Goal: Task Accomplishment & Management: Complete application form

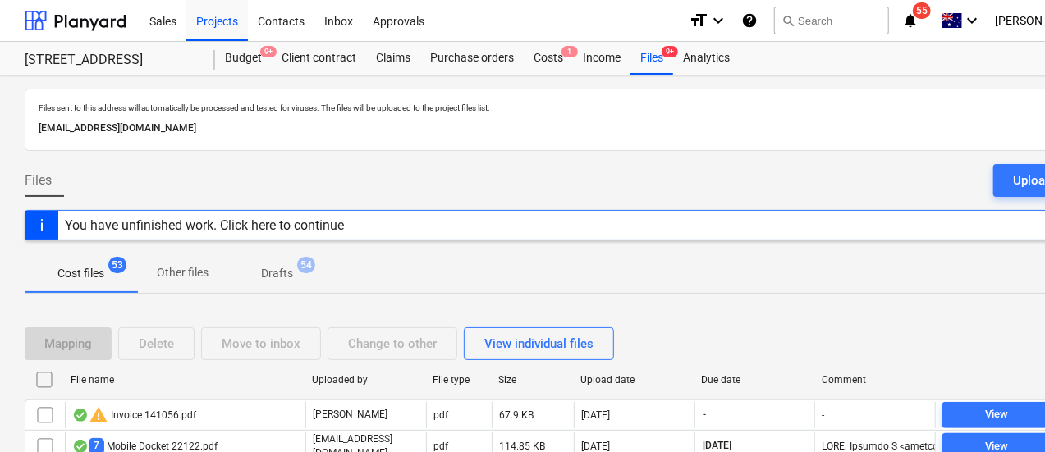
scroll to position [247, 0]
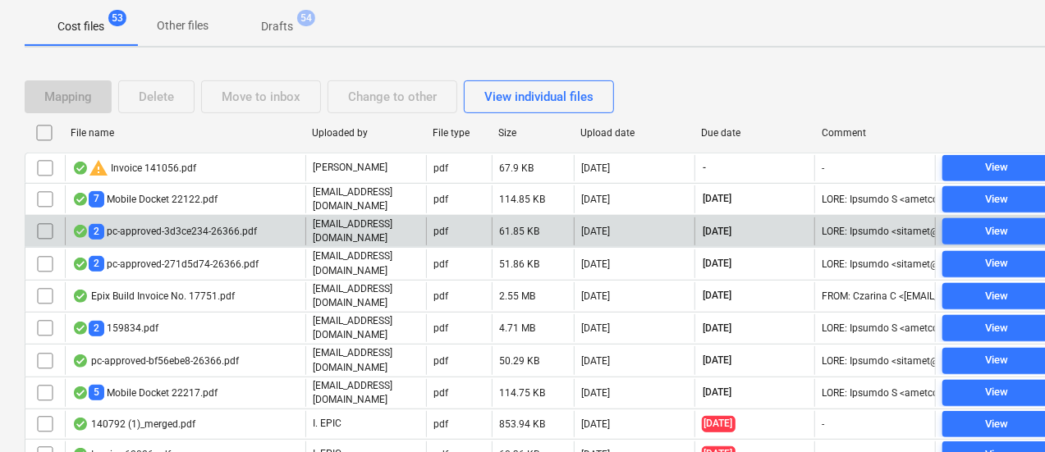
click at [397, 231] on p "support@payapps.com" at bounding box center [366, 232] width 107 height 28
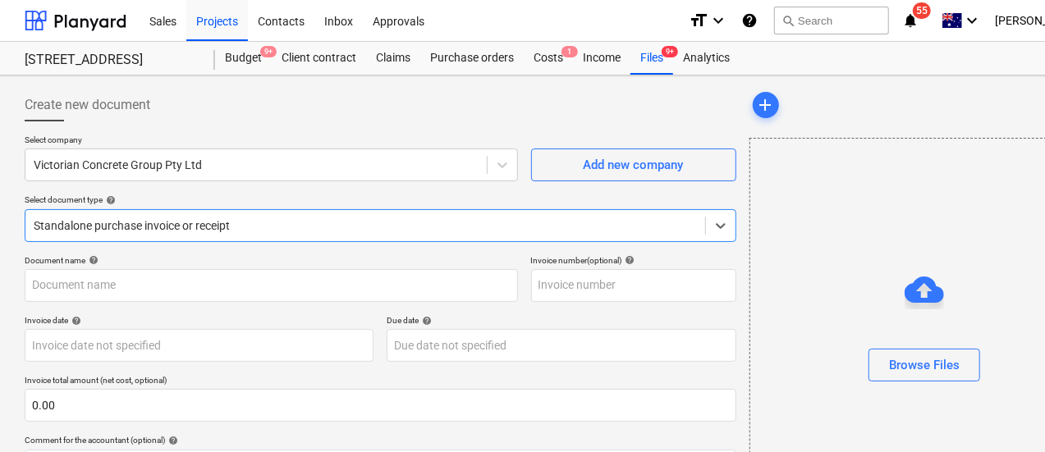
type input "VCG PC11"
type input "30 Sep 2025"
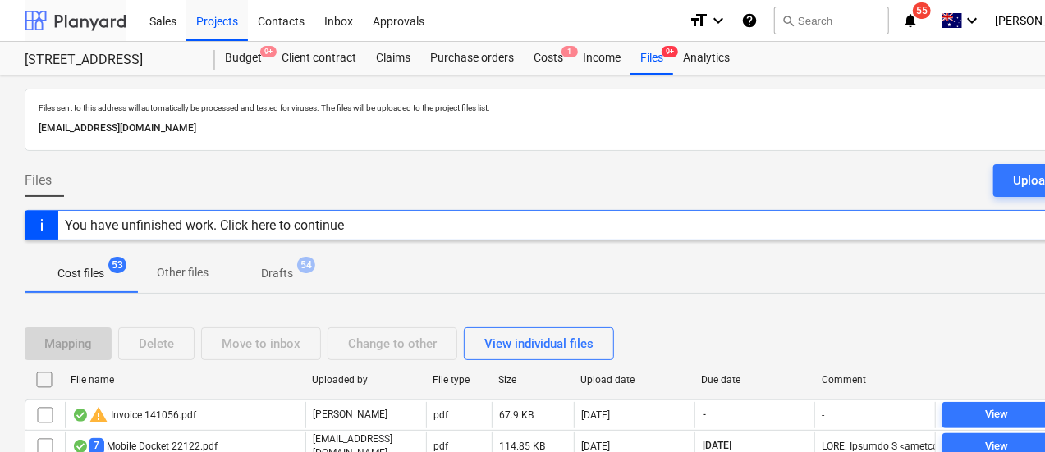
scroll to position [247, 0]
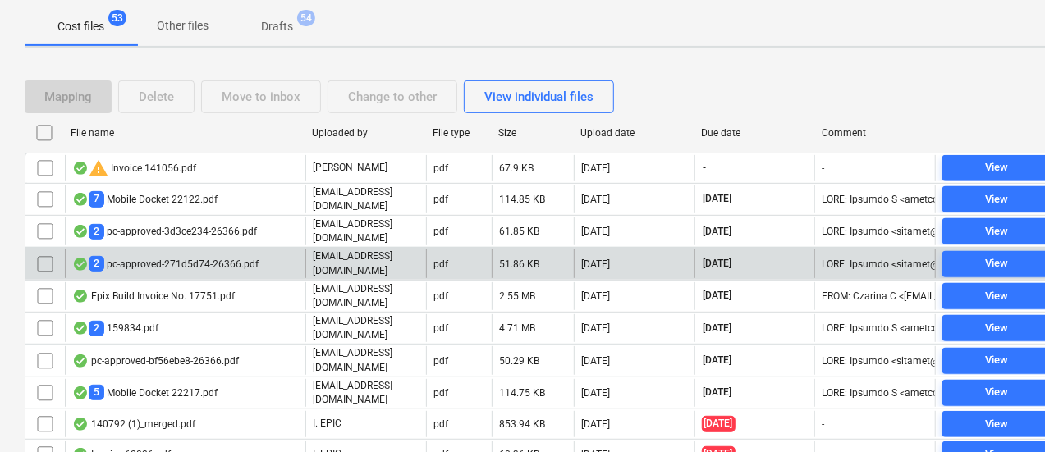
click at [295, 254] on div "2 pc-approved-271d5d74-26366.pdf" at bounding box center [185, 264] width 240 height 28
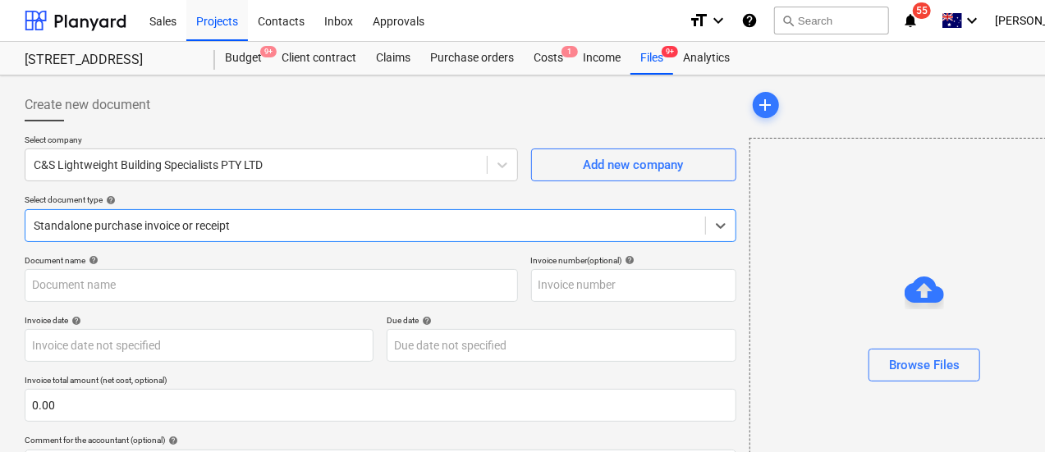
type input "C&S"
type input "[DATE]"
type input "30 Sep 2025"
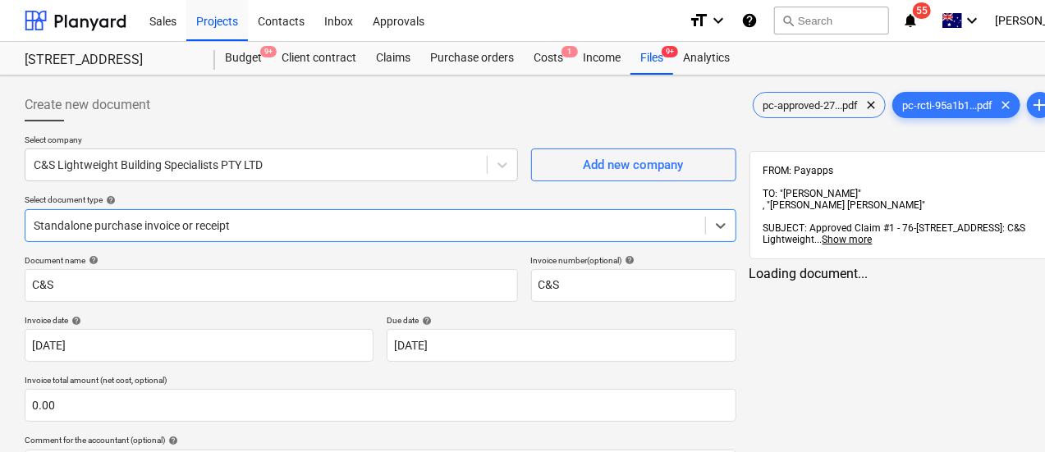
scroll to position [90, 0]
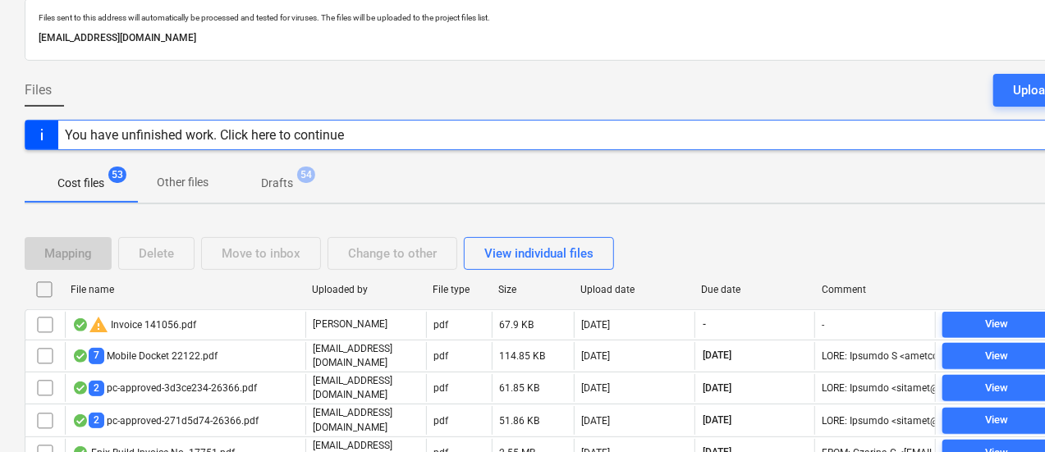
scroll to position [245, 0]
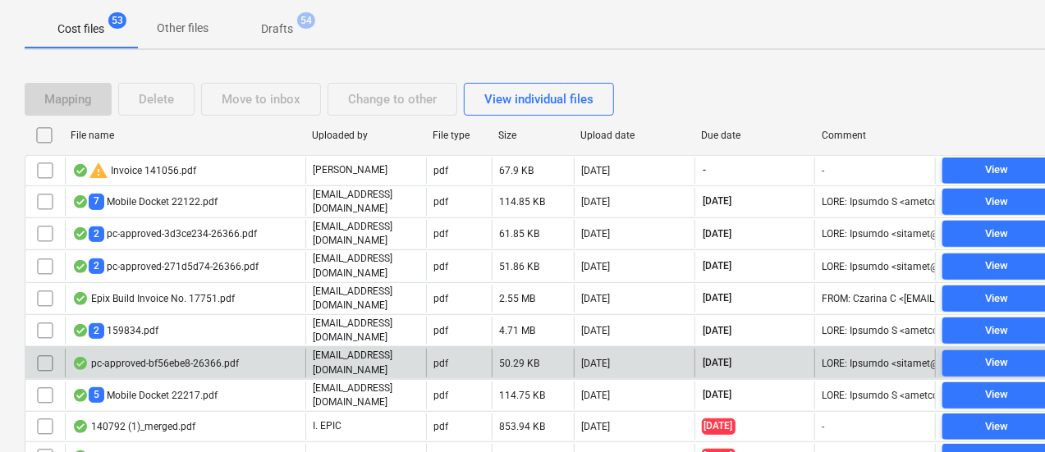
click at [198, 357] on div "pc-approved-bf56ebe8-26366.pdf" at bounding box center [155, 363] width 167 height 13
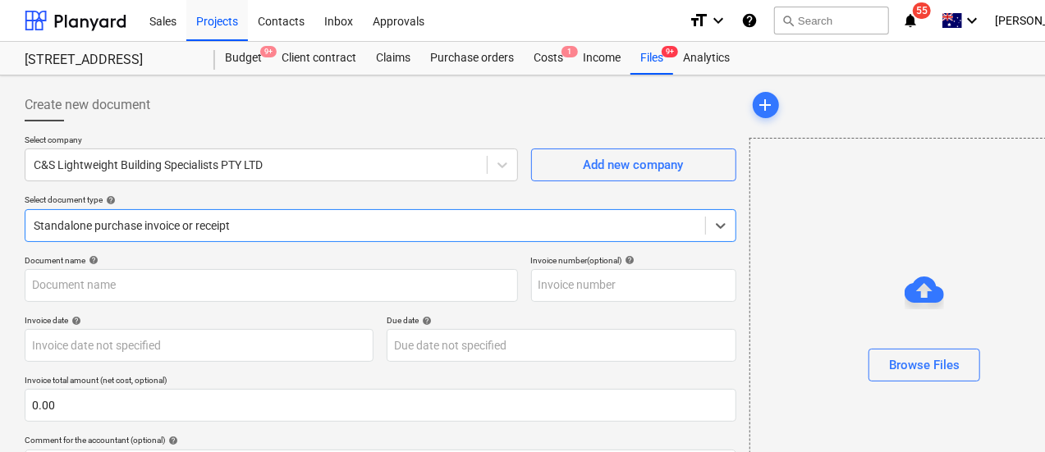
type input "C&S PC3"
type input "[DATE]"
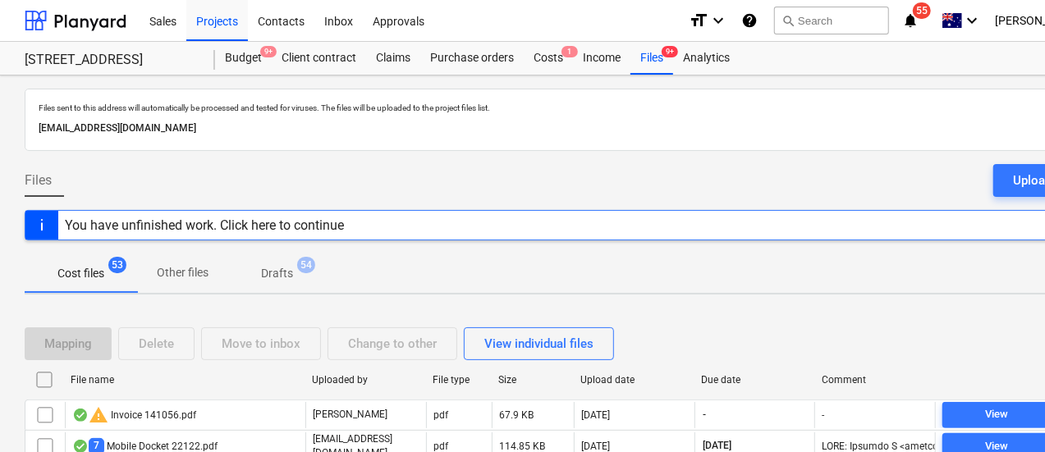
scroll to position [245, 0]
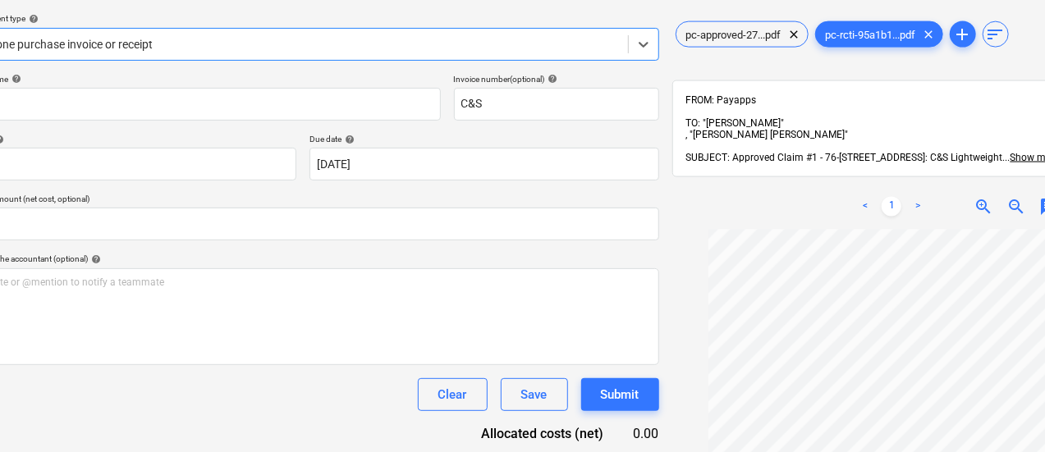
scroll to position [115, 0]
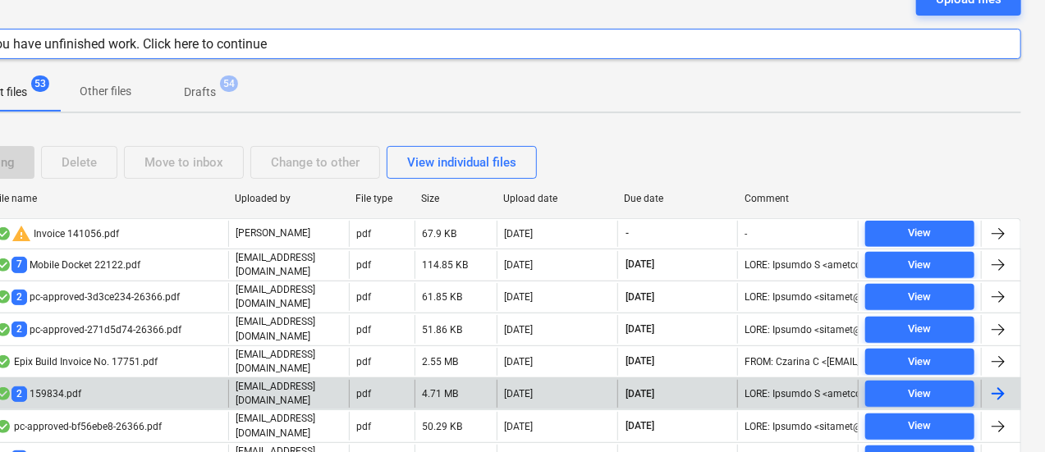
scroll to position [245, 0]
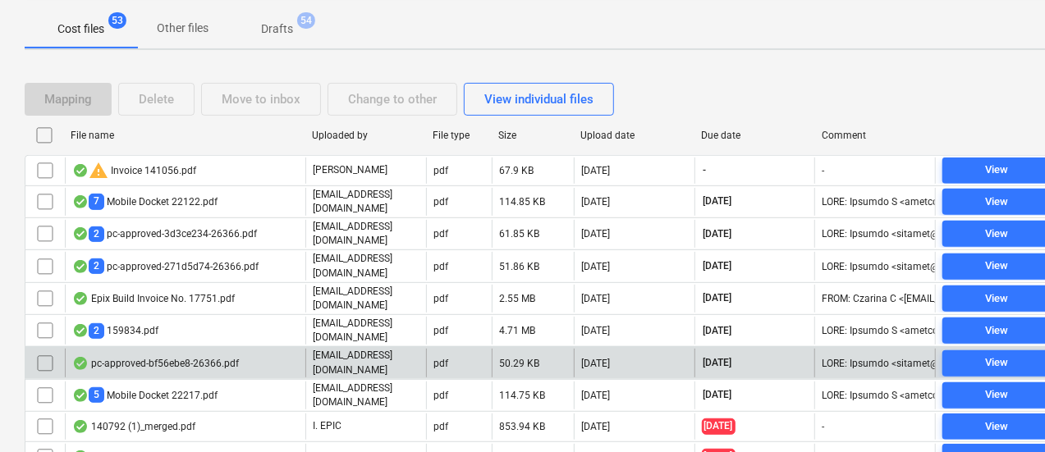
click at [282, 349] on div "pc-approved-bf56ebe8-26366.pdf" at bounding box center [185, 363] width 240 height 28
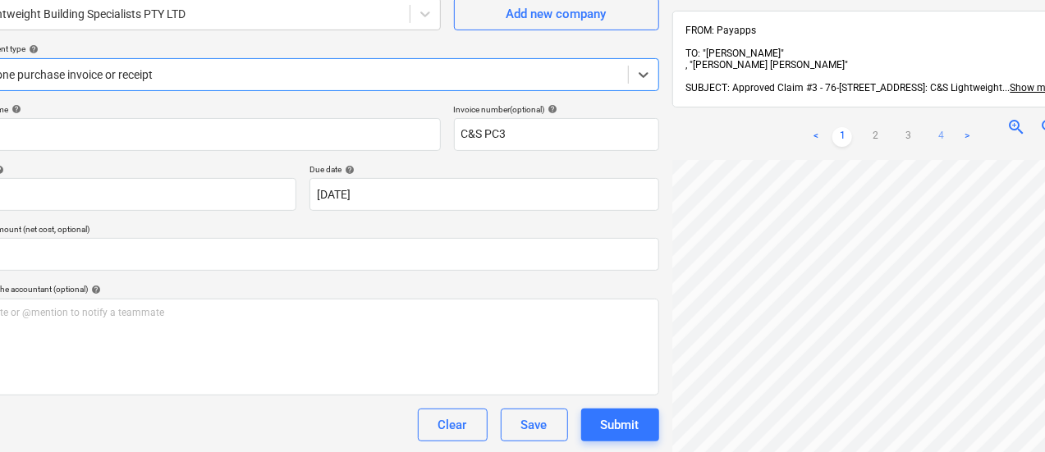
scroll to position [150, 77]
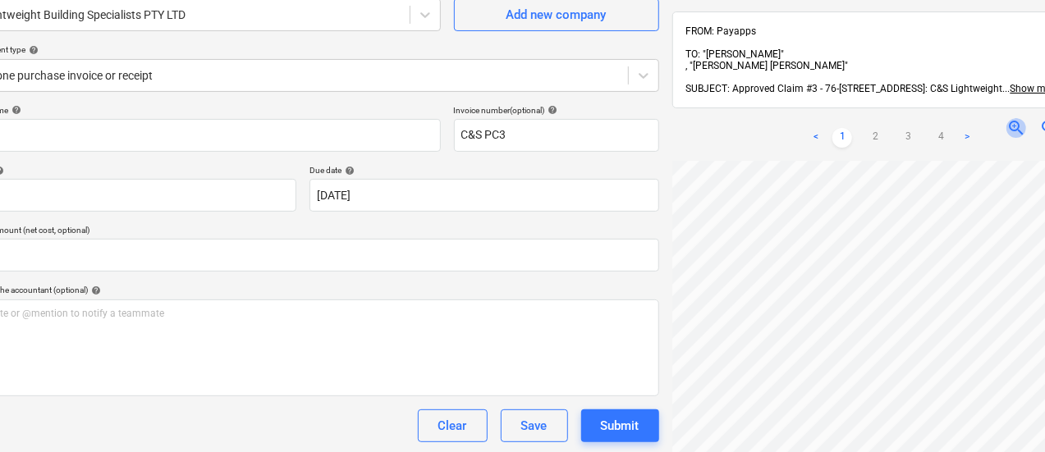
click at [1006, 118] on span "zoom_in" at bounding box center [1016, 128] width 20 height 20
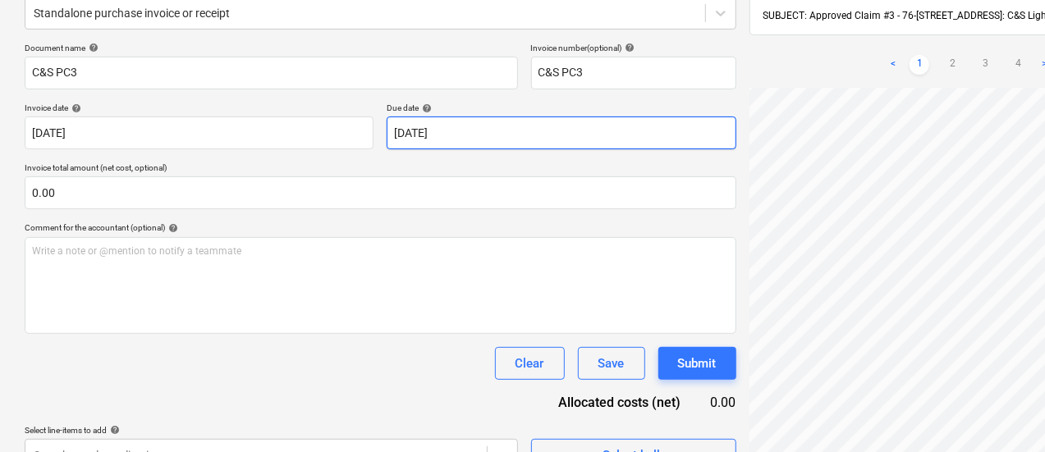
scroll to position [204, 433]
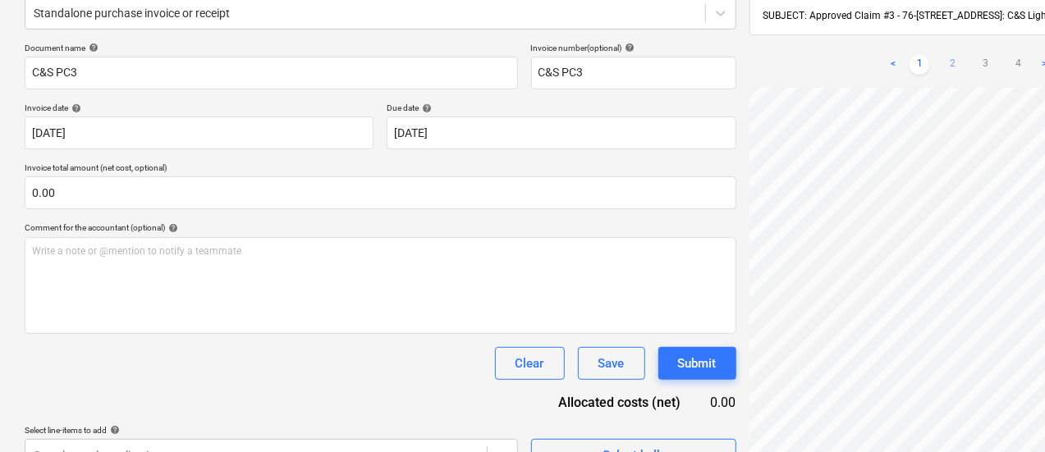
click at [942, 55] on link "2" at bounding box center [952, 65] width 20 height 20
click at [975, 55] on link "3" at bounding box center [985, 65] width 20 height 20
click at [1008, 55] on link "4" at bounding box center [1018, 65] width 20 height 20
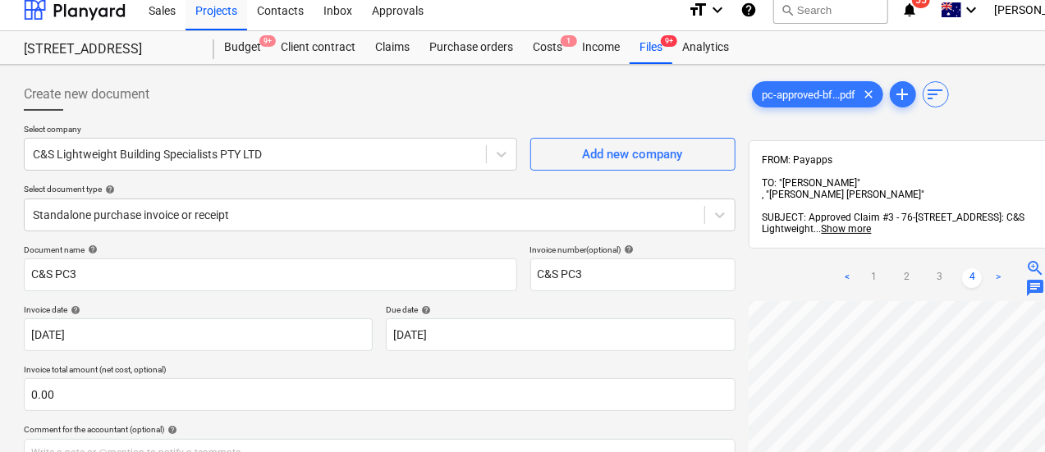
scroll to position [11, 0]
click at [843, 268] on ul "< 1 2 3 4 >" at bounding box center [923, 278] width 171 height 20
click at [864, 268] on link "1" at bounding box center [874, 278] width 20 height 20
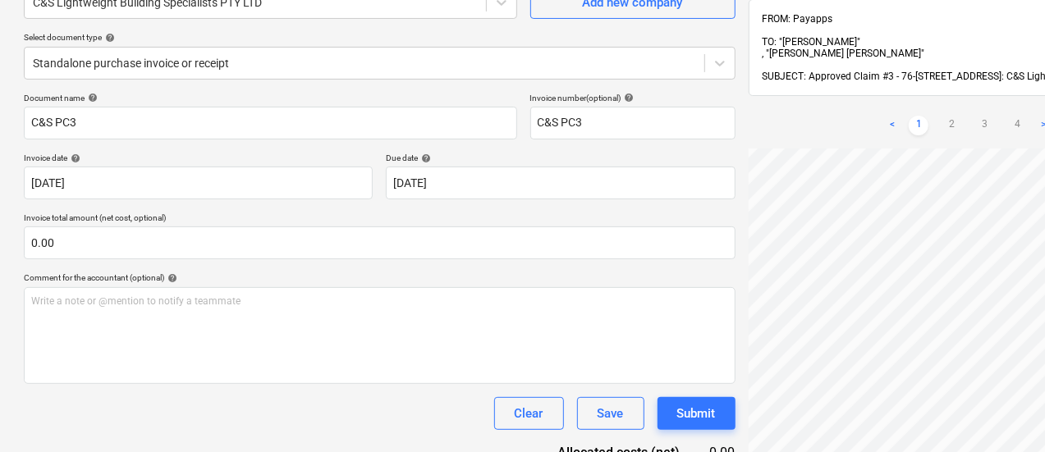
scroll to position [160, 1]
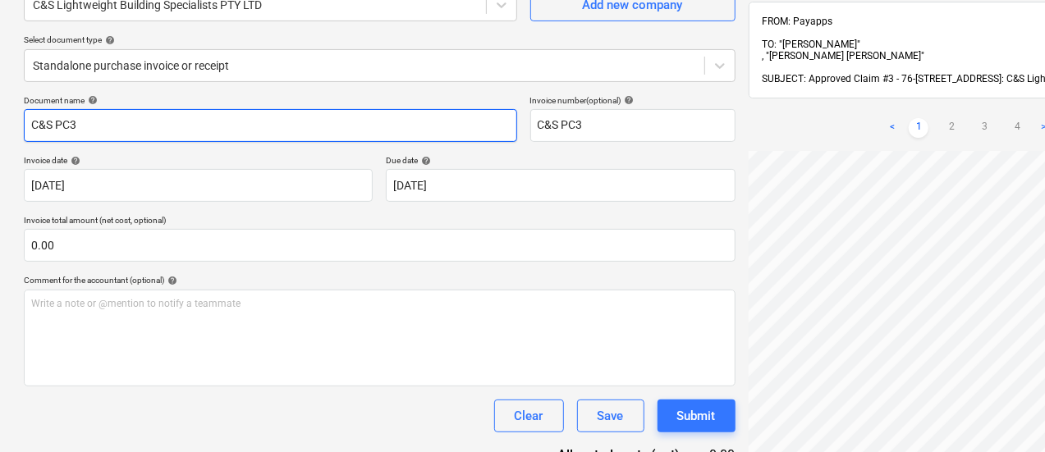
click at [182, 131] on input "C&S PC3" at bounding box center [270, 125] width 493 height 33
drag, startPoint x: 234, startPoint y: 131, endPoint x: 11, endPoint y: 94, distance: 225.4
click at [11, 94] on div "Create new document Select company C&S Lightweight Building Specialists PTY LTD…" at bounding box center [560, 226] width 1123 height 622
paste input "PC-238011-1467217"
type input "PC-238011-1467217"
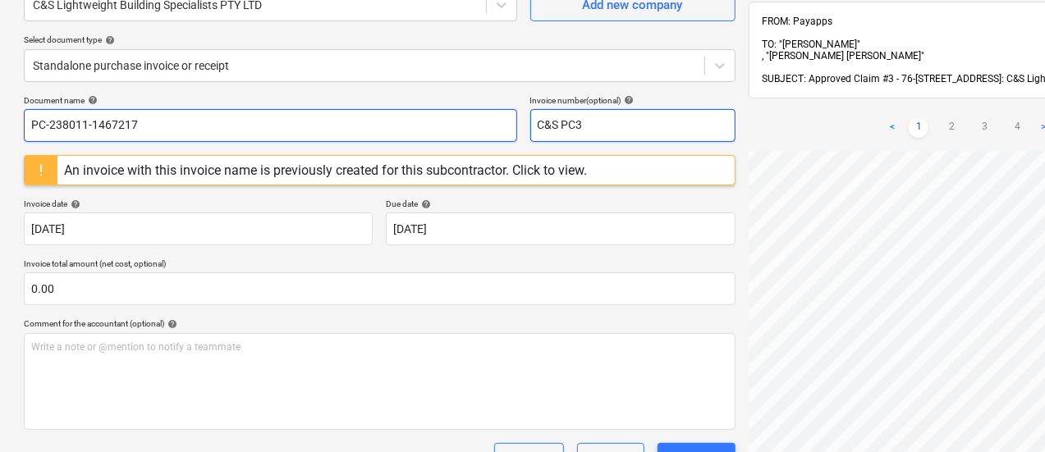
drag, startPoint x: 561, startPoint y: 131, endPoint x: 396, endPoint y: 111, distance: 166.2
click at [396, 111] on div "Document name help PC-238011-1467217 Invoice number (optional) help C&S PC3" at bounding box center [380, 118] width 712 height 47
paste input "PC-238011-1467217"
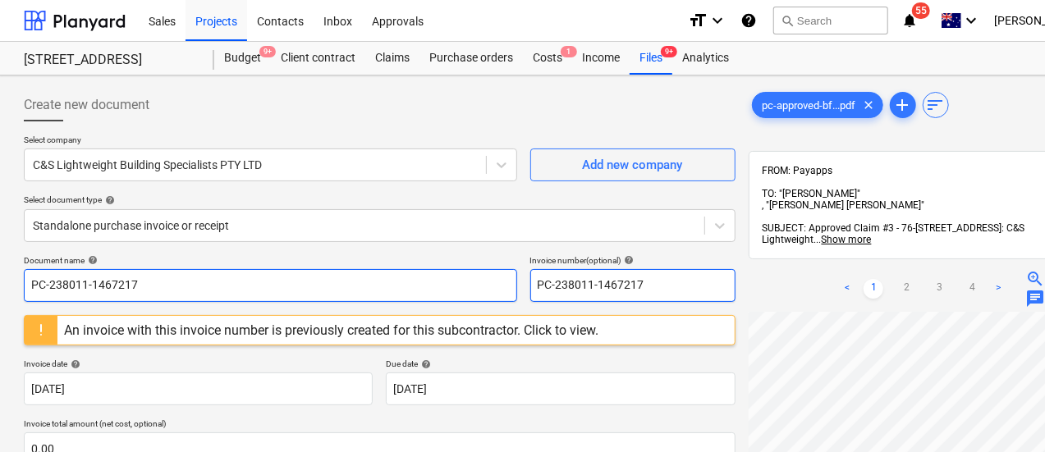
scroll to position [1, 1]
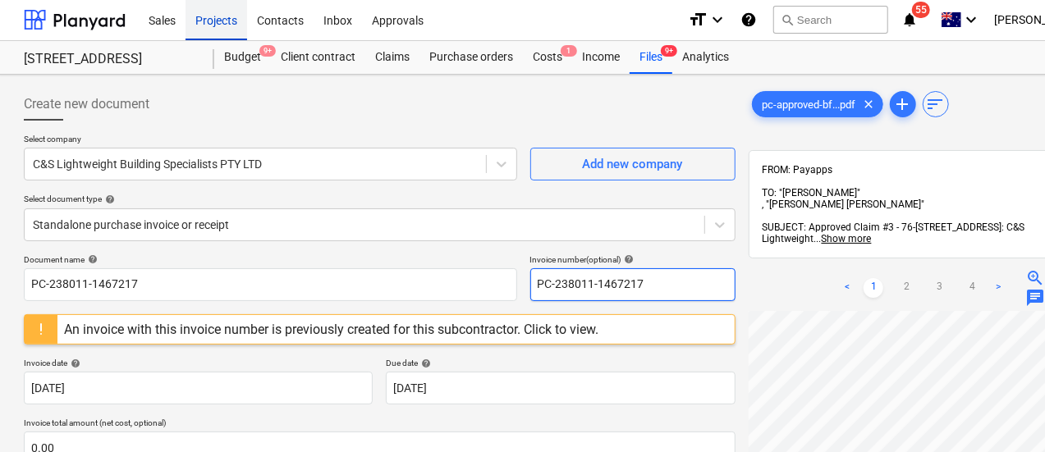
type input "PC-238011-1467217"
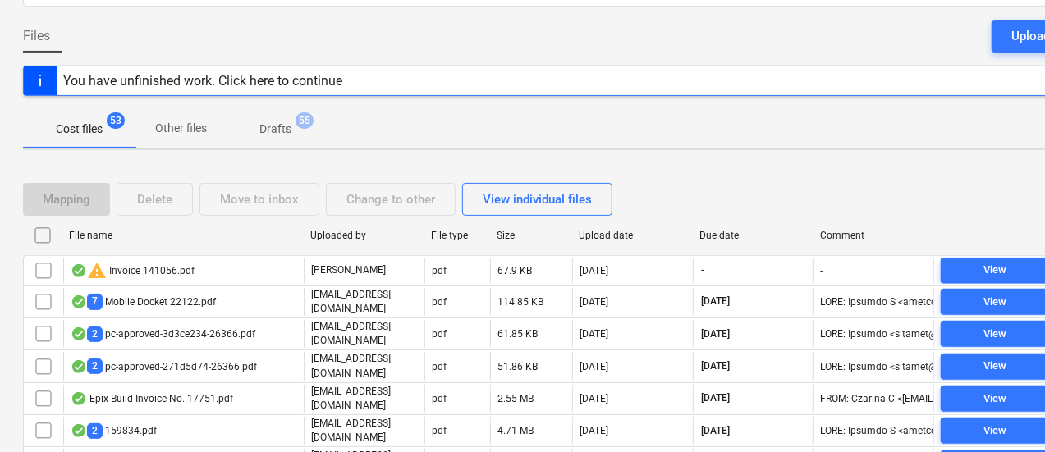
scroll to position [256, 2]
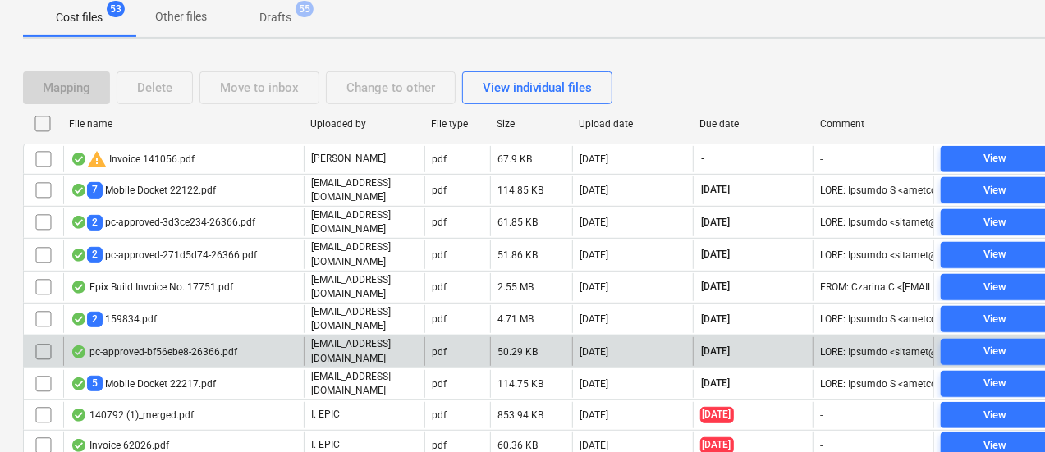
click at [197, 346] on div "pc-approved-bf56ebe8-26366.pdf" at bounding box center [154, 352] width 167 height 13
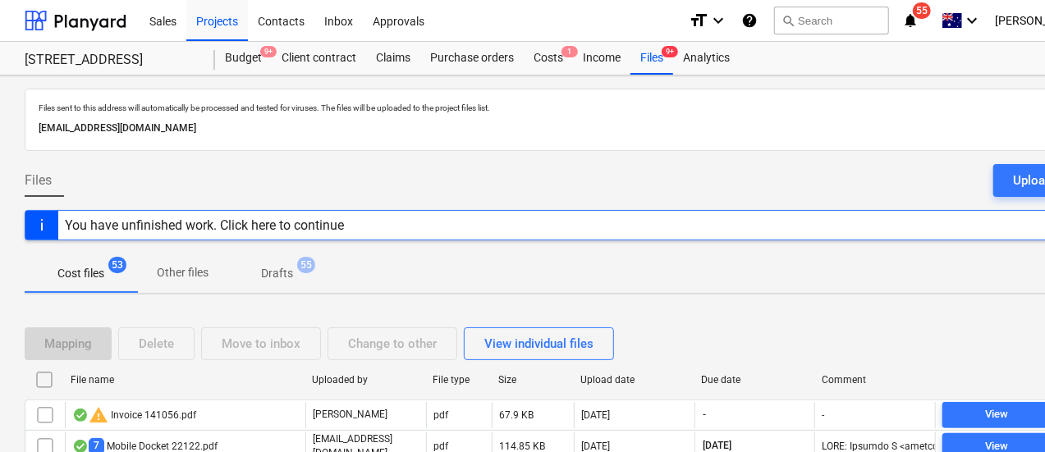
scroll to position [256, 2]
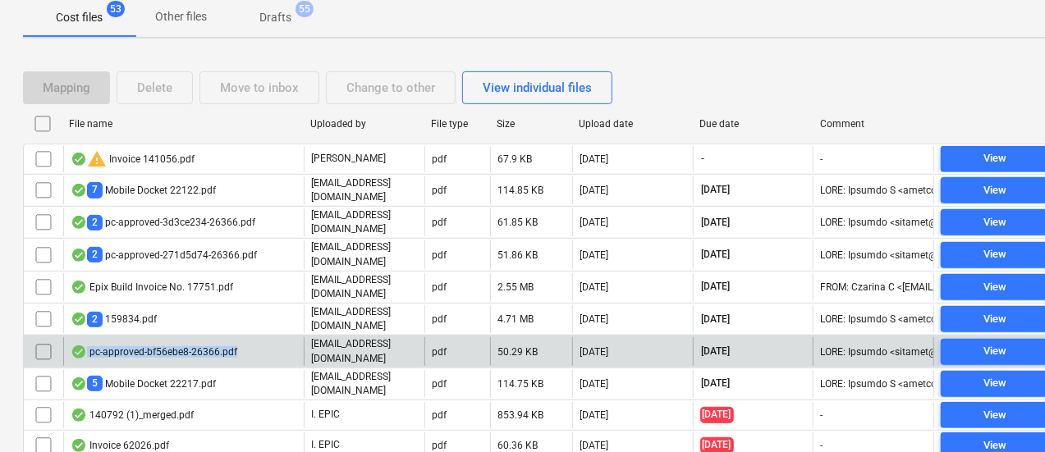
copy div "pc-approved-bf56ebe8-26366.pdf"
click at [233, 338] on div "pc-approved-bf56ebe8-26366.pdf" at bounding box center [183, 351] width 240 height 28
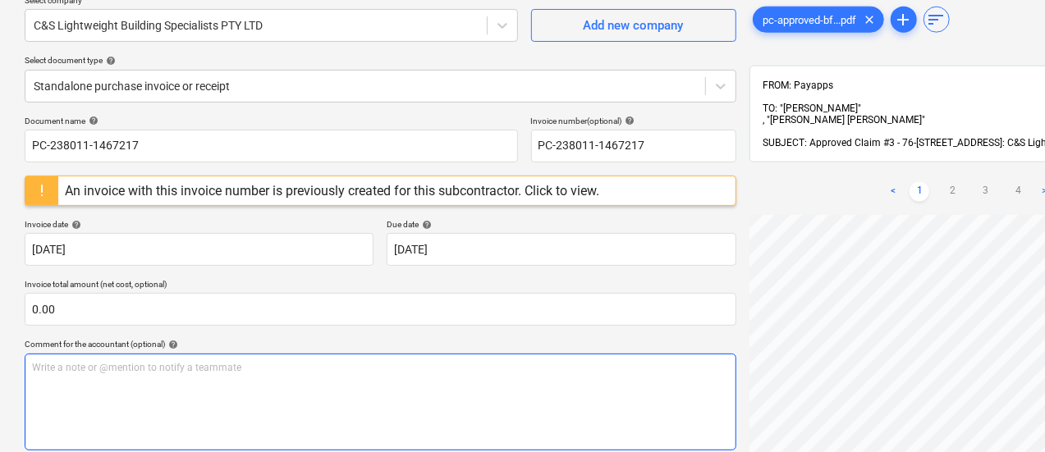
scroll to position [130, 0]
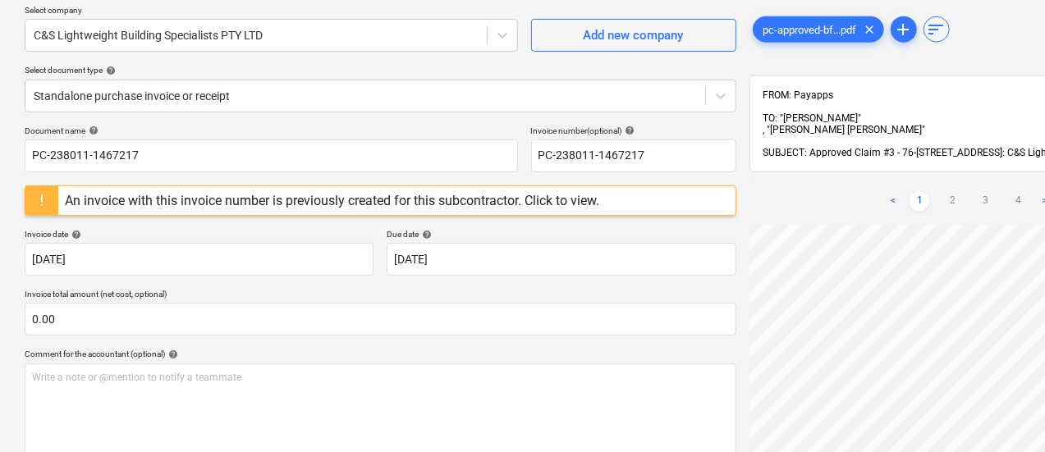
click at [435, 201] on div "An invoice with this invoice number is previously created for this subcontracto…" at bounding box center [332, 201] width 534 height 16
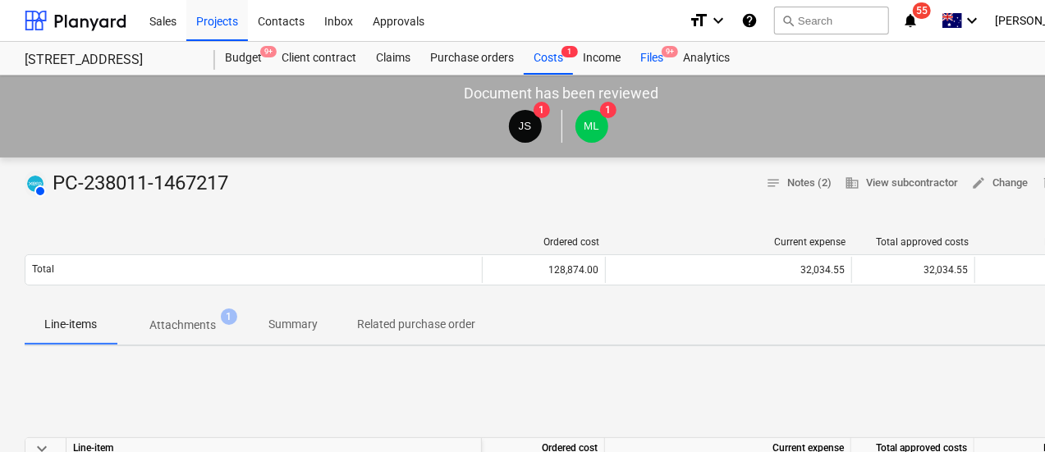
click at [642, 57] on div "Files 9+" at bounding box center [651, 58] width 43 height 33
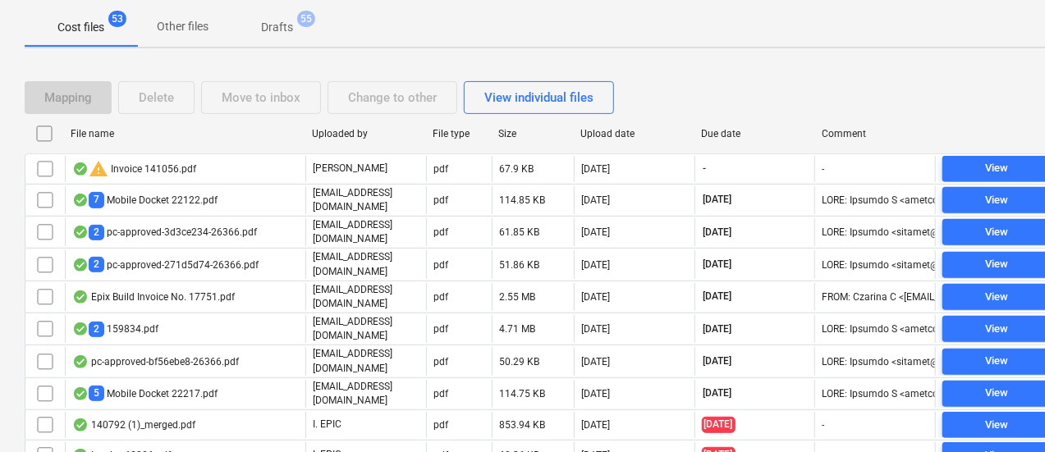
scroll to position [340, 0]
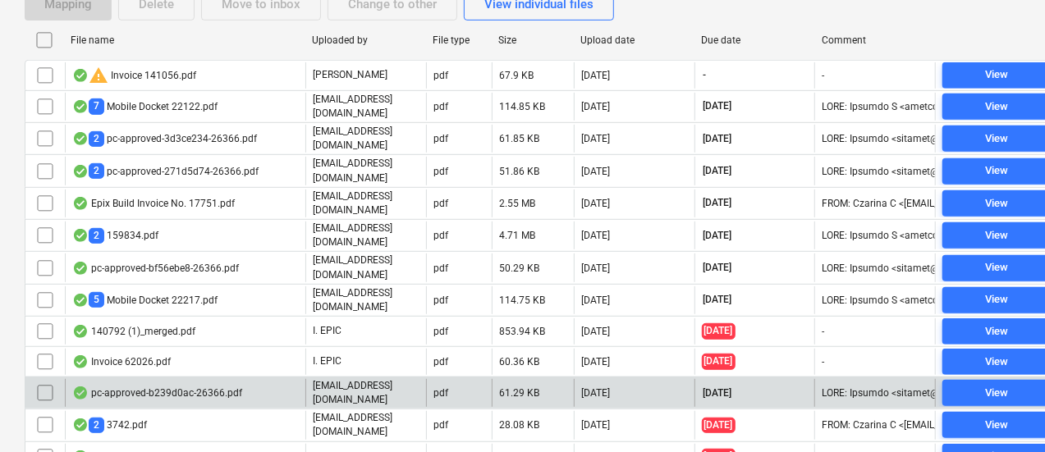
click at [236, 387] on div "pc-approved-b239d0ac-26366.pdf" at bounding box center [157, 393] width 170 height 13
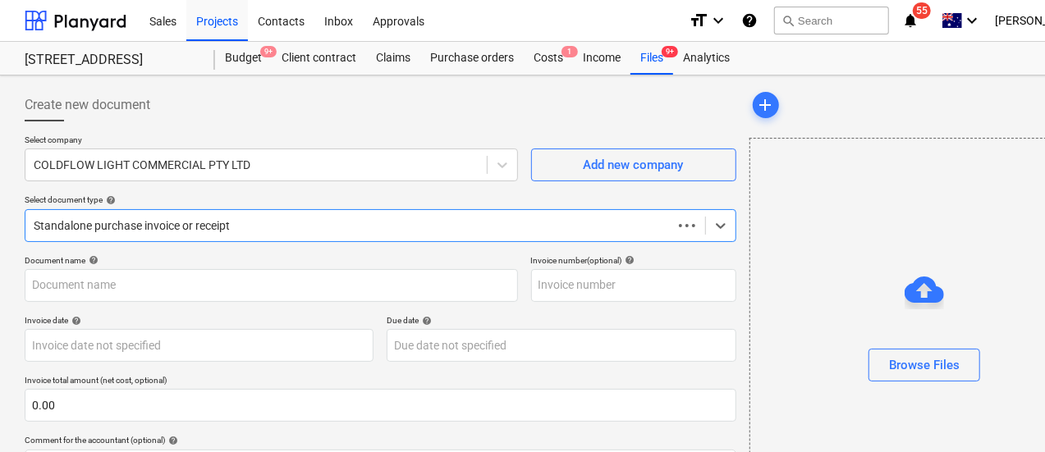
type input "Cold Flow PC2"
type input "[DATE]"
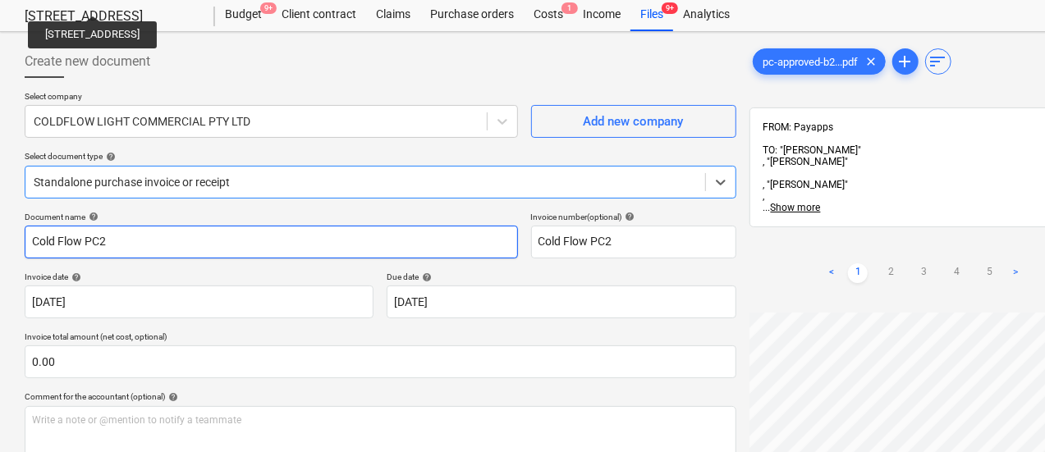
scroll to position [44, 0]
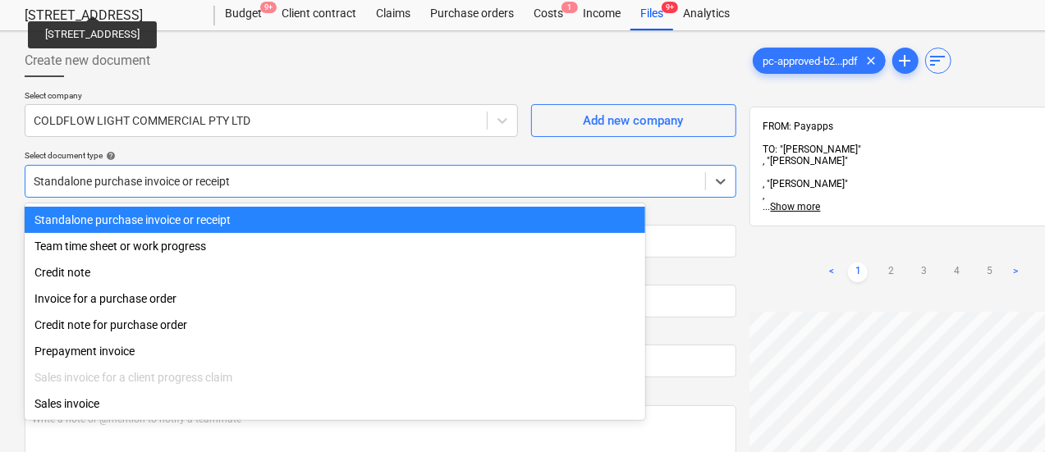
click at [254, 190] on div "Standalone purchase invoice or receipt" at bounding box center [365, 181] width 680 height 23
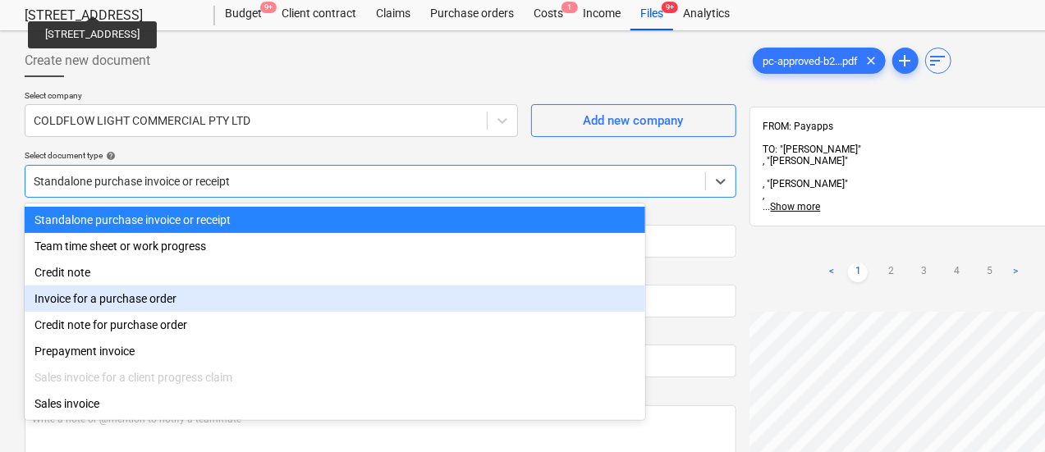
click at [263, 291] on div "Invoice for a purchase order" at bounding box center [335, 299] width 621 height 26
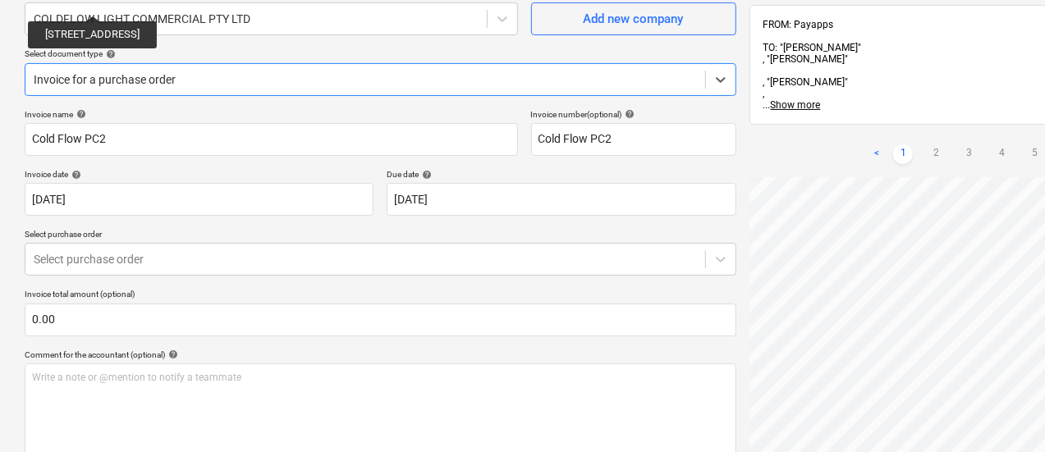
scroll to position [169, 0]
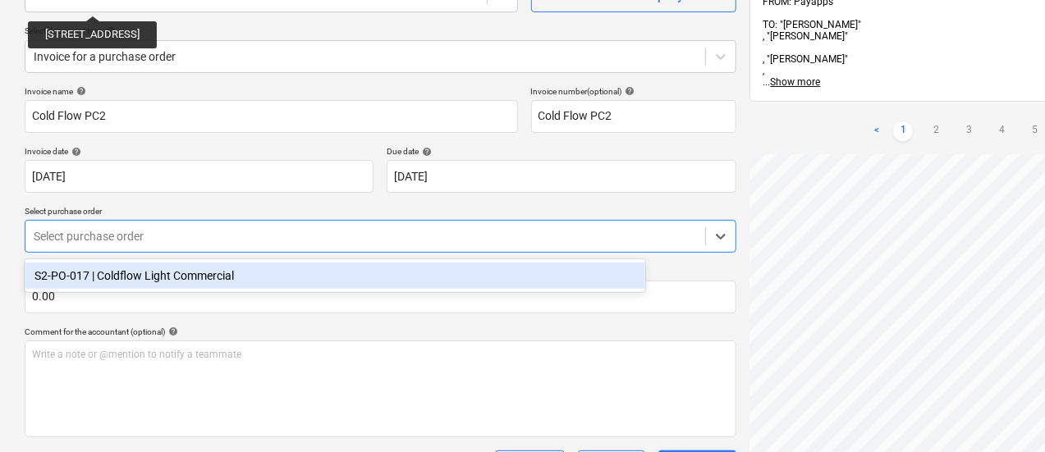
click at [267, 250] on div "Select purchase order" at bounding box center [381, 236] width 712 height 33
click at [269, 283] on div "S2-PO-017 | Coldflow Light Commercial" at bounding box center [335, 276] width 621 height 26
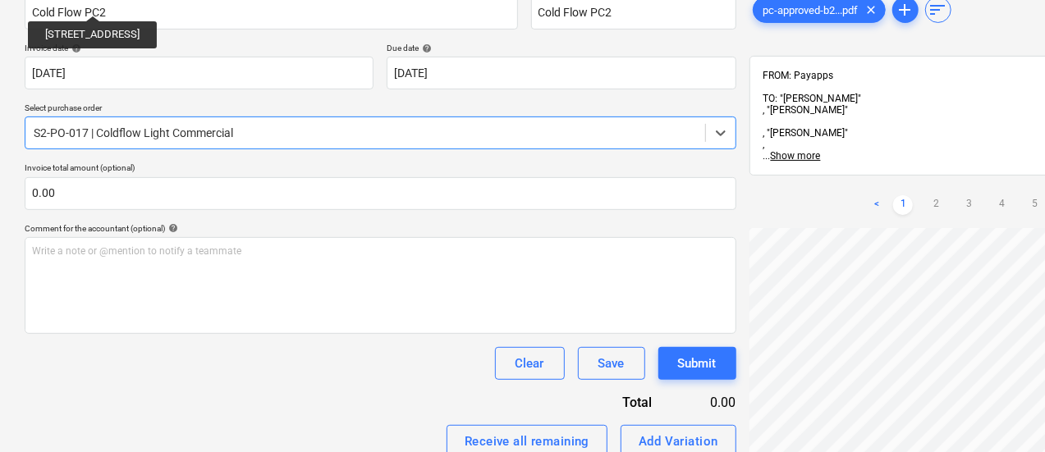
scroll to position [231, 0]
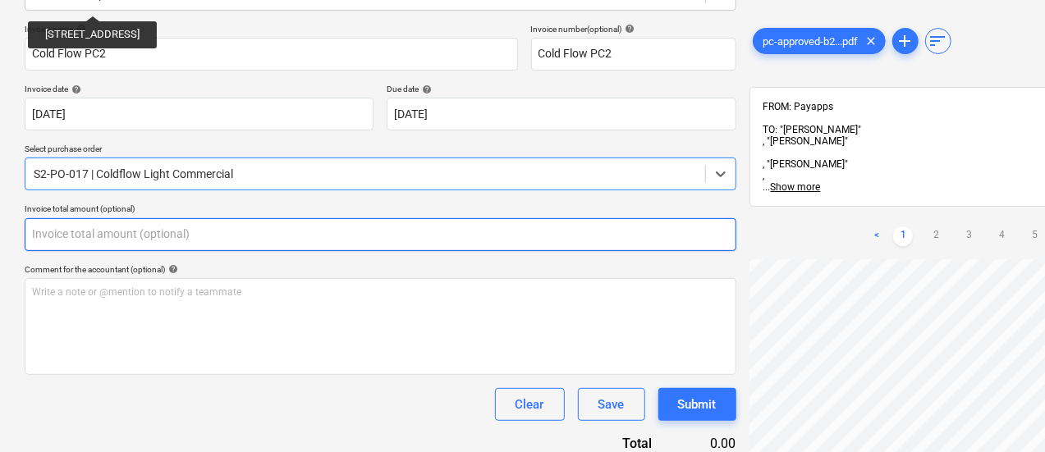
click at [126, 229] on input "text" at bounding box center [381, 234] width 712 height 33
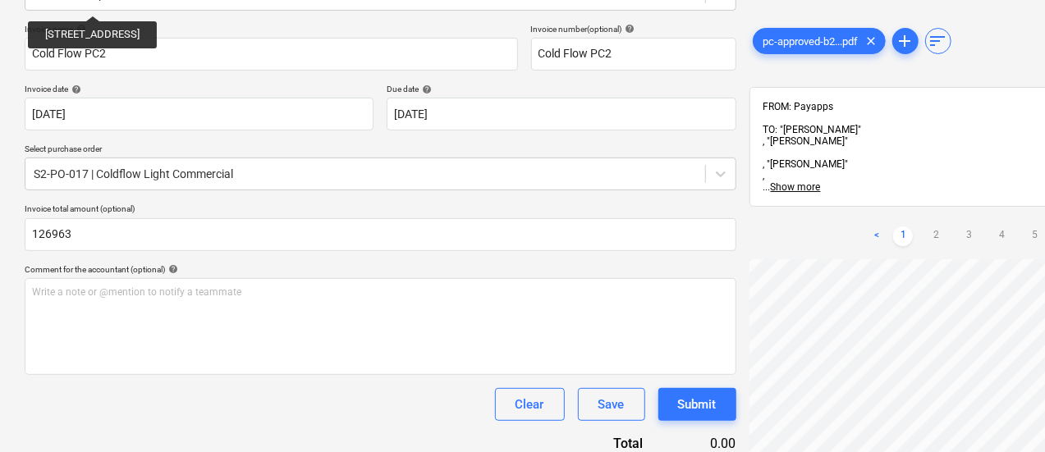
type input "126,963.00"
click at [127, 209] on p "Invoice total amount (optional)" at bounding box center [381, 211] width 712 height 14
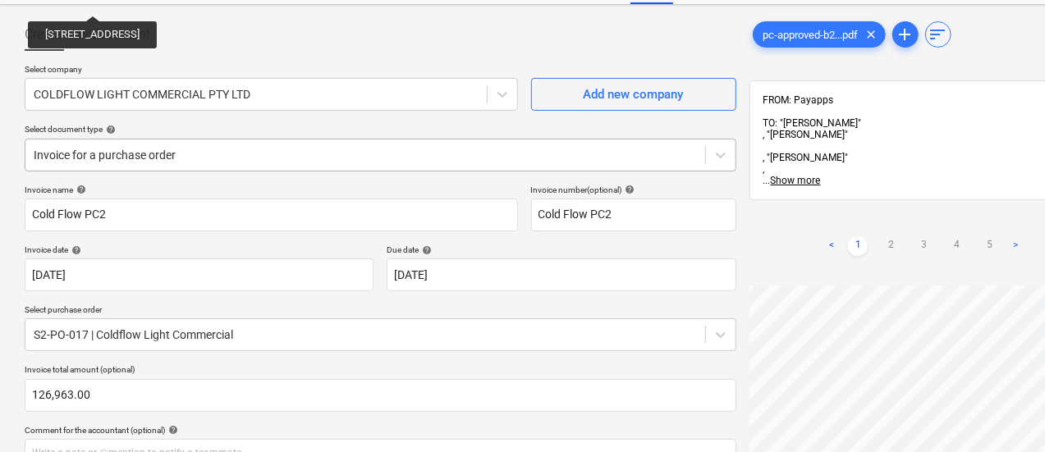
scroll to position [0, 0]
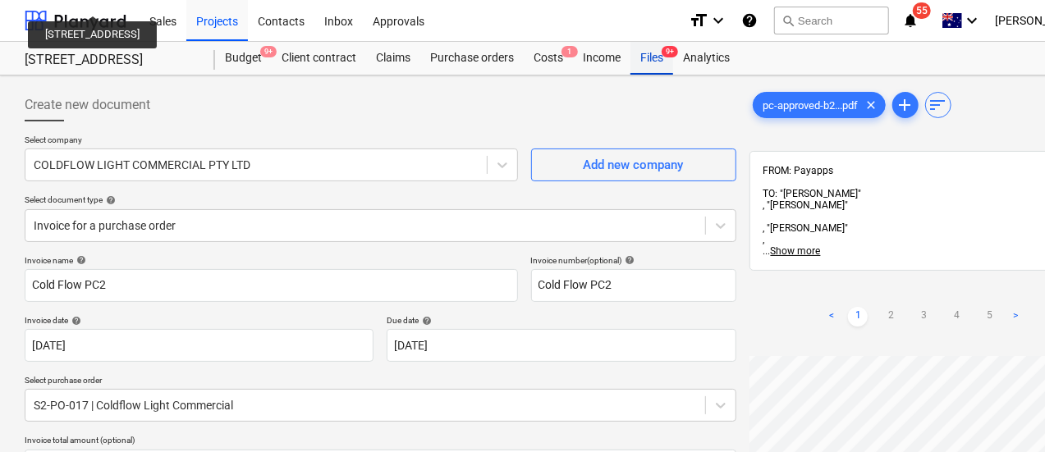
click at [667, 66] on div "Files 9+" at bounding box center [651, 58] width 43 height 33
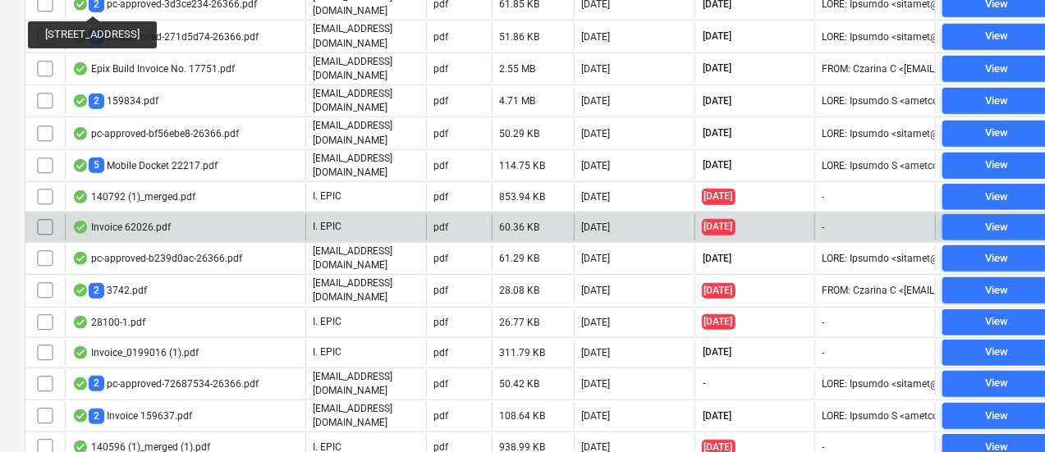
scroll to position [502, 0]
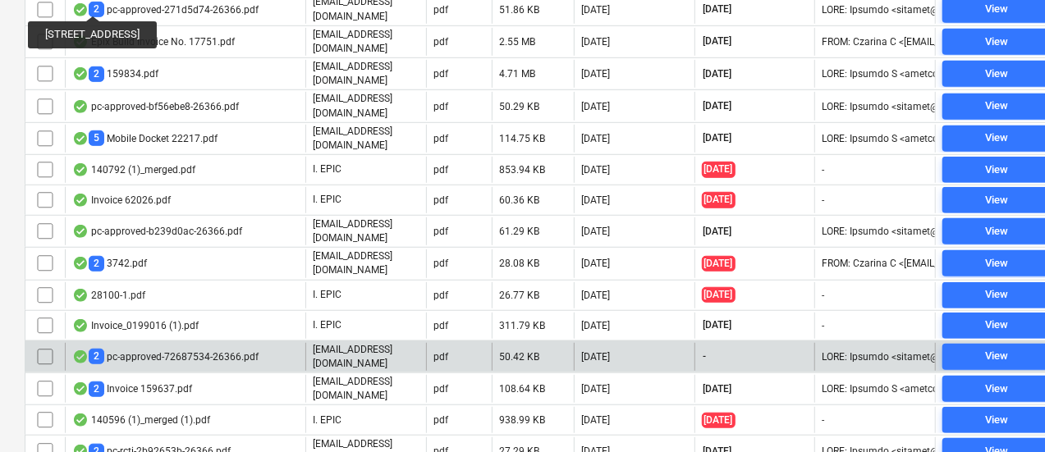
click at [284, 343] on div "2 pc-approved-72687534-26366.pdf" at bounding box center [185, 357] width 240 height 28
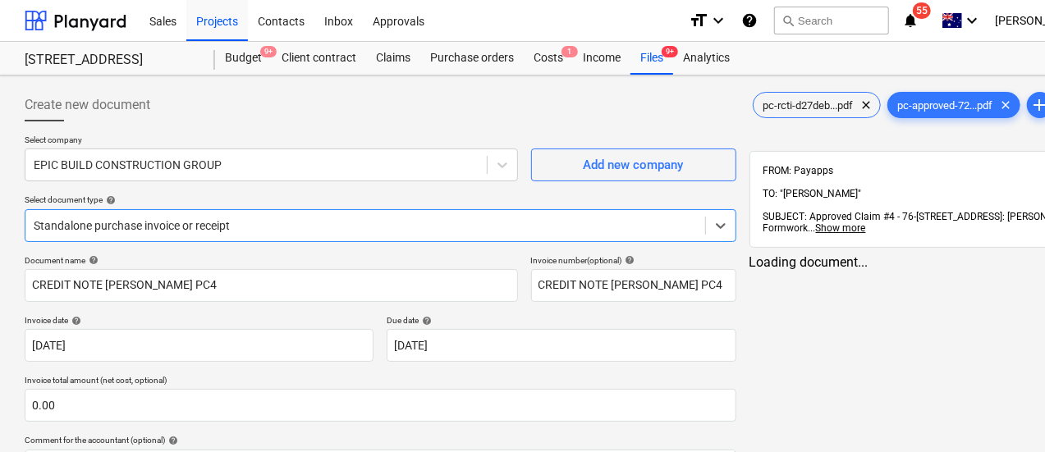
type input "CREDIT NOTE Keady PC4"
type input "[DATE]"
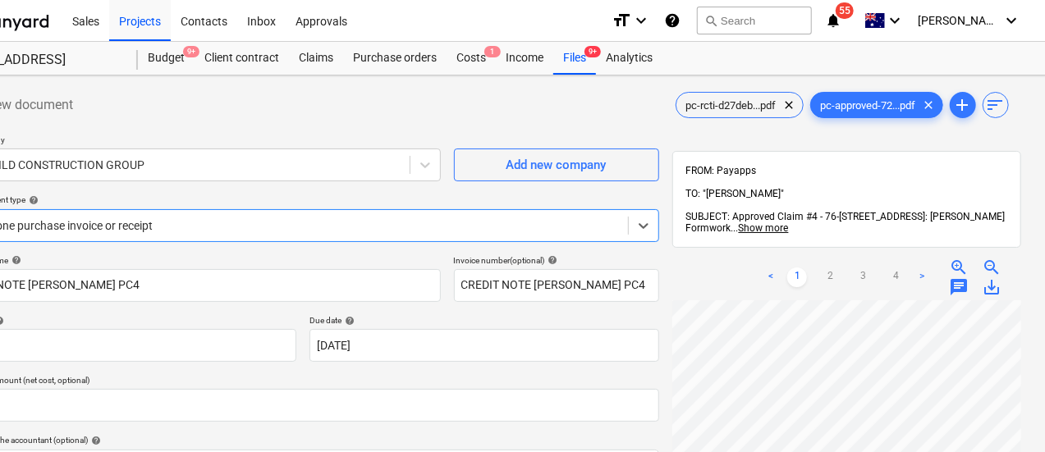
scroll to position [13, 433]
click at [676, 103] on span "pc-rcti-d27deb...pdf" at bounding box center [731, 105] width 110 height 12
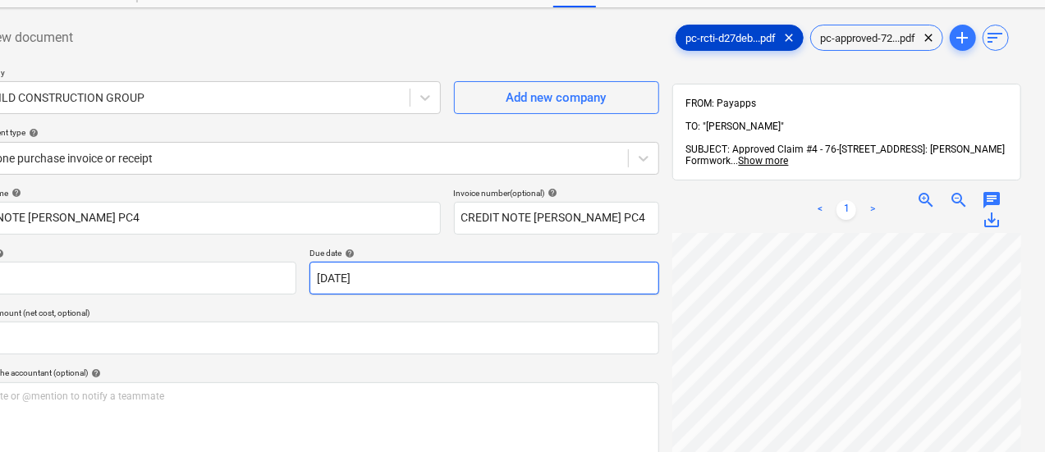
scroll to position [0, 77]
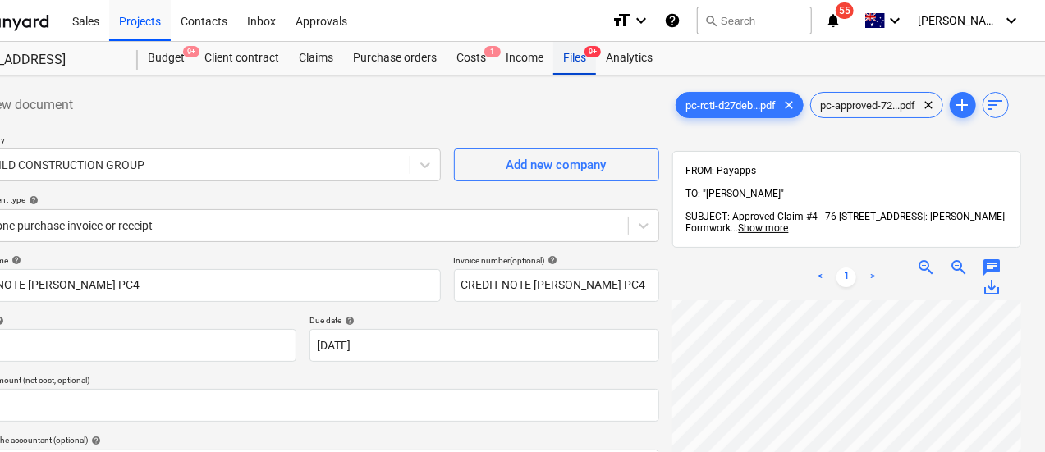
click at [575, 51] on div "Files 9+" at bounding box center [574, 58] width 43 height 33
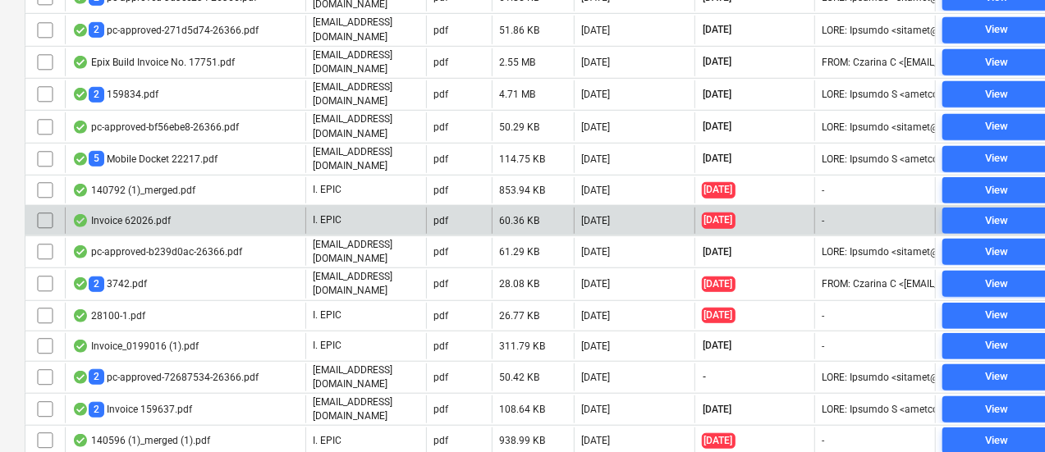
scroll to position [627, 0]
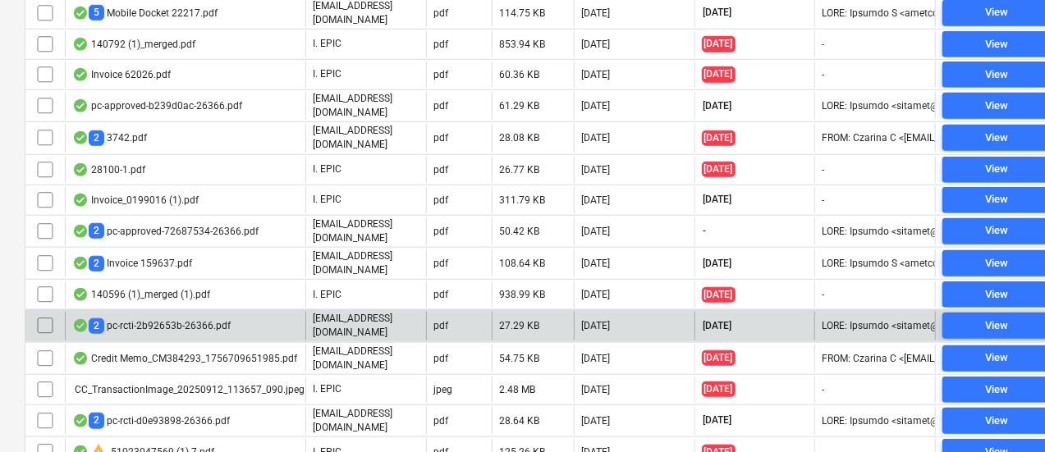
click at [279, 312] on div "2 pc-rcti-2b92653b-26366.pdf" at bounding box center [185, 326] width 240 height 28
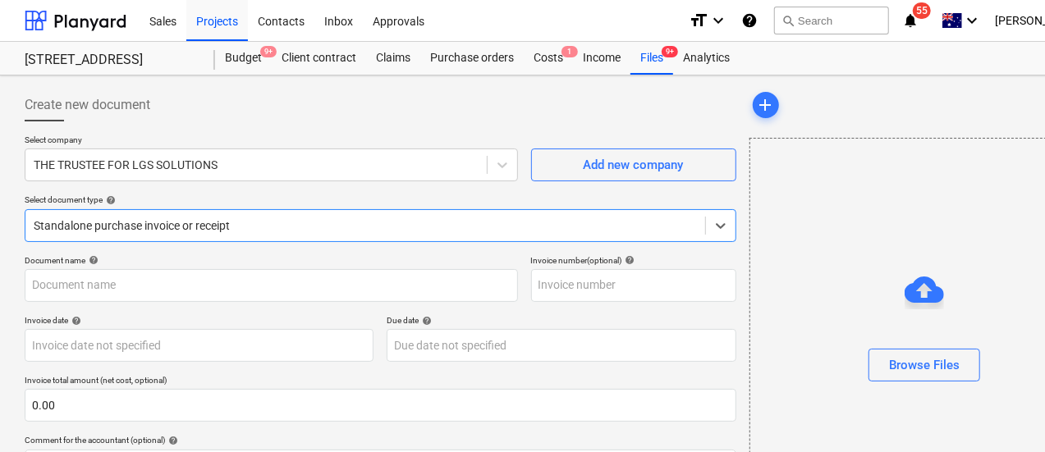
type input "LGS PC2"
type input "[DATE]"
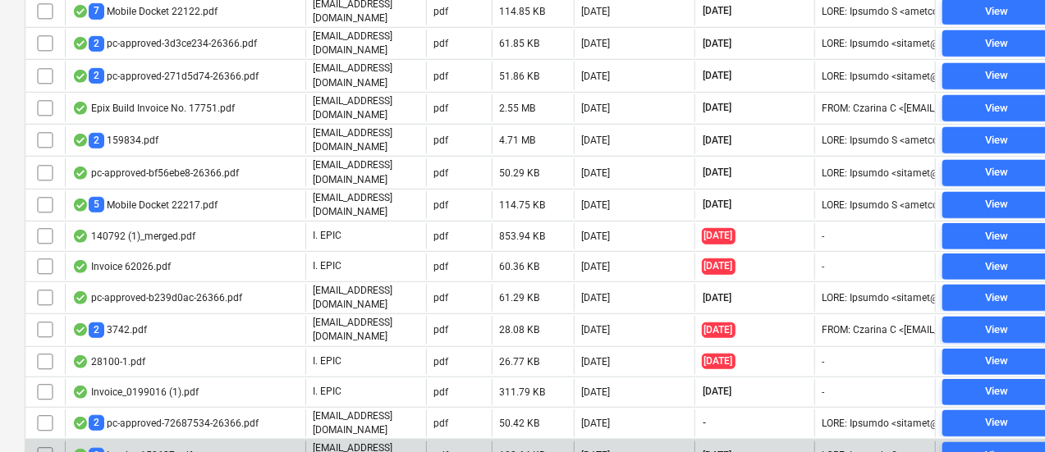
scroll to position [507, 0]
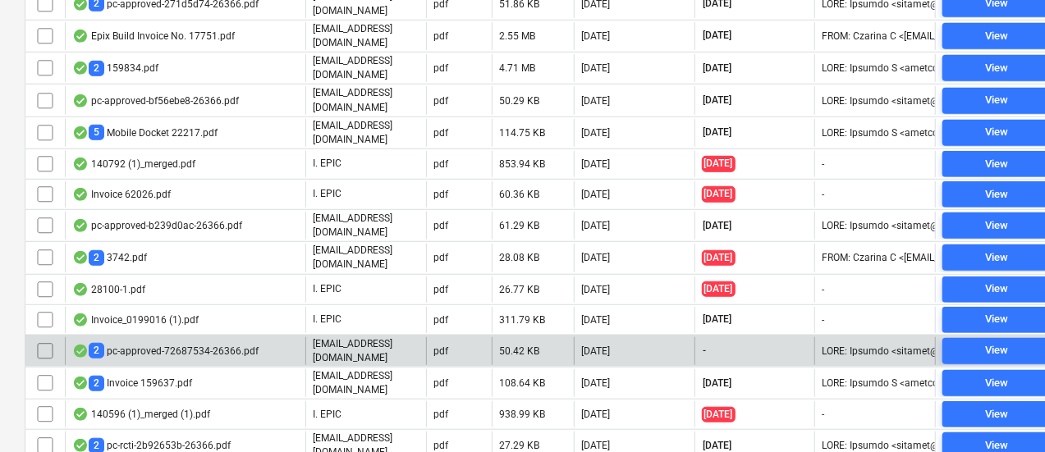
click at [229, 343] on div "2 pc-approved-72687534-26366.pdf" at bounding box center [165, 351] width 186 height 16
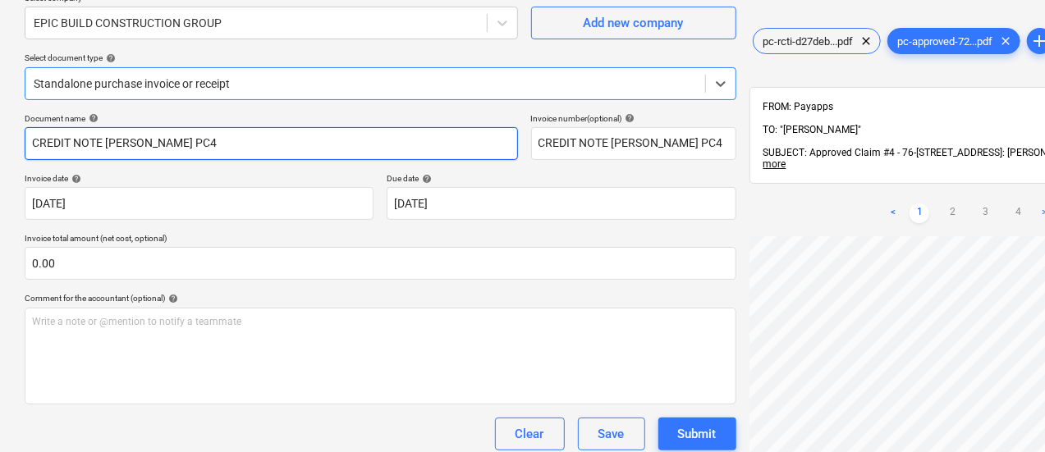
scroll to position [141, 0]
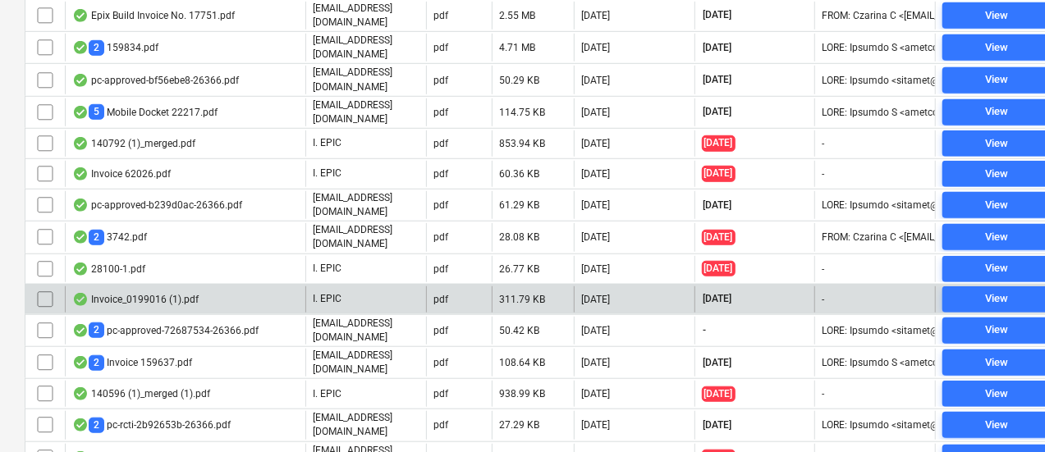
scroll to position [557, 0]
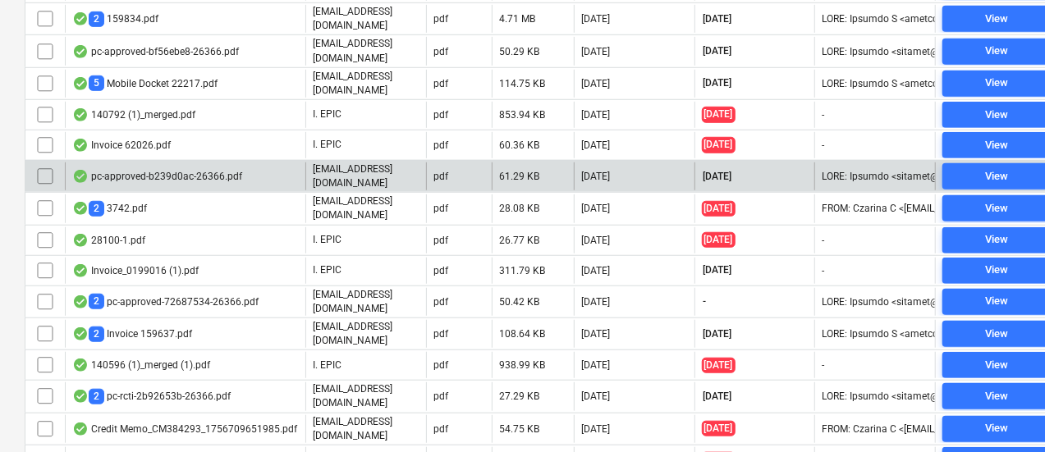
click at [217, 170] on div "pc-approved-b239d0ac-26366.pdf" at bounding box center [157, 176] width 170 height 13
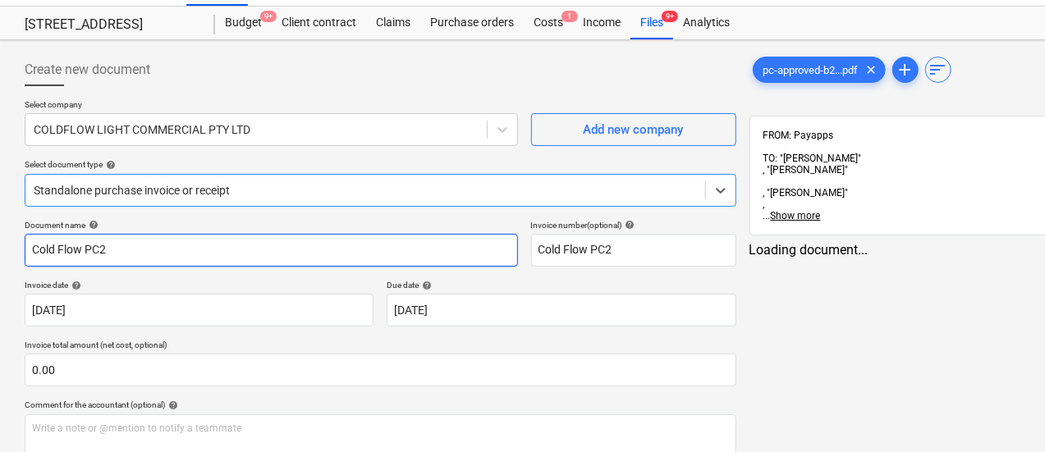
scroll to position [36, 0]
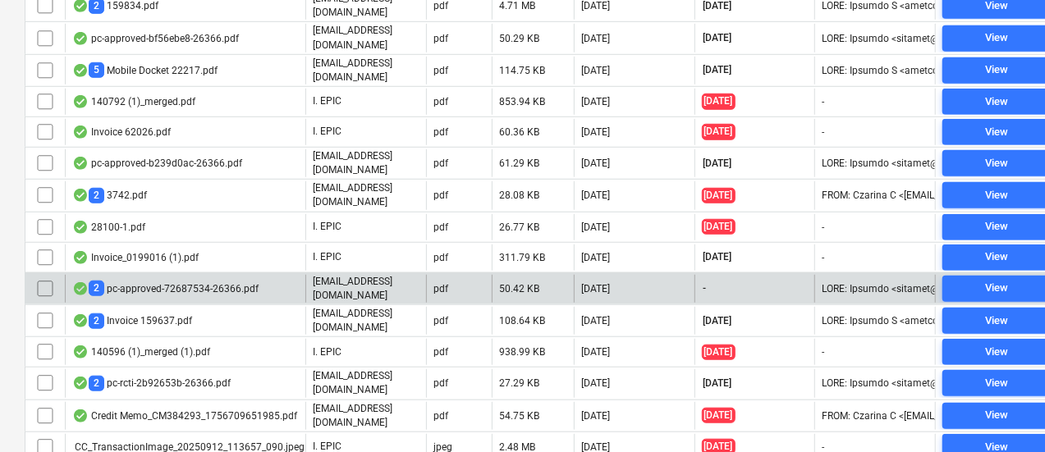
scroll to position [569, 0]
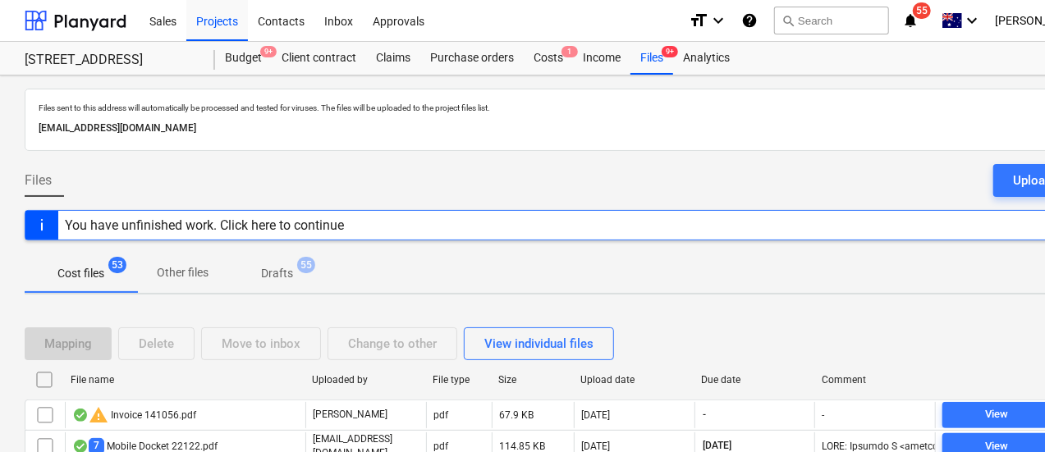
scroll to position [569, 0]
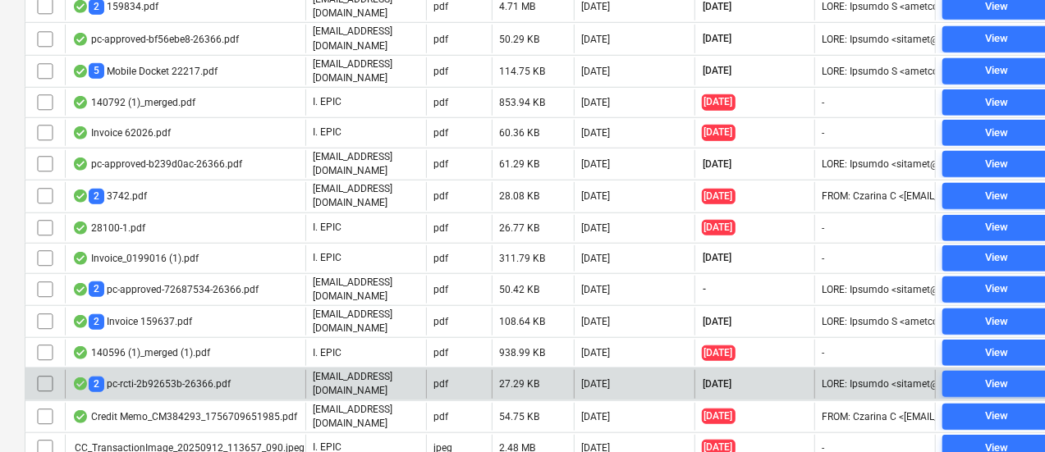
click at [265, 370] on div "2 pc-rcti-2b92653b-26366.pdf" at bounding box center [185, 384] width 240 height 28
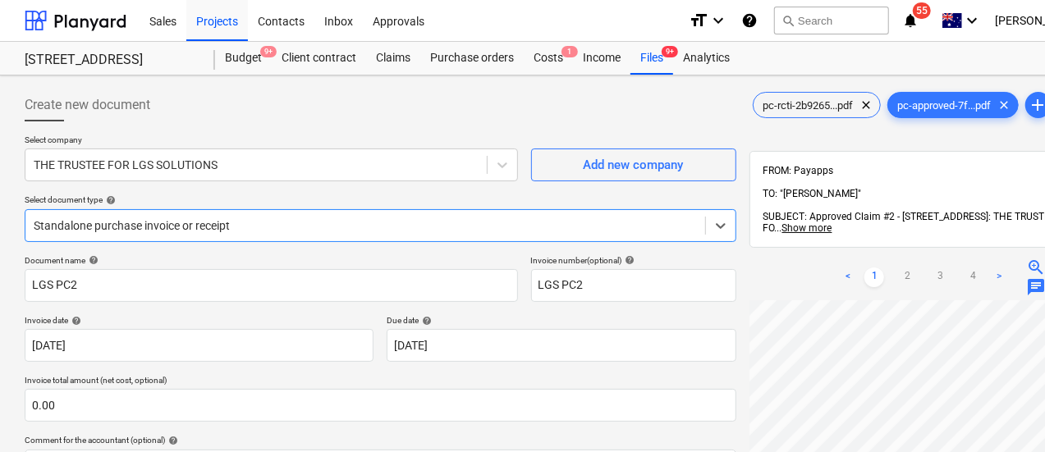
scroll to position [94, 0]
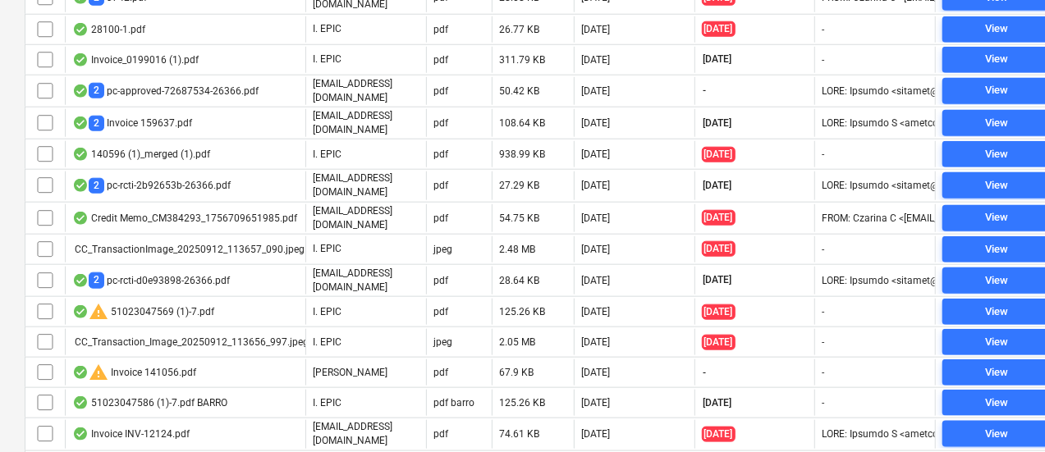
scroll to position [768, 0]
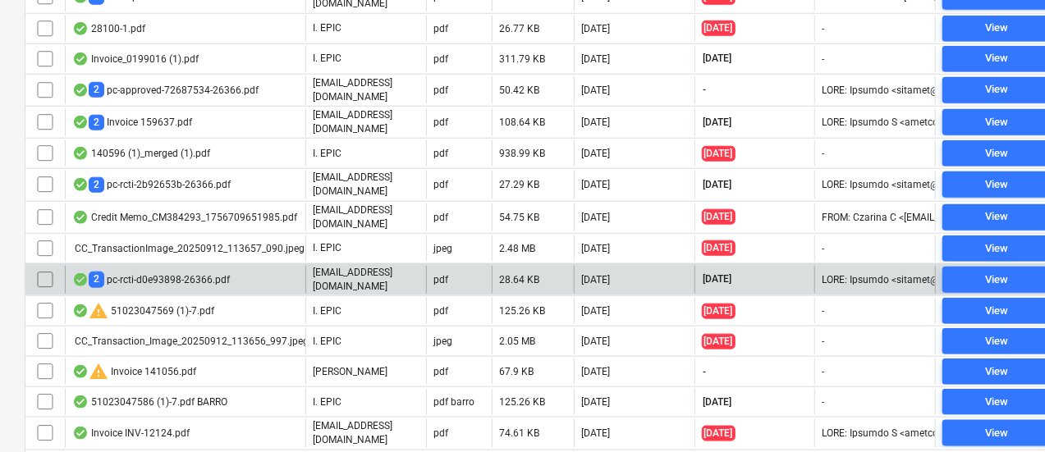
click at [208, 266] on div "2 pc-rcti-d0e93898-26366.pdf" at bounding box center [185, 280] width 240 height 28
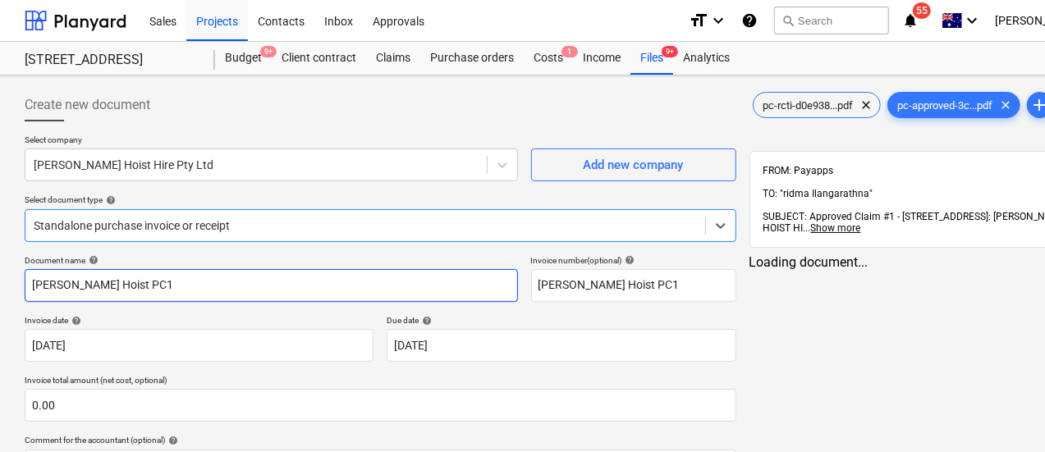
type input "Clark Hoist PC1"
type input "[DATE]"
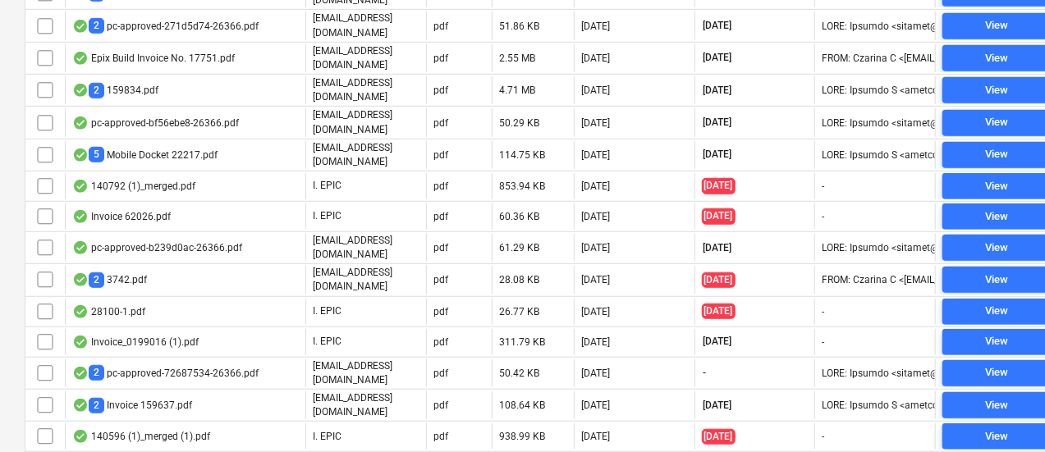
scroll to position [416, 0]
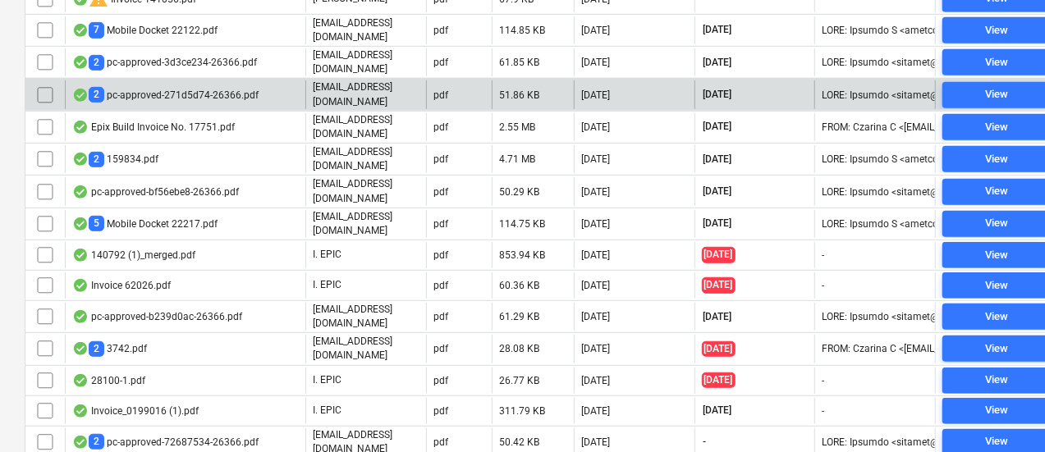
click at [168, 89] on div "2 pc-approved-271d5d74-26366.pdf" at bounding box center [165, 95] width 186 height 16
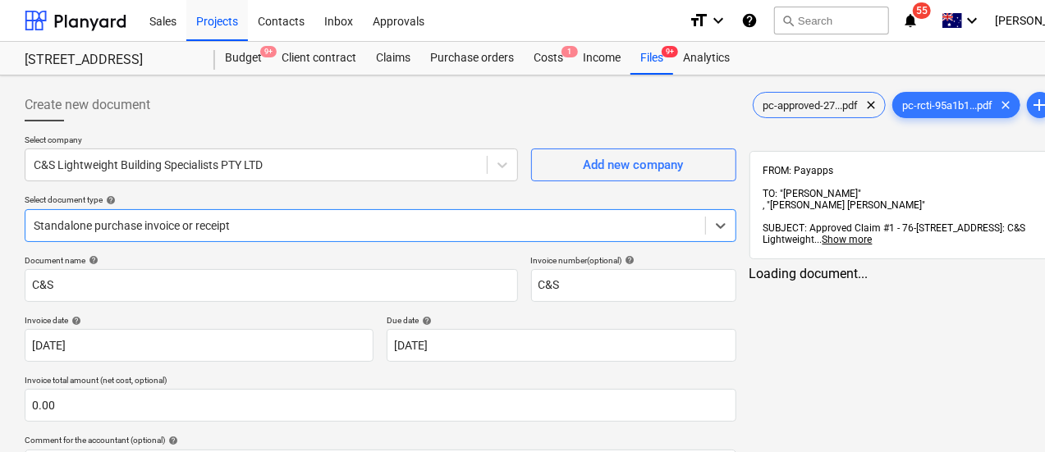
type input "C&S"
type input "[DATE]"
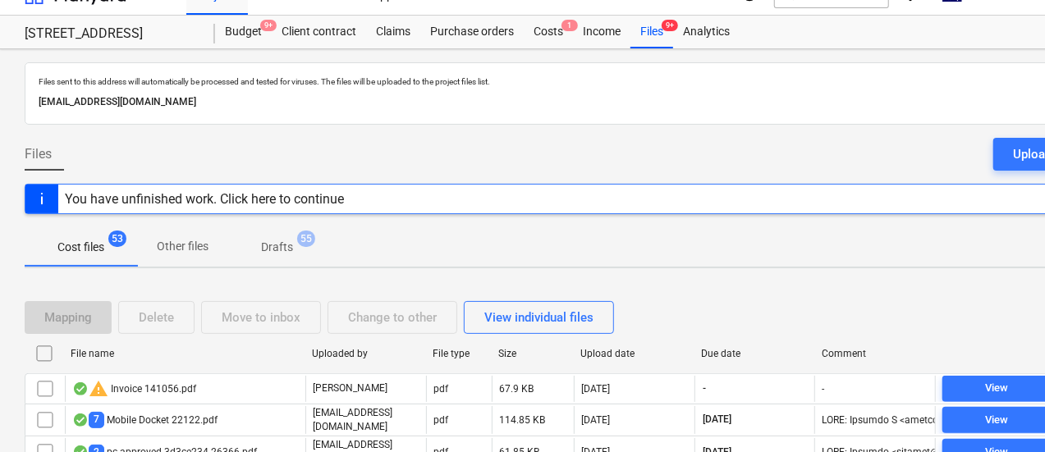
scroll to position [245, 0]
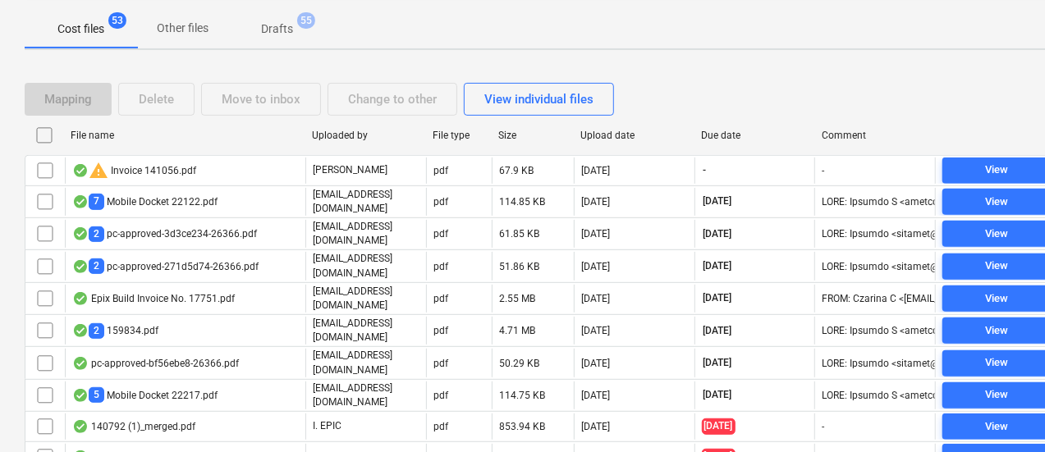
click at [224, 239] on div "2 pc-approved-3d3ce234-26366.pdf" at bounding box center [185, 234] width 240 height 28
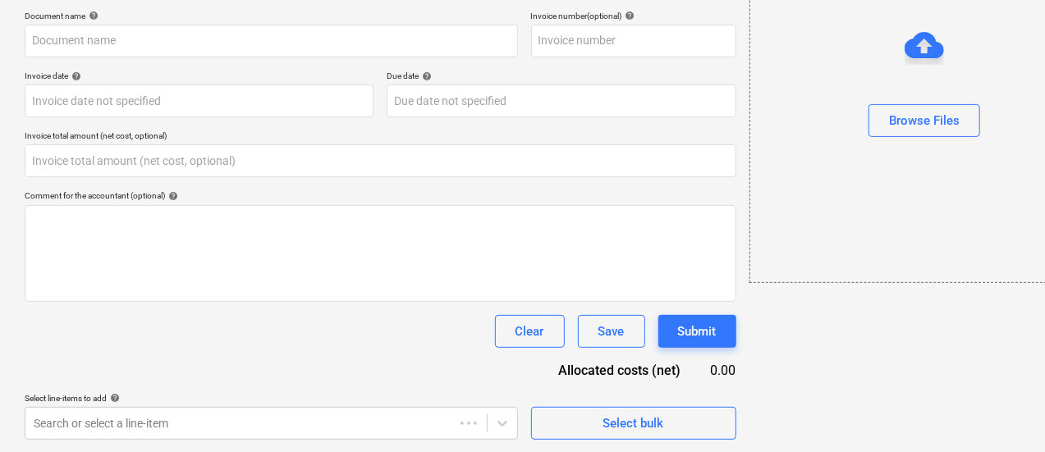
type input "0.00"
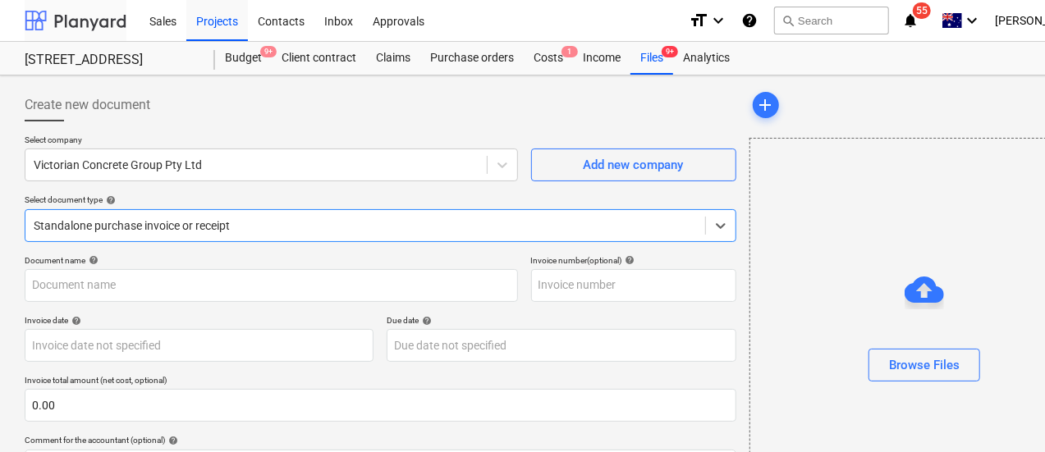
type input "VCG PC11"
type input "[DATE]"
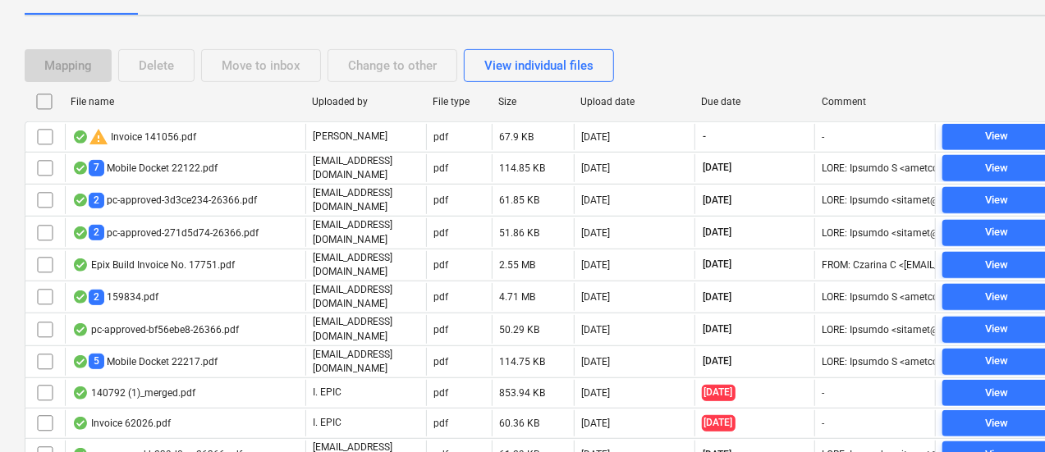
scroll to position [294, 0]
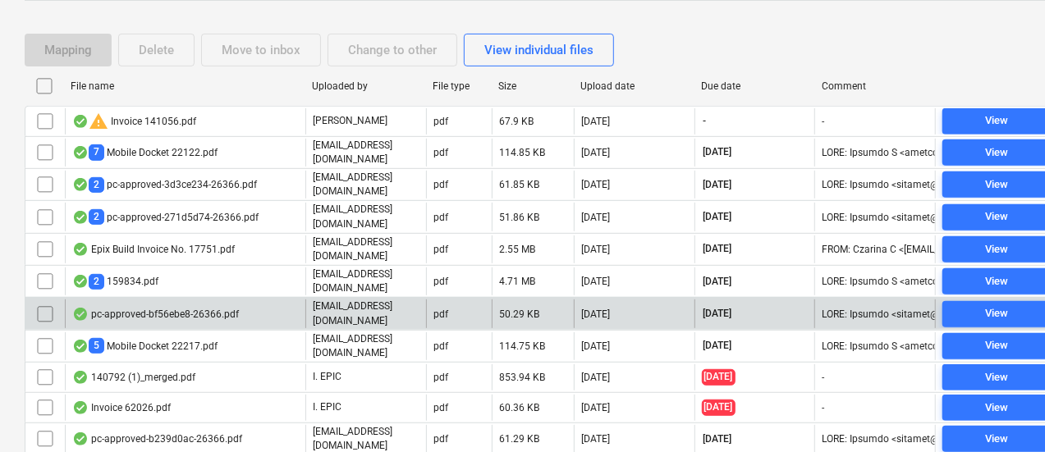
click at [208, 308] on div "pc-approved-bf56ebe8-26366.pdf" at bounding box center [155, 314] width 167 height 13
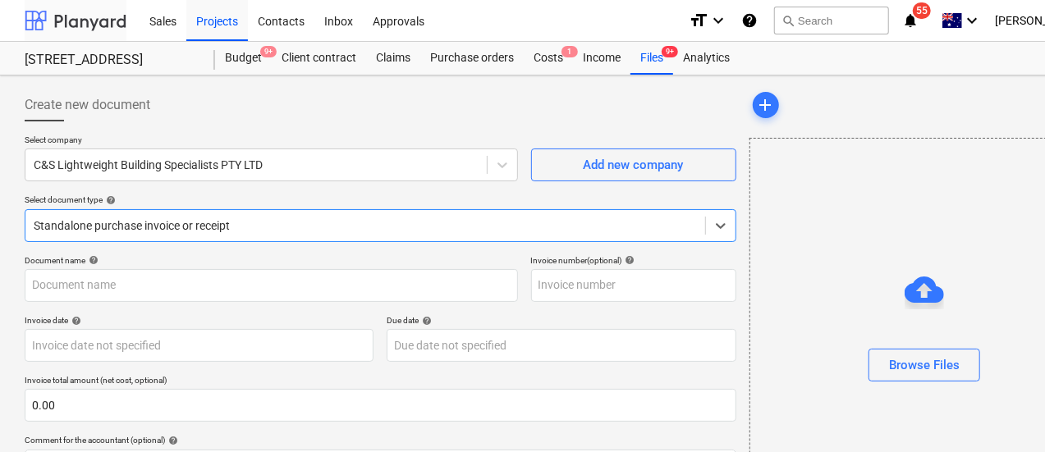
type input "PC-238011-1467217"
type input "[DATE]"
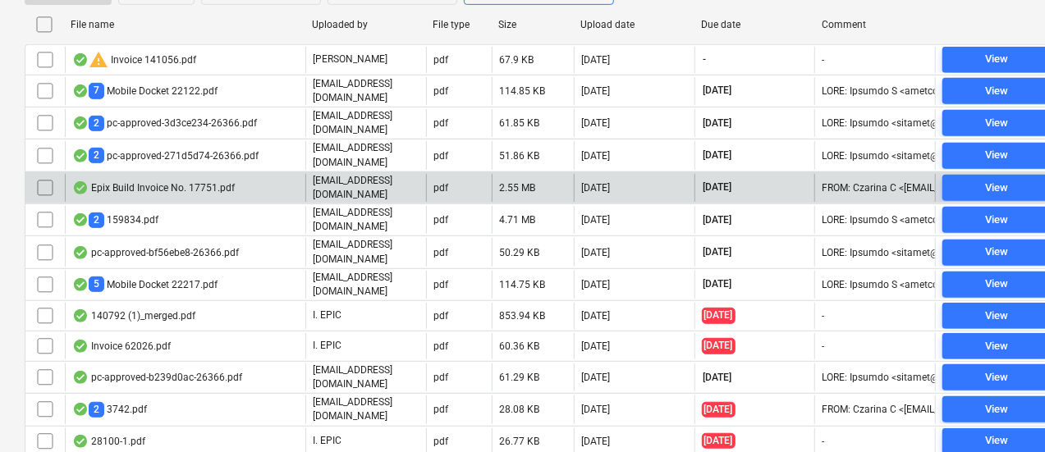
scroll to position [355, 0]
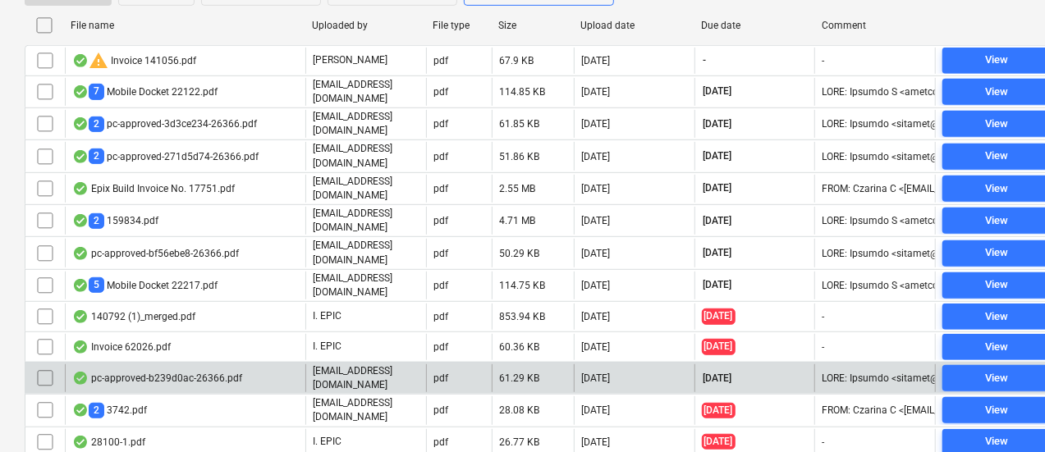
click at [230, 372] on div "pc-approved-b239d0ac-26366.pdf" at bounding box center [157, 378] width 170 height 13
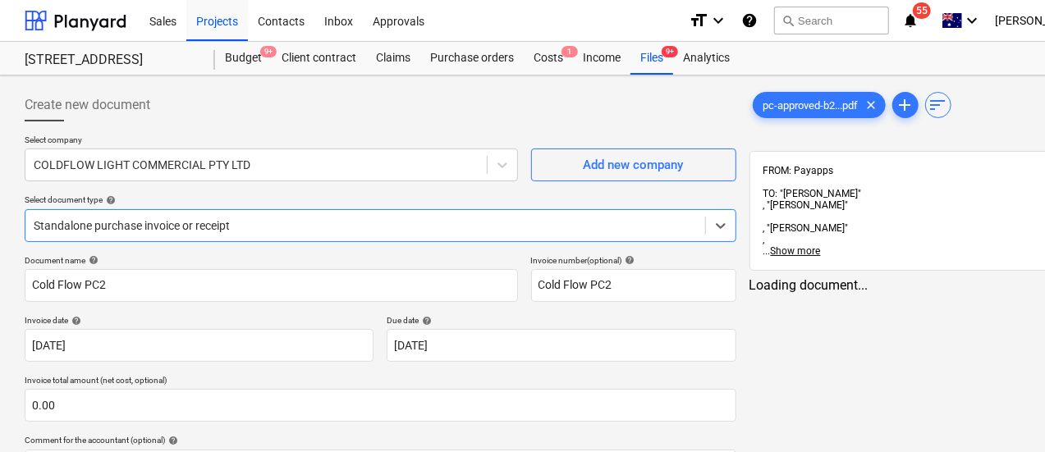
scroll to position [25, 0]
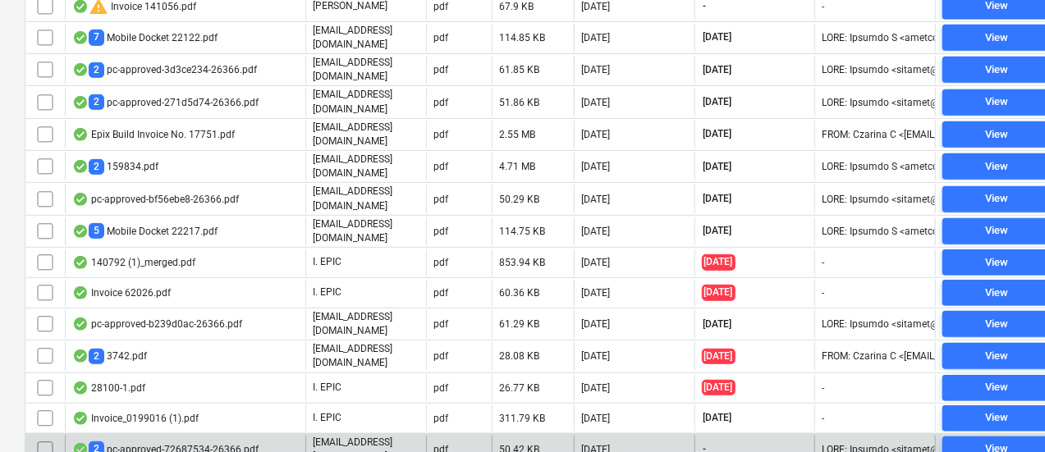
scroll to position [453, 0]
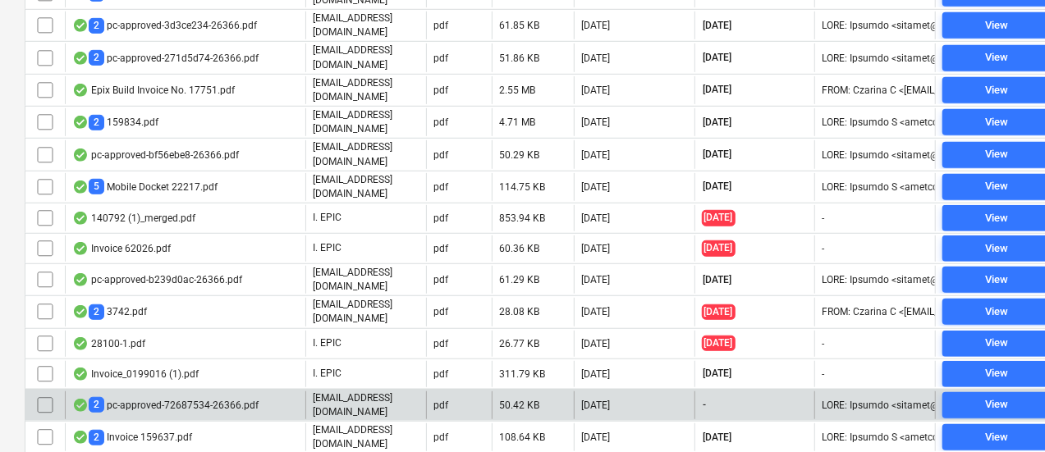
click at [245, 397] on div "2 pc-approved-72687534-26366.pdf" at bounding box center [165, 405] width 186 height 16
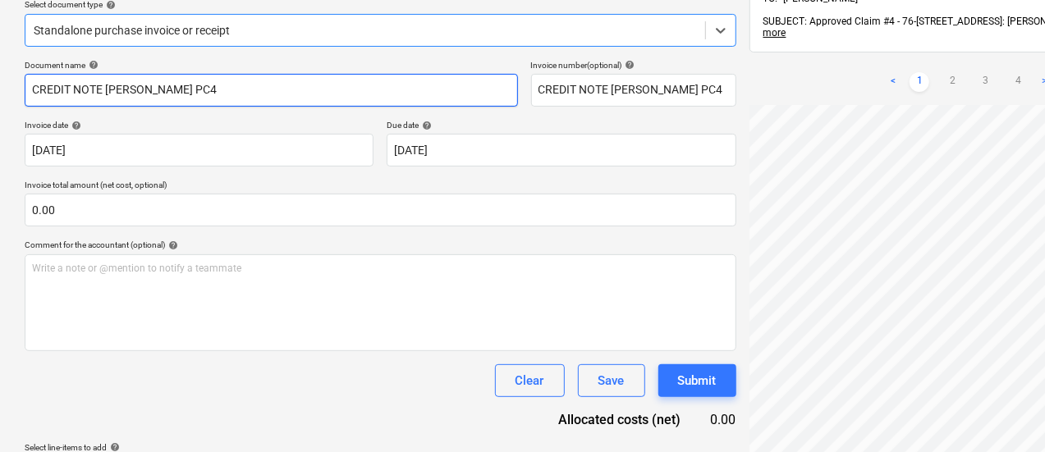
scroll to position [200, 0]
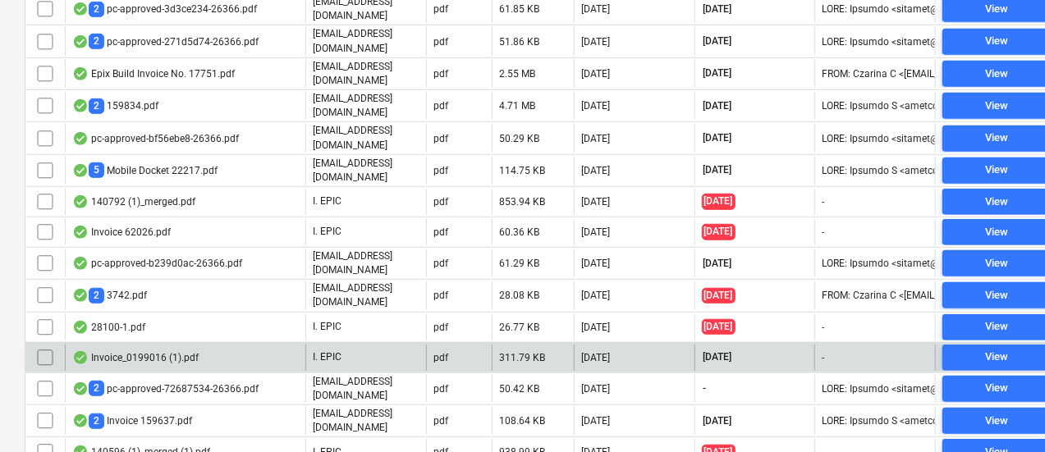
scroll to position [478, 0]
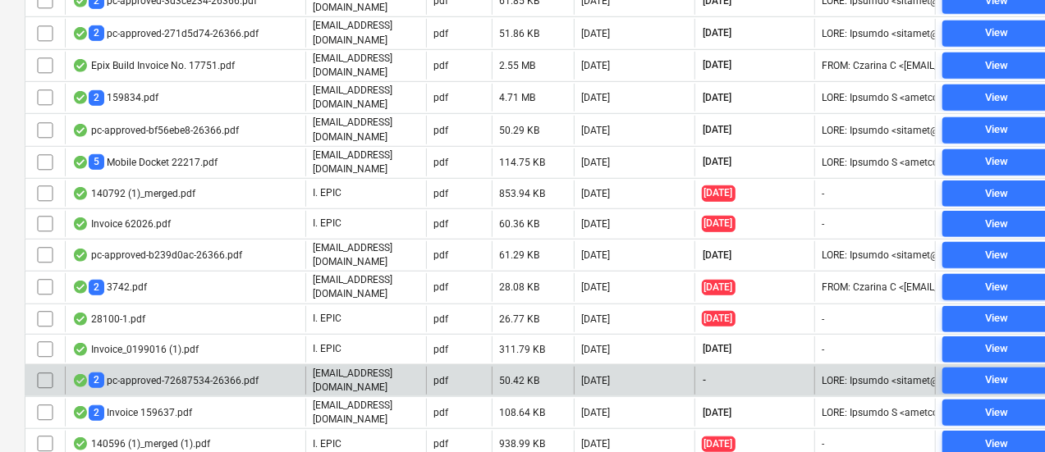
click at [236, 373] on div "2 pc-approved-72687534-26366.pdf" at bounding box center [165, 381] width 186 height 16
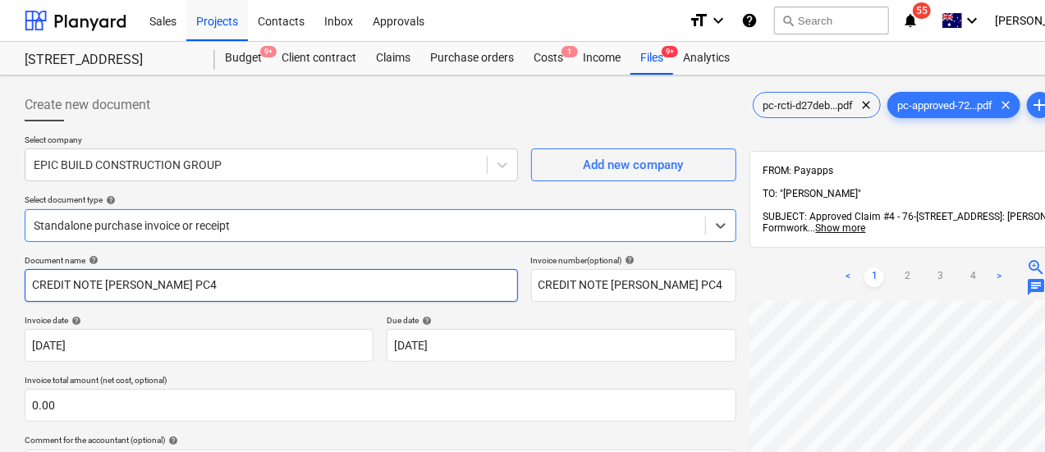
scroll to position [51, 0]
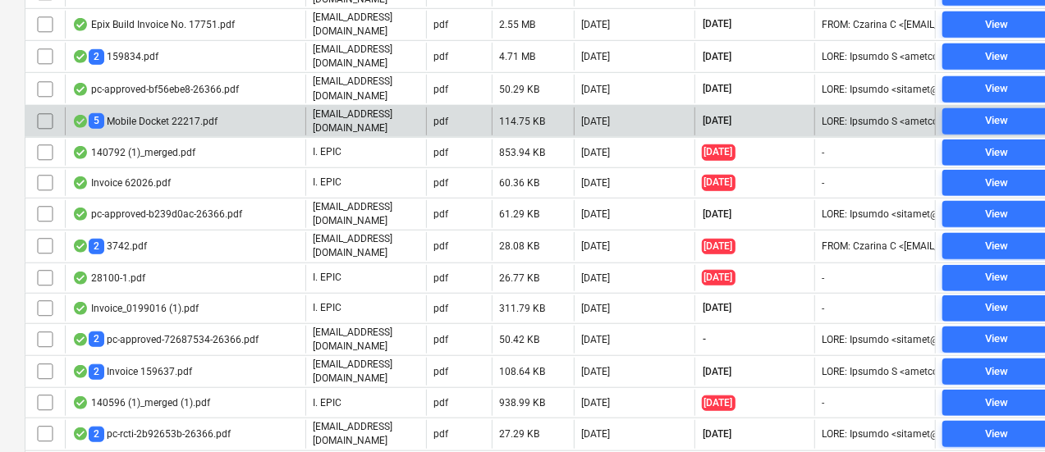
scroll to position [522, 0]
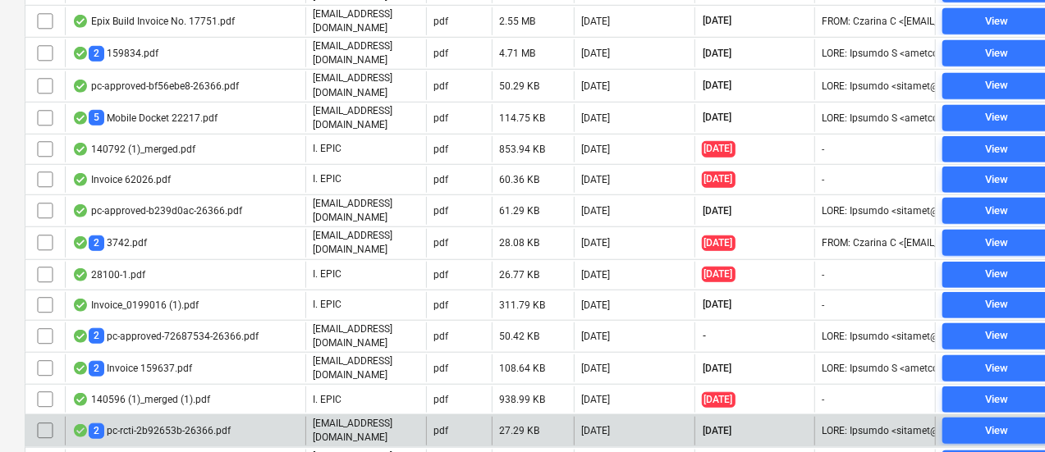
click at [215, 424] on div "2 pc-rcti-2b92653b-26366.pdf" at bounding box center [151, 432] width 158 height 16
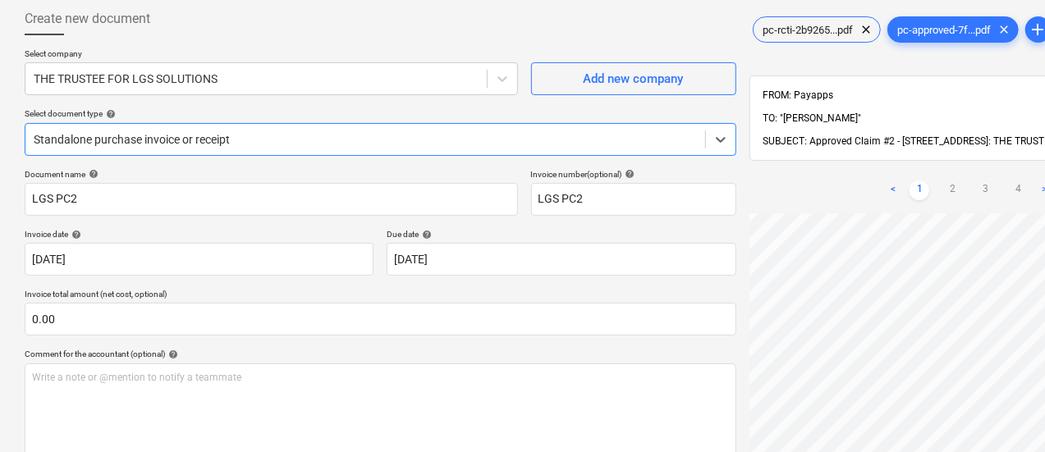
scroll to position [83, 0]
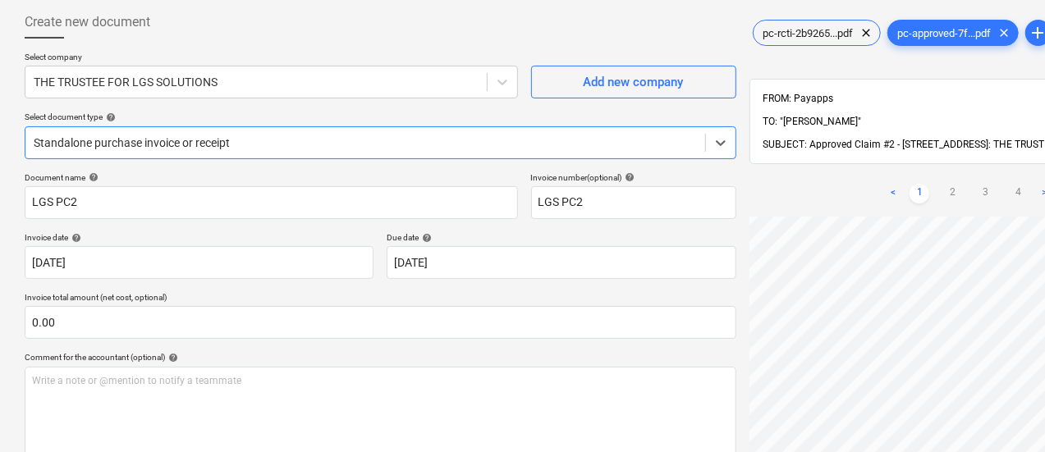
click at [169, 131] on div "Standalone purchase invoice or receipt" at bounding box center [365, 142] width 680 height 23
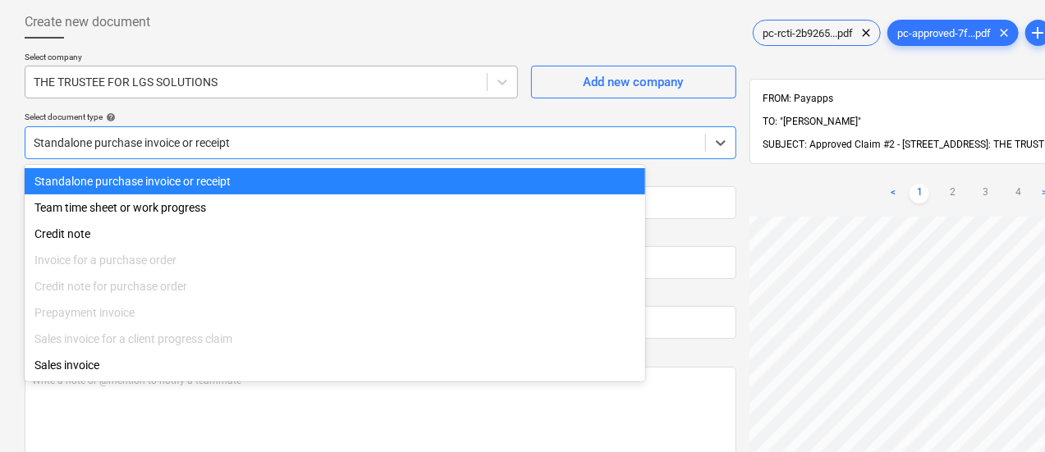
click at [168, 83] on div at bounding box center [256, 82] width 445 height 16
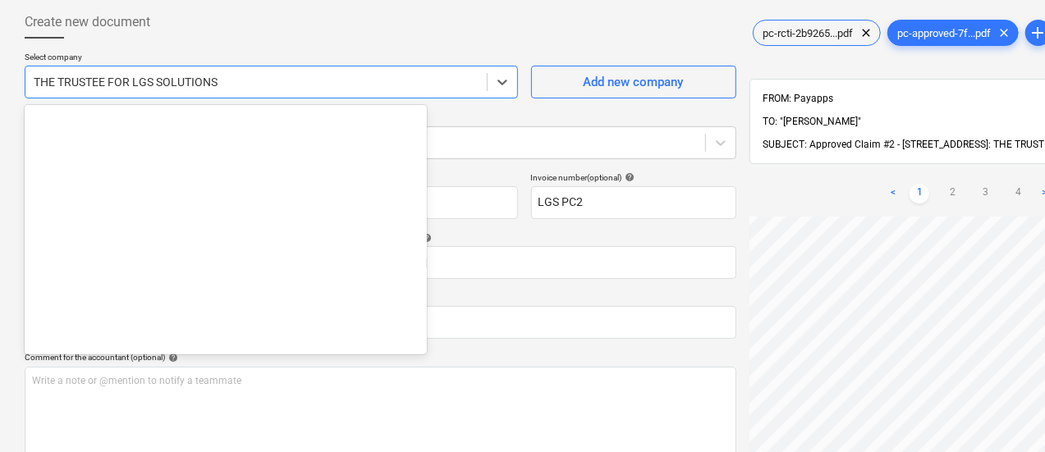
scroll to position [25252, 0]
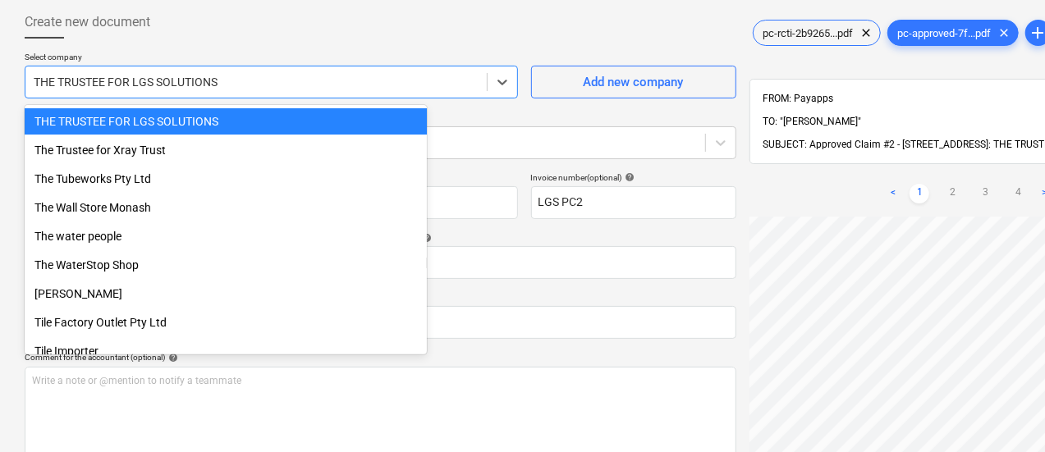
click at [246, 42] on div at bounding box center [381, 45] width 712 height 13
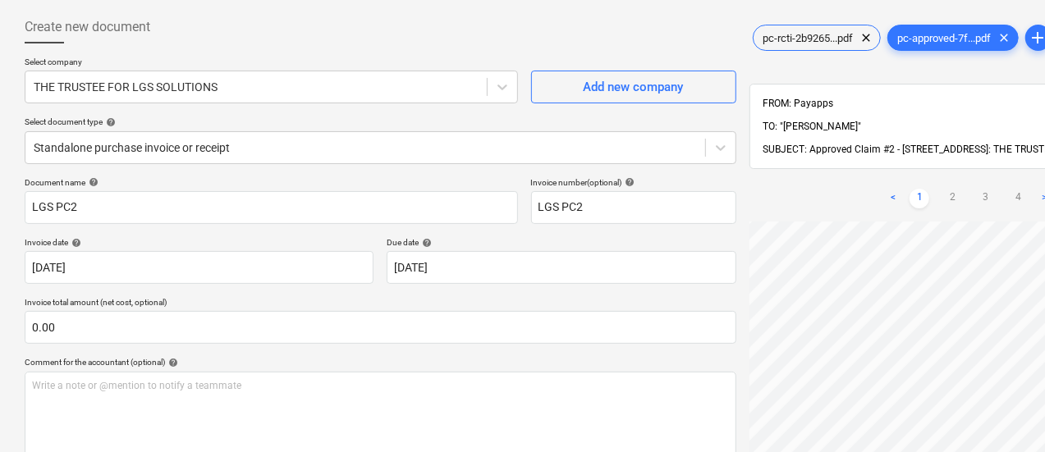
scroll to position [73, 0]
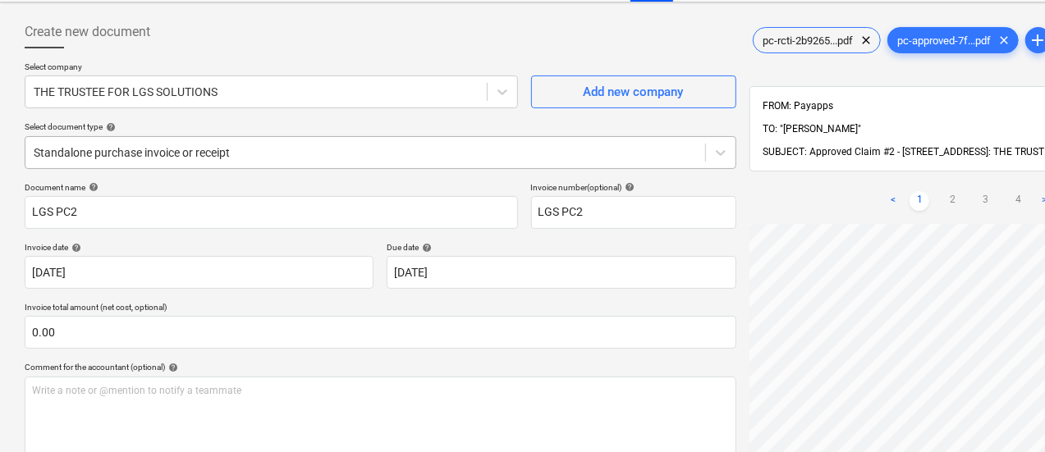
click at [169, 144] on div at bounding box center [365, 152] width 663 height 16
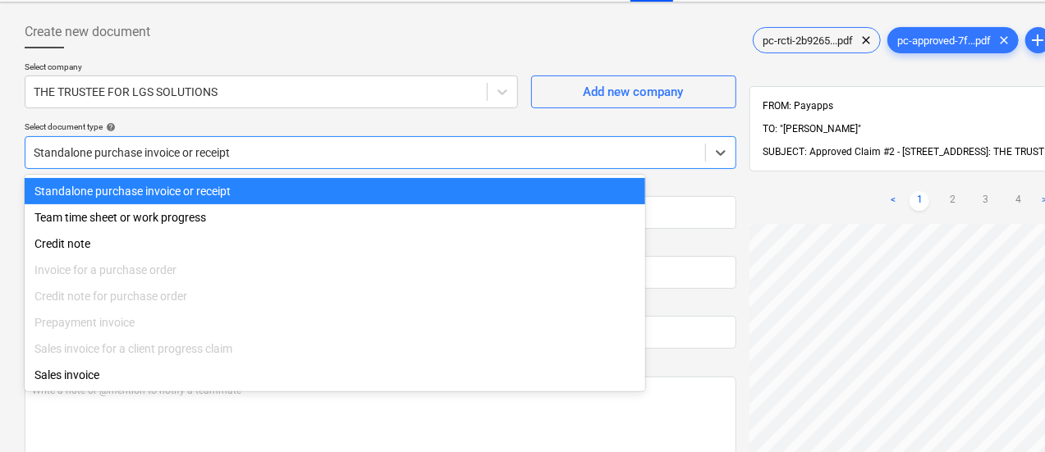
click at [197, 171] on div "Select company THE TRUSTEE FOR LGS SOLUTIONS Add new company Select document ty…" at bounding box center [381, 122] width 712 height 121
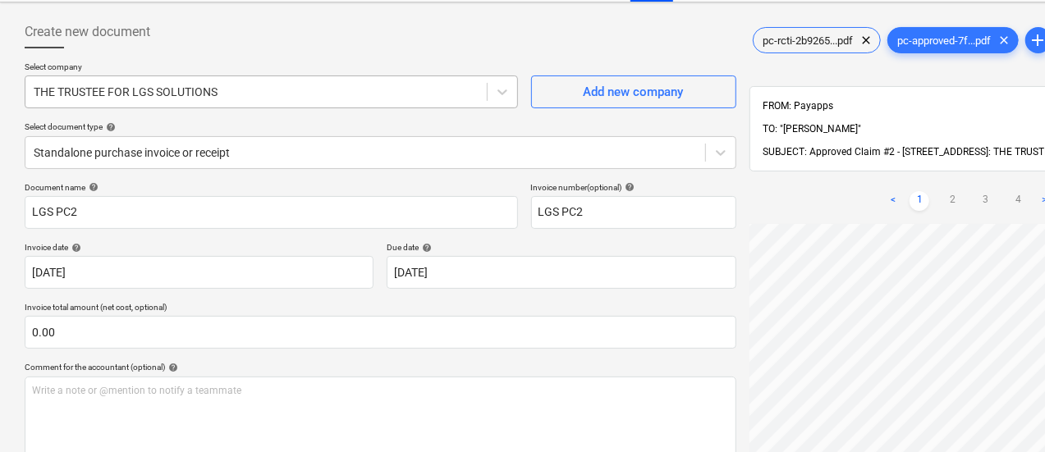
click at [368, 81] on div "THE TRUSTEE FOR LGS SOLUTIONS" at bounding box center [255, 91] width 461 height 23
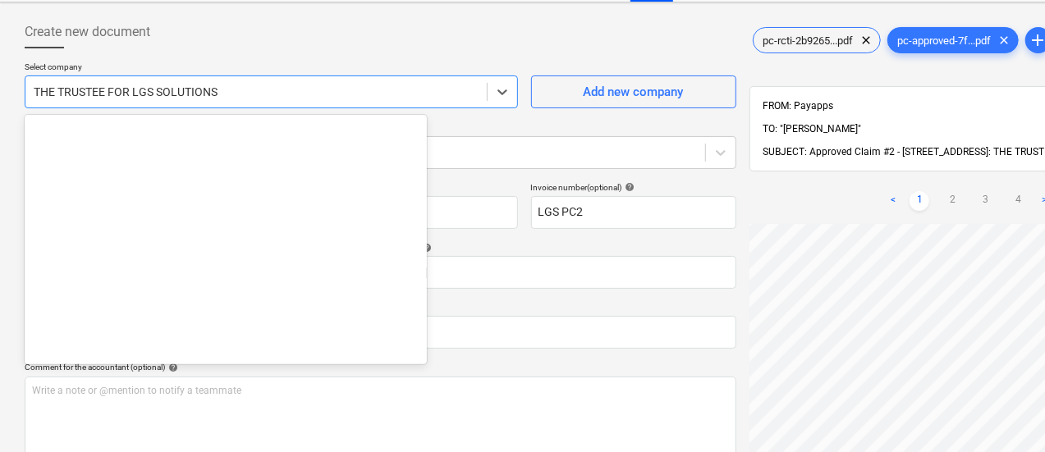
scroll to position [25252, 0]
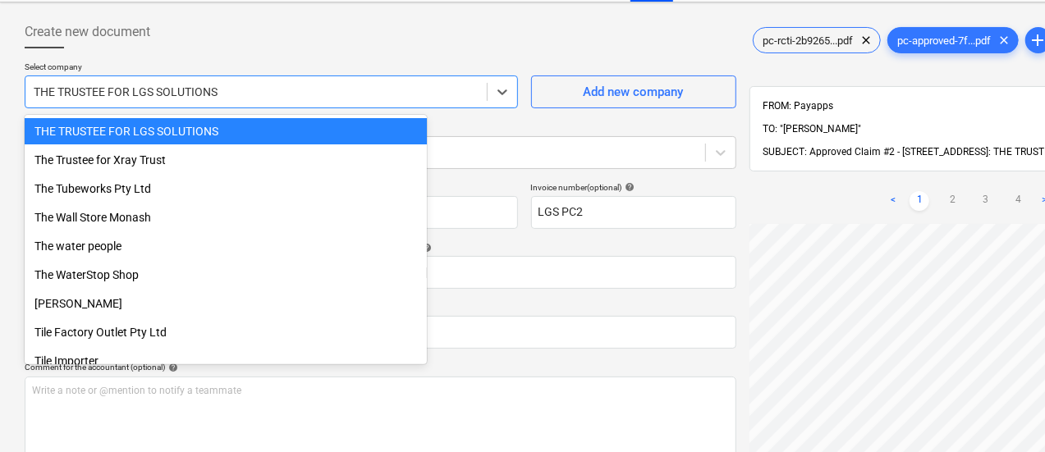
click at [346, 132] on div "THE TRUSTEE FOR LGS SOLUTIONS" at bounding box center [226, 131] width 402 height 26
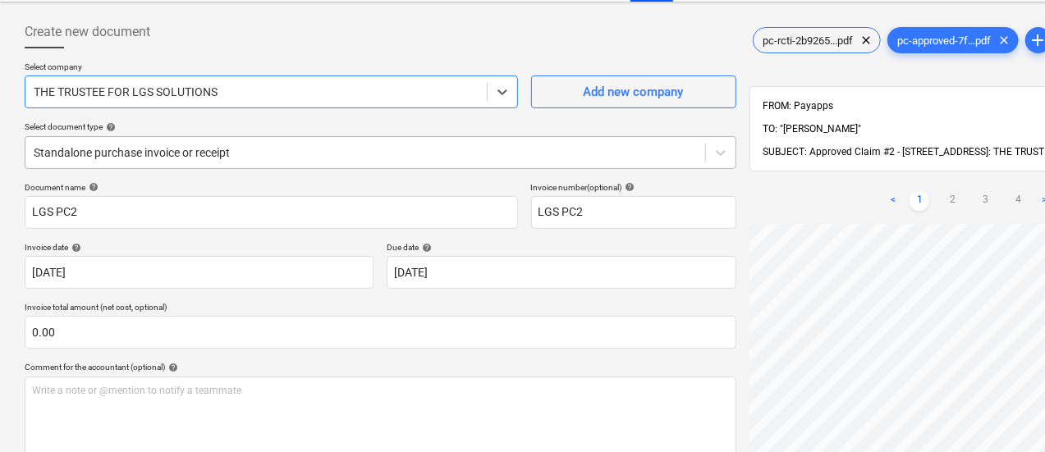
click at [337, 158] on div at bounding box center [365, 152] width 663 height 16
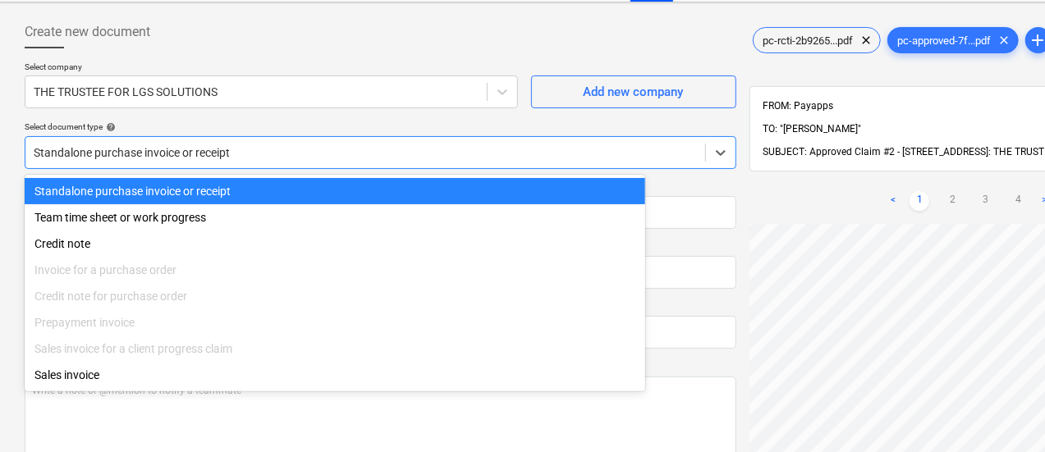
click at [337, 152] on div at bounding box center [365, 152] width 663 height 16
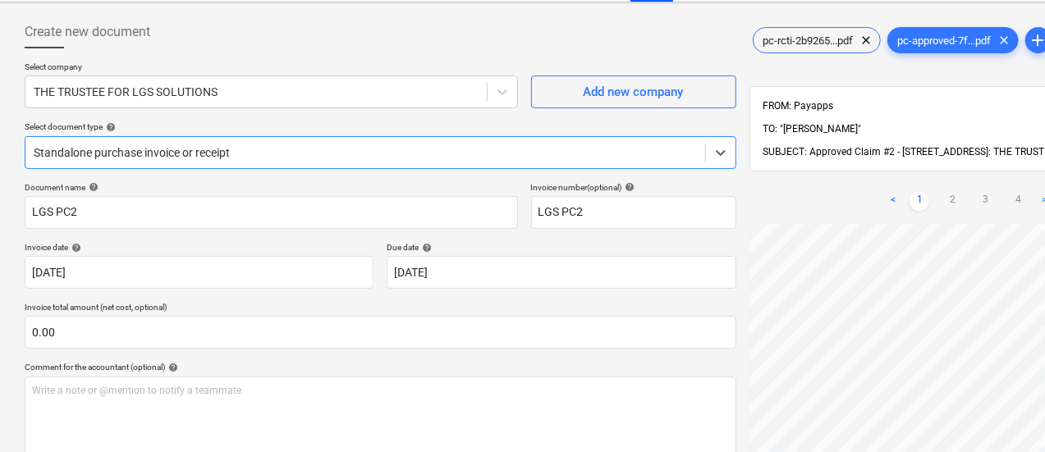
scroll to position [0, 0]
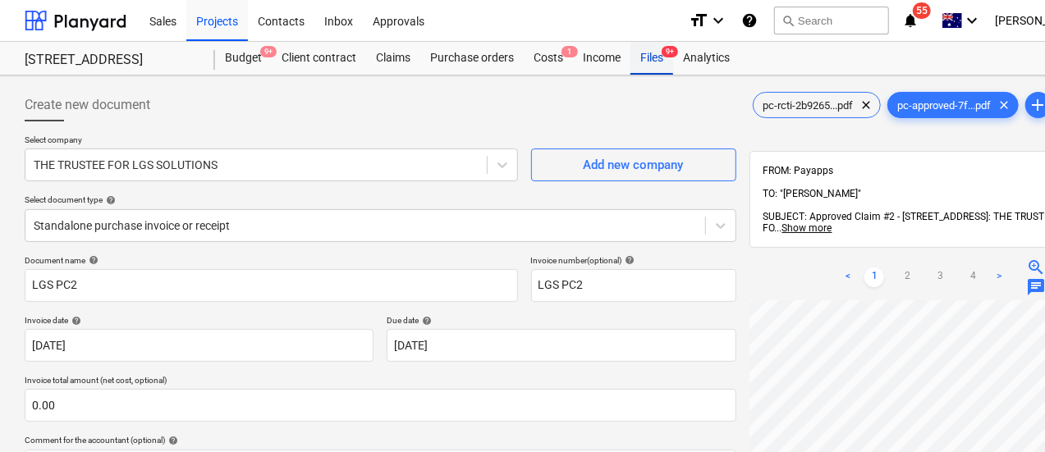
click at [639, 58] on div "Files 9+" at bounding box center [651, 58] width 43 height 33
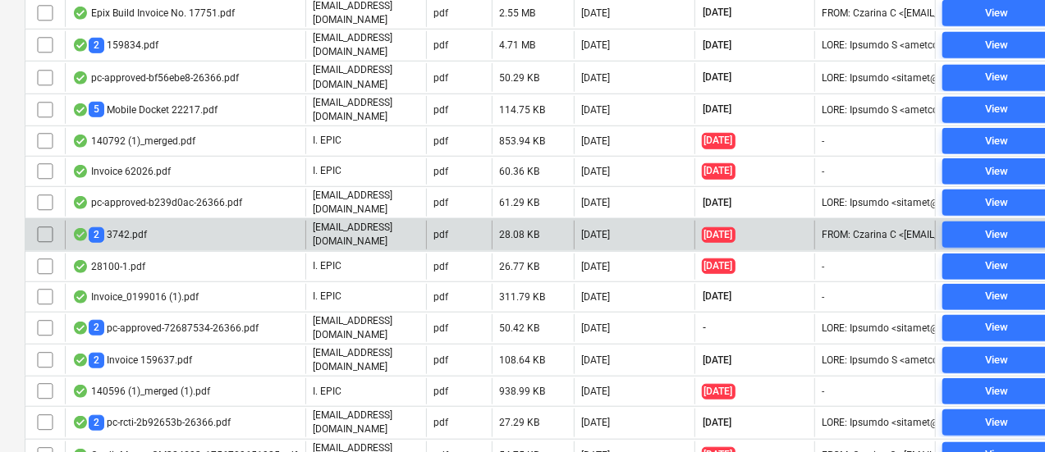
scroll to position [575, 0]
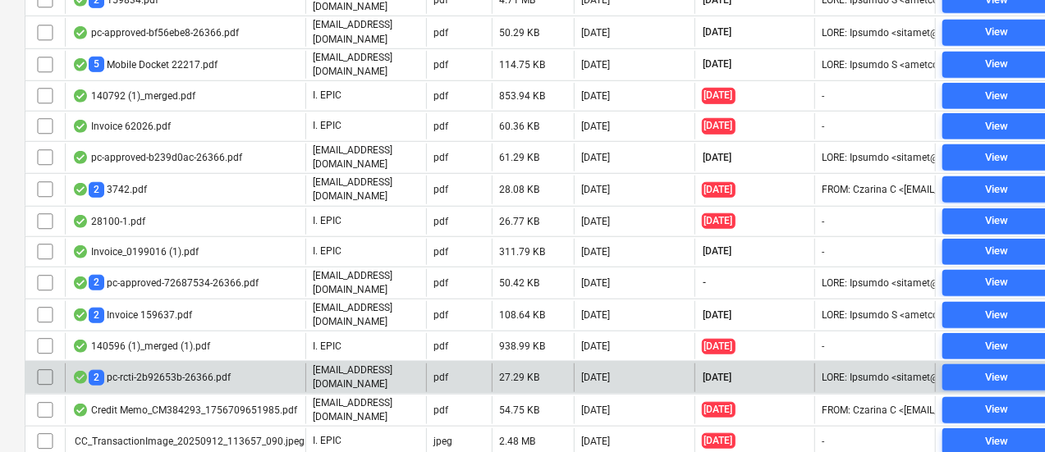
click at [236, 364] on div "2 pc-rcti-2b92653b-26366.pdf" at bounding box center [185, 378] width 240 height 28
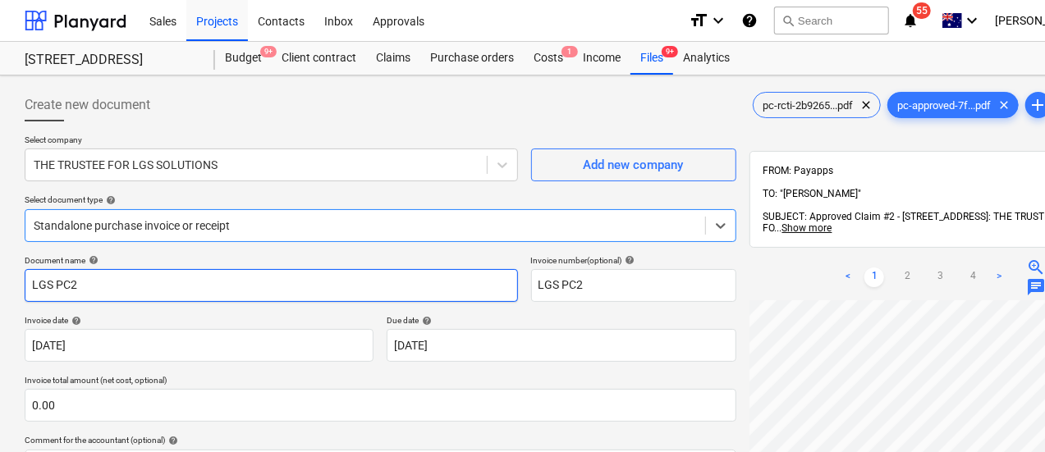
scroll to position [82, 0]
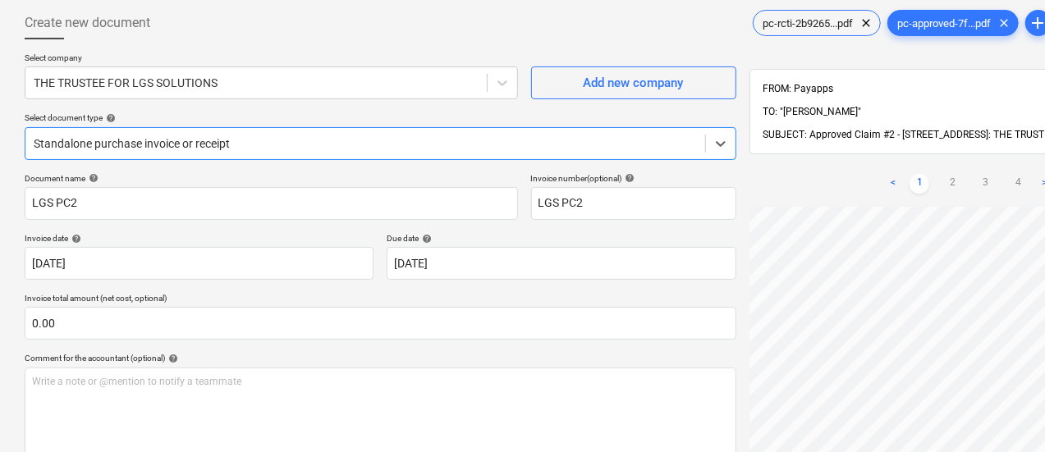
click at [186, 144] on div at bounding box center [365, 143] width 663 height 16
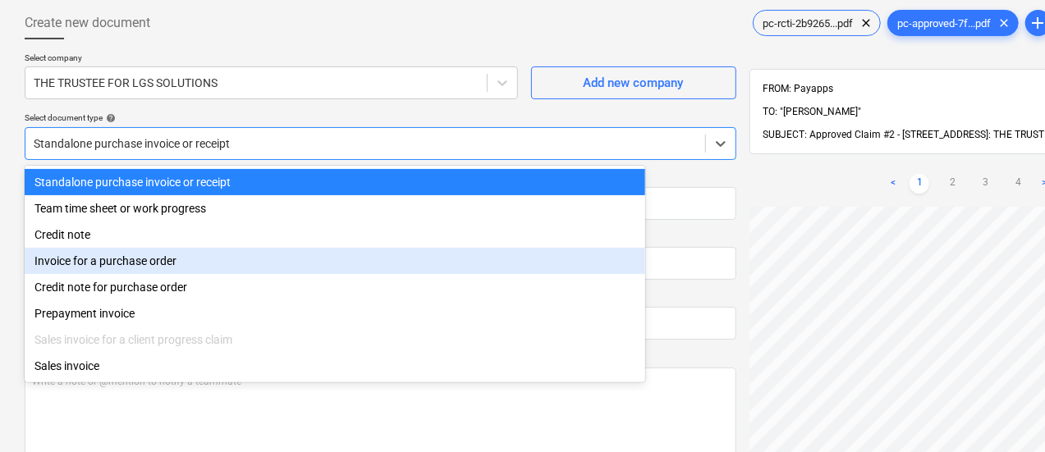
click at [197, 251] on div "Invoice for a purchase order" at bounding box center [335, 261] width 621 height 26
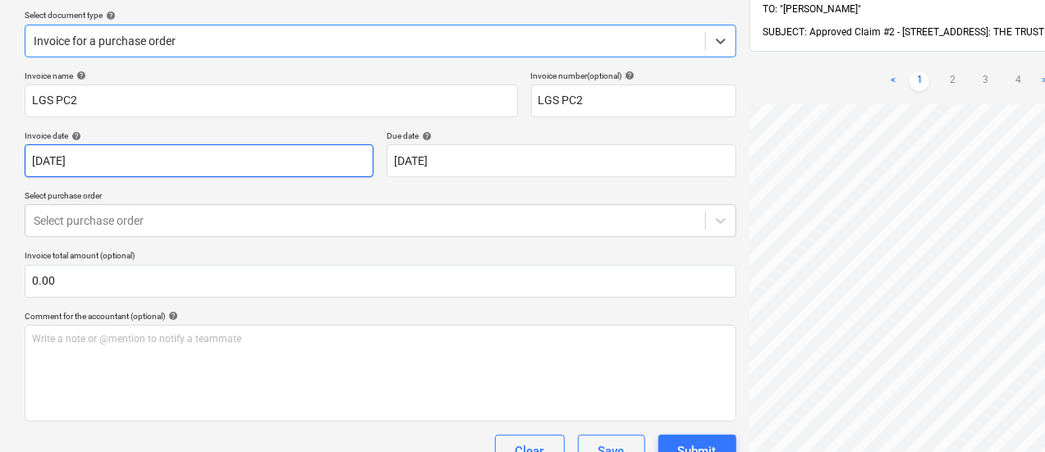
scroll to position [228, 0]
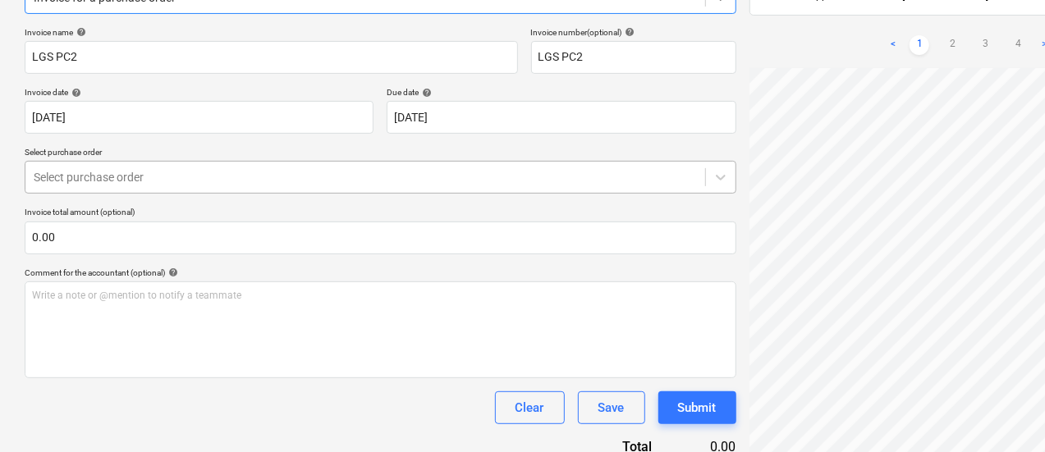
click at [180, 186] on div "Select purchase order" at bounding box center [365, 177] width 680 height 23
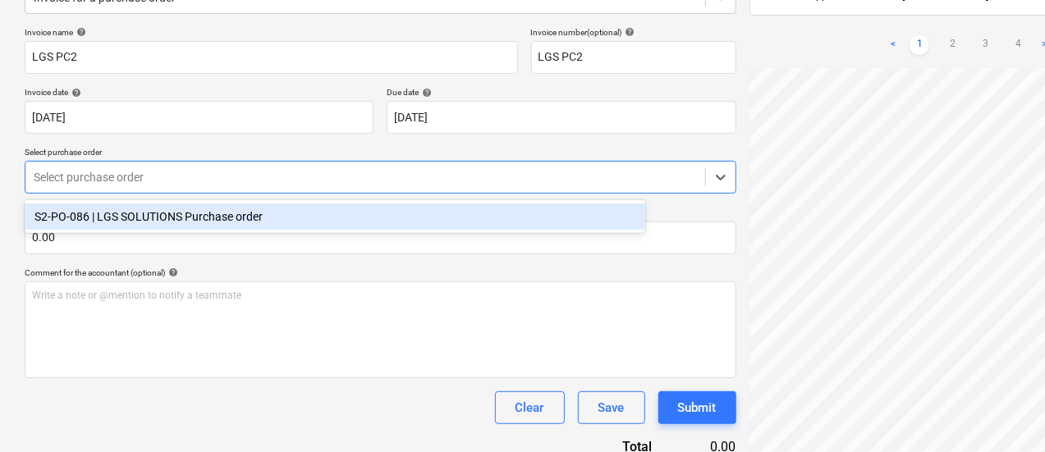
click at [187, 213] on div "S2-PO-086 | LGS SOLUTIONS Purchase order" at bounding box center [335, 217] width 621 height 26
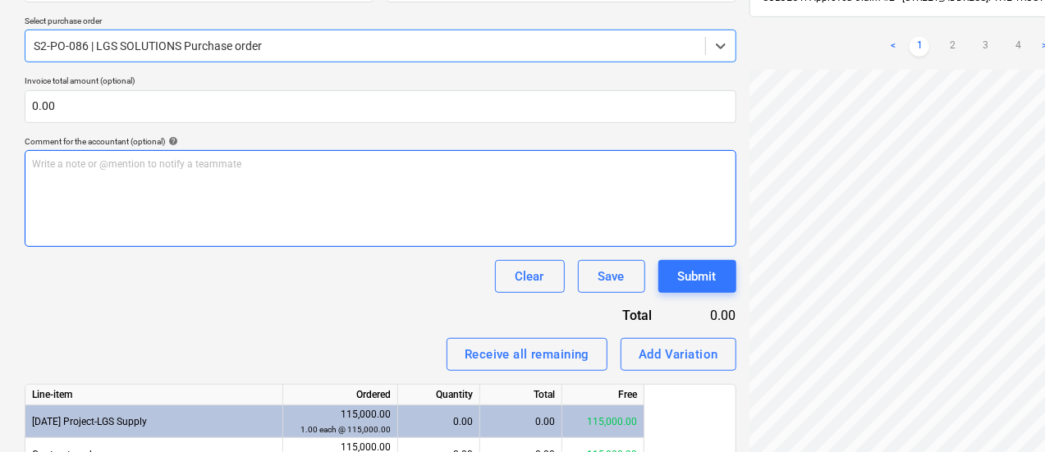
scroll to position [360, 0]
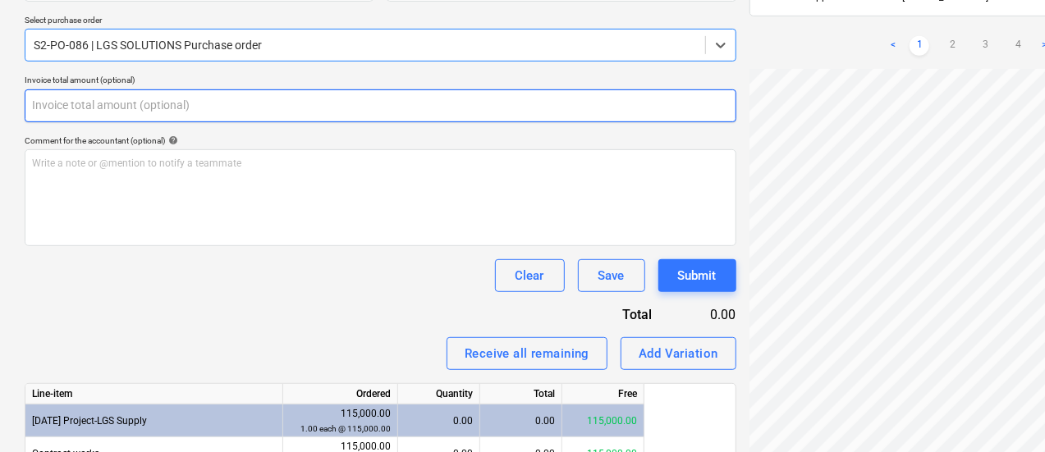
click at [266, 111] on input "text" at bounding box center [381, 105] width 712 height 33
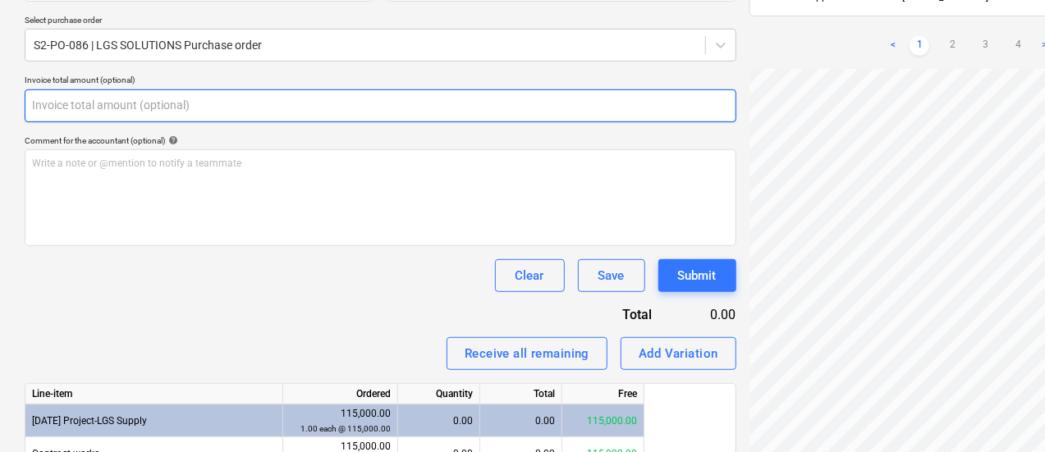
paste input "$74,400.00"
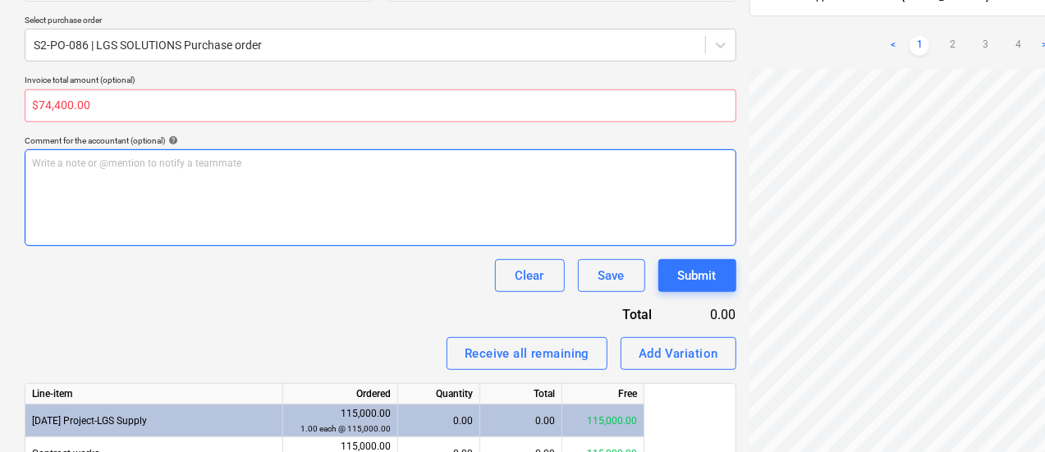
type input "0.00"
click at [250, 239] on div "Write a note or @mention to notify a teammate ﻿" at bounding box center [381, 197] width 712 height 97
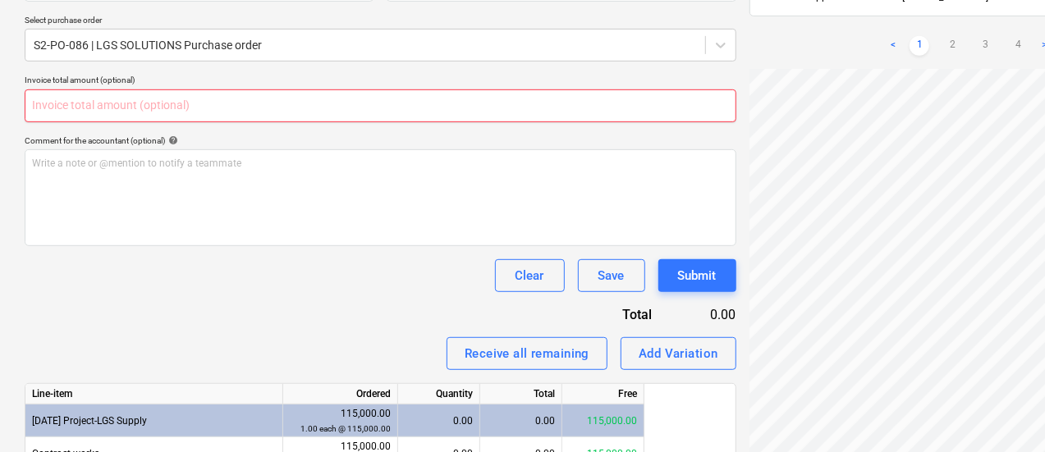
click at [119, 116] on input "text" at bounding box center [381, 105] width 712 height 33
paste input "$74,400.00"
click at [52, 103] on input "$74,400.00" at bounding box center [381, 105] width 712 height 33
click at [40, 105] on input "$74400.00" at bounding box center [381, 105] width 712 height 33
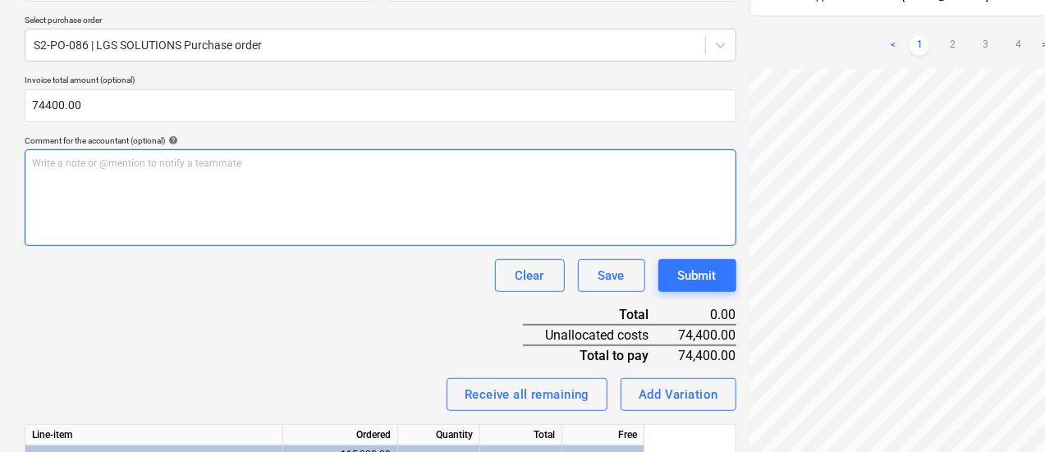
type input "74,400.00"
click at [141, 201] on div "Write a note or @mention to notify a teammate ﻿" at bounding box center [381, 197] width 712 height 97
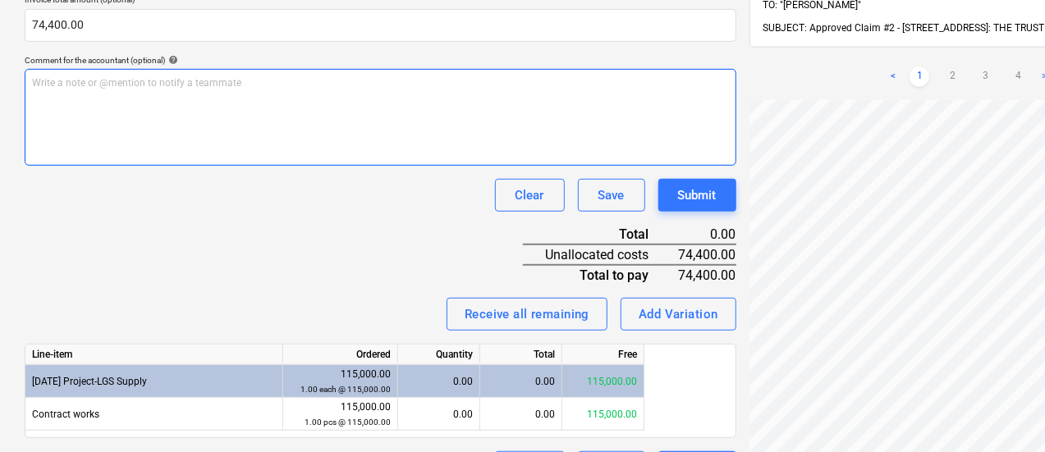
scroll to position [485, 0]
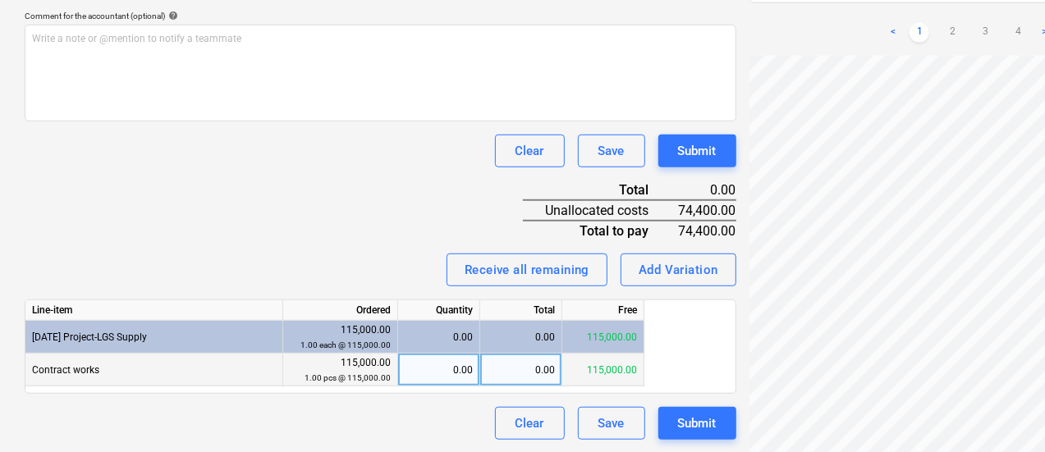
click at [511, 368] on div "0.00" at bounding box center [521, 370] width 82 height 33
type input "74400"
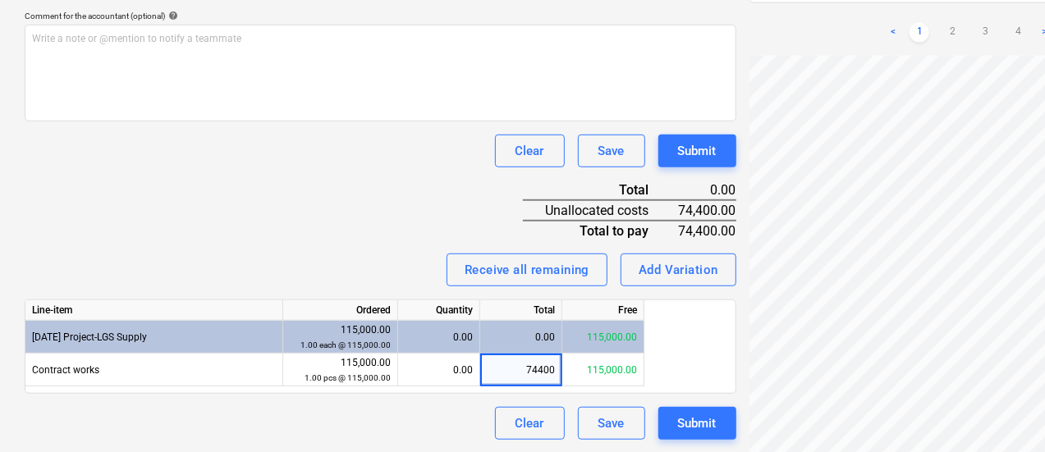
click at [299, 248] on div "Invoice name help LGS PC2 Invoice number (optional) help LGS PC2 Invoice date h…" at bounding box center [381, 105] width 712 height 670
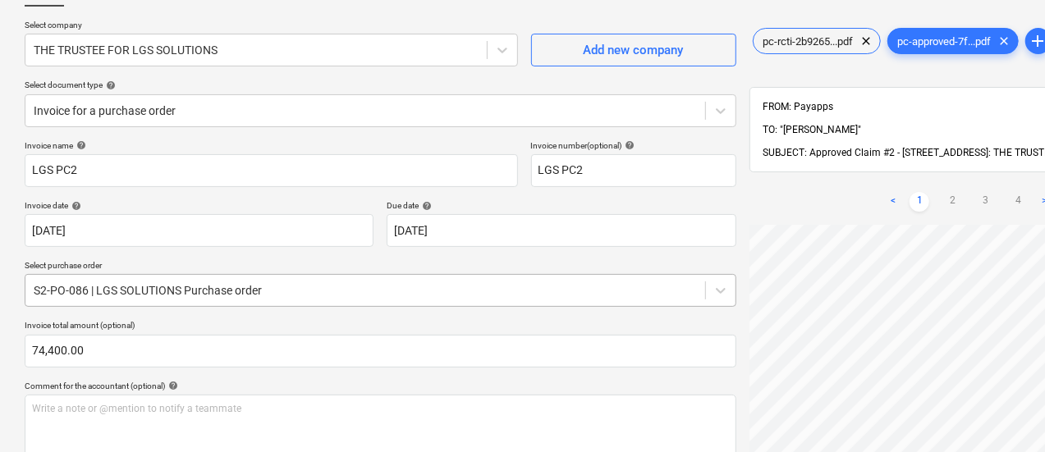
scroll to position [114, 0]
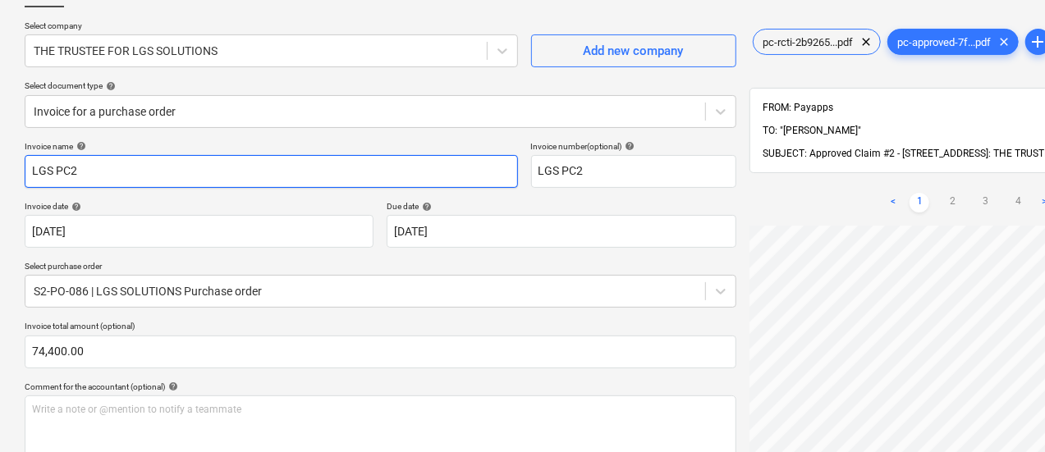
click at [371, 169] on input "LGS PC2" at bounding box center [271, 171] width 493 height 33
paste input "PC-244738-1468490"
type input "PC-244738-1468490"
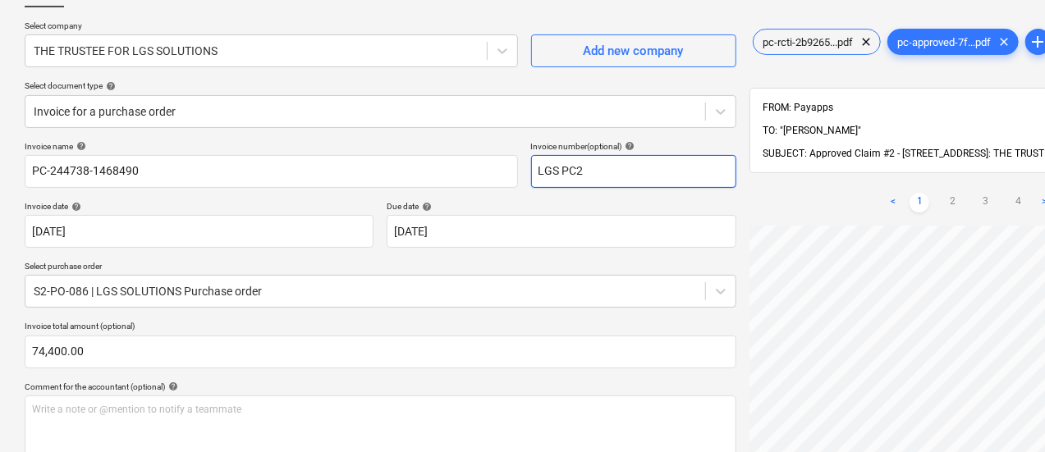
click at [532, 175] on input "LGS PC2" at bounding box center [633, 171] width 205 height 33
paste input "PC-244738-1468490"
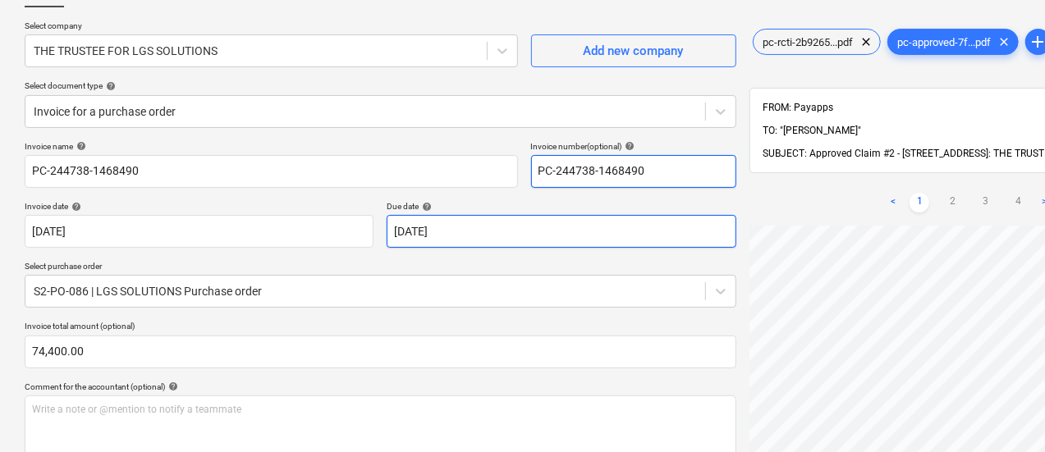
type input "PC-244738-1468490"
click at [538, 215] on body "Sales Projects Contacts Inbox Approvals format_size keyboard_arrow_down help se…" at bounding box center [522, 112] width 1045 height 452
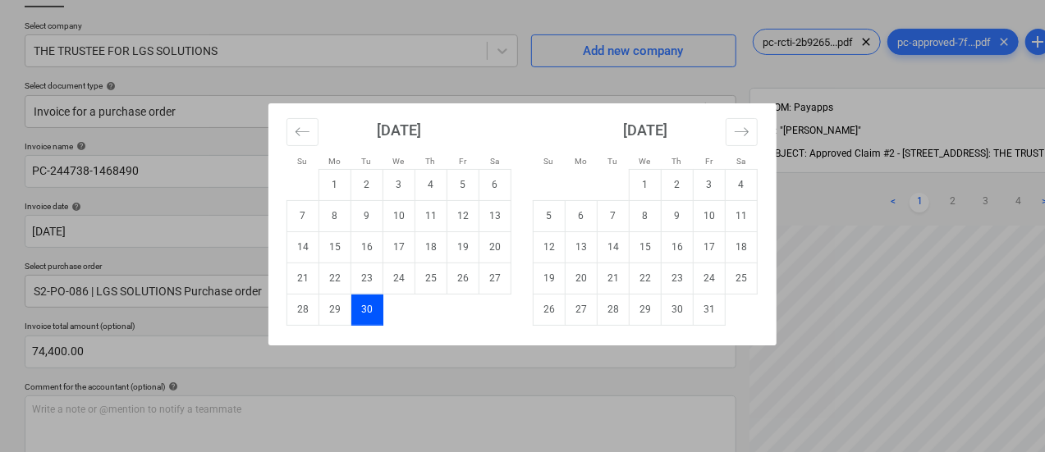
scroll to position [148, 0]
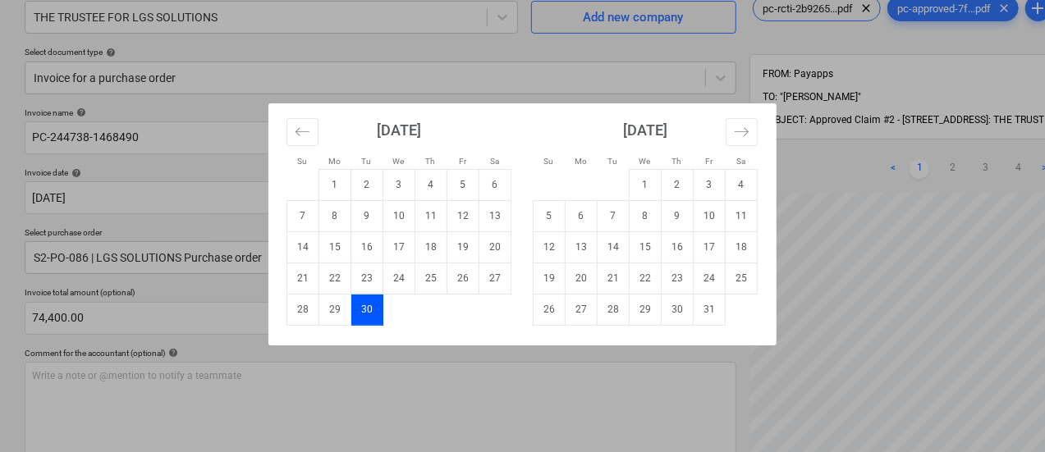
click at [563, 80] on div "Su Mo Tu We Th Fr Sa Su Mo Tu We Th Fr Sa August 2025 1 2 3 4 5 6 7 8 9 10 11 1…" at bounding box center [522, 226] width 1045 height 452
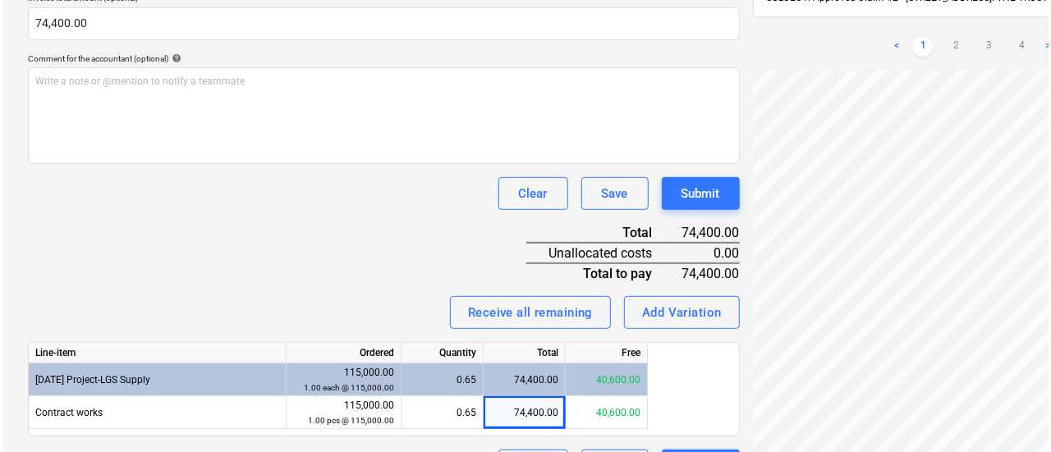
scroll to position [485, 0]
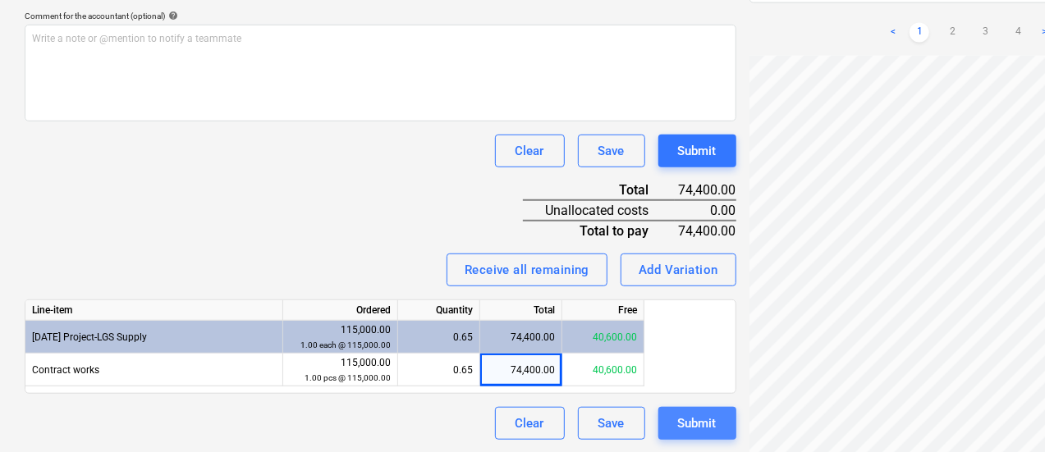
click at [658, 423] on button "Submit" at bounding box center [697, 423] width 78 height 33
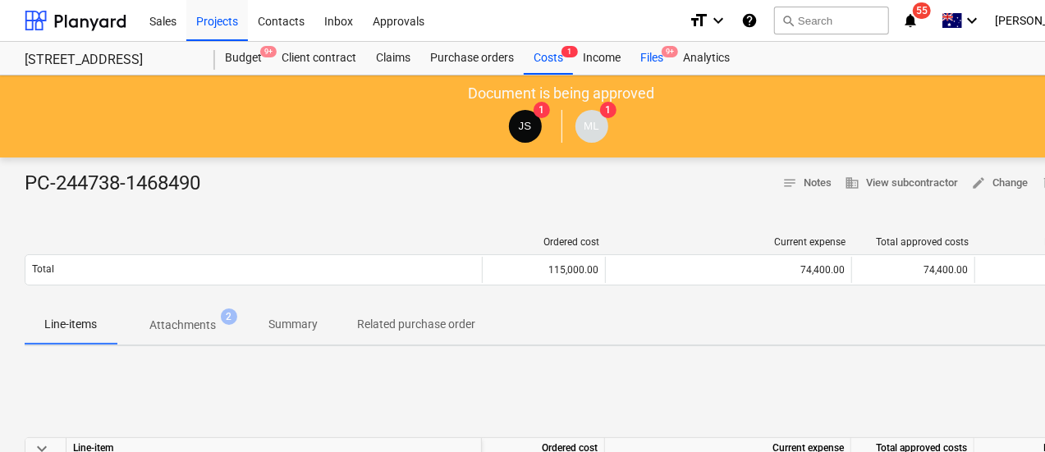
click at [639, 62] on div "Files 9+" at bounding box center [651, 58] width 43 height 33
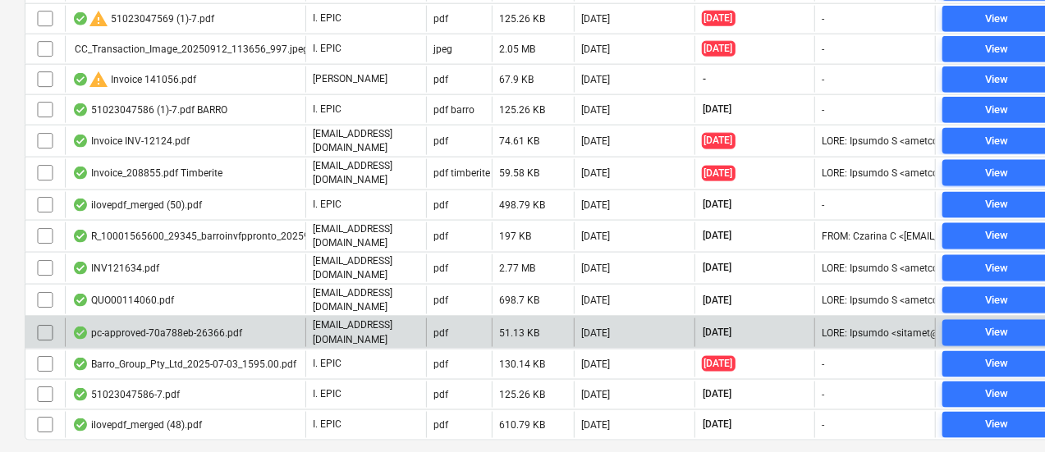
scroll to position [1028, 0]
click at [239, 319] on div "pc-approved-70a788eb-26366.pdf" at bounding box center [185, 333] width 240 height 28
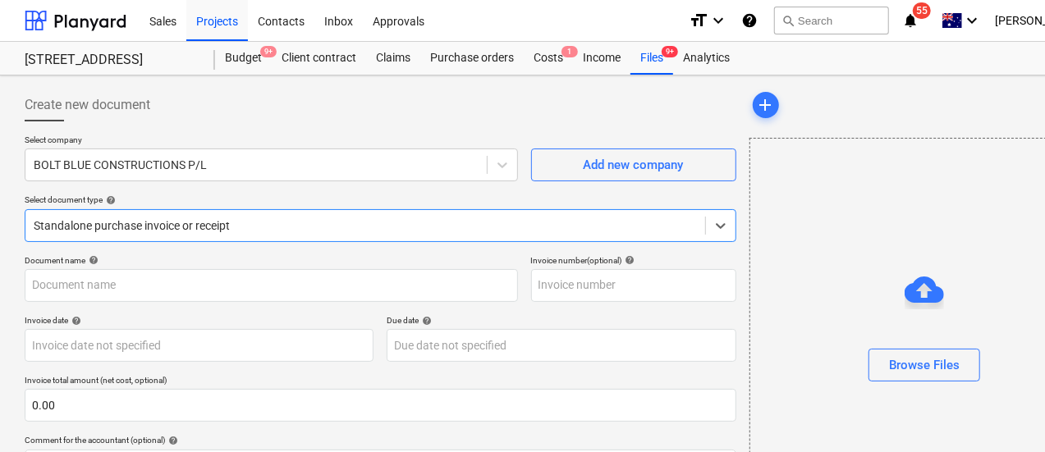
type input "Bolt Blue PC2"
type input "[DATE]"
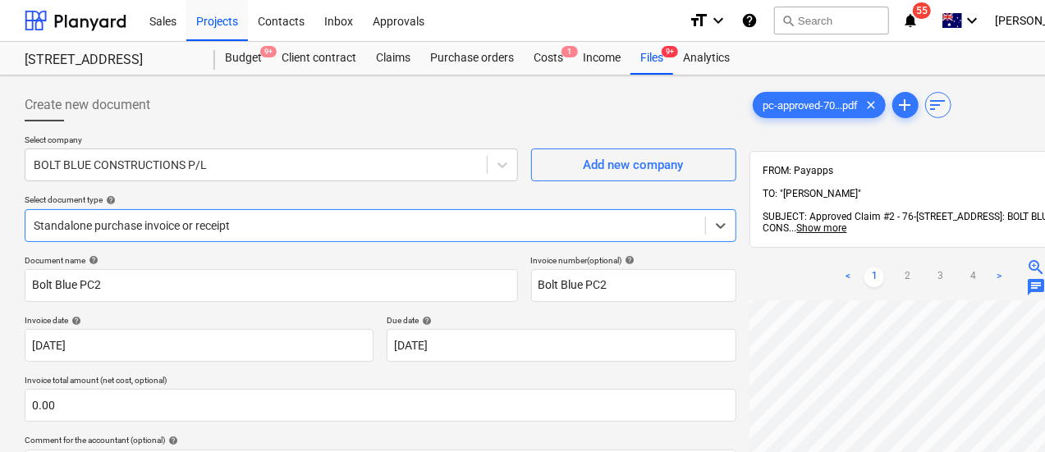
scroll to position [61, 0]
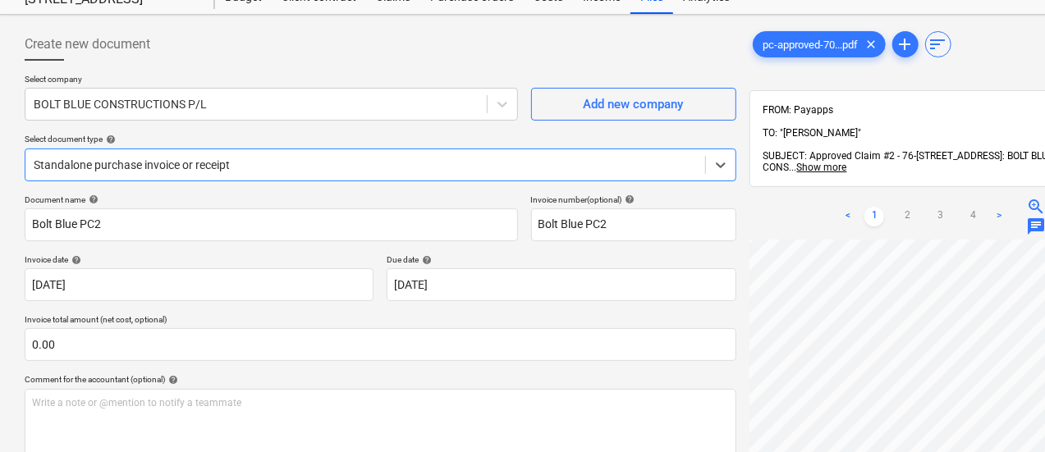
click at [905, 207] on ul "< 1 2 3 4 >" at bounding box center [923, 217] width 171 height 20
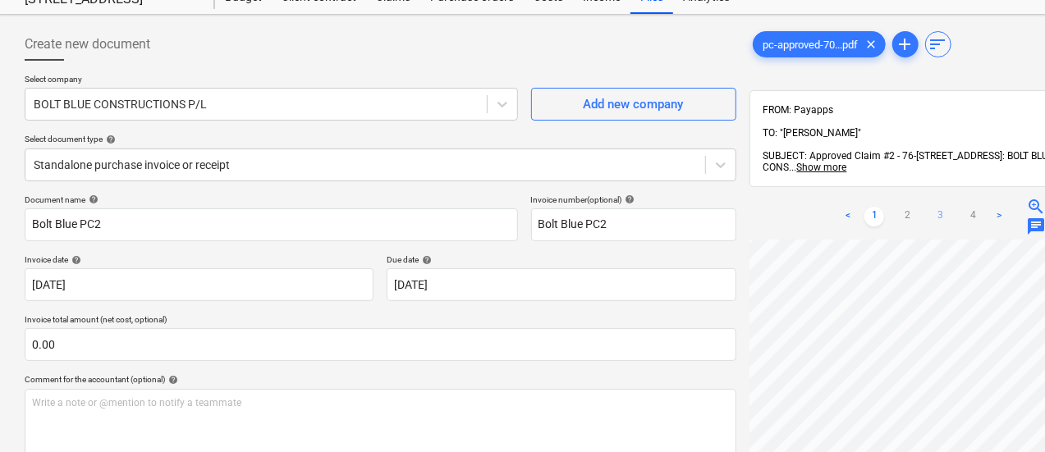
click at [930, 207] on link "3" at bounding box center [940, 217] width 20 height 20
click at [963, 207] on link "4" at bounding box center [973, 217] width 20 height 20
click at [943, 207] on ul "< 1 2 3 4 >" at bounding box center [923, 217] width 171 height 20
click at [989, 207] on link ">" at bounding box center [999, 217] width 20 height 20
click at [930, 207] on link "3" at bounding box center [940, 217] width 20 height 20
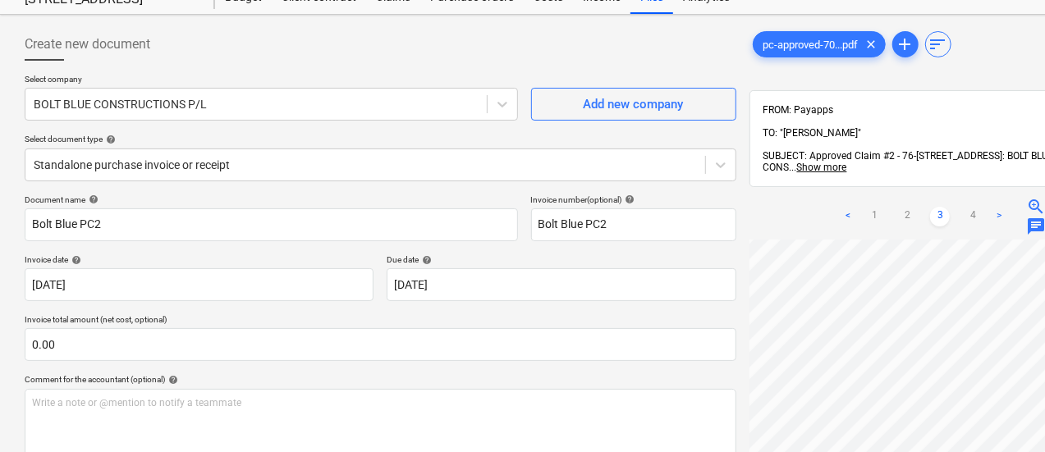
click at [872, 207] on ul "< 1 2 3 4 >" at bounding box center [923, 217] width 171 height 20
click at [897, 207] on link "2" at bounding box center [907, 217] width 20 height 20
click at [864, 207] on link "1" at bounding box center [874, 217] width 20 height 20
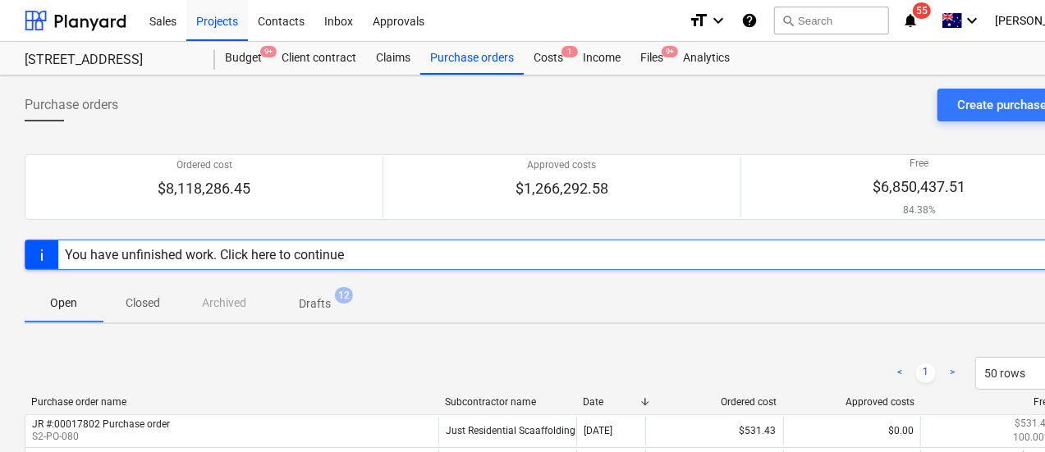
scroll to position [1060, 0]
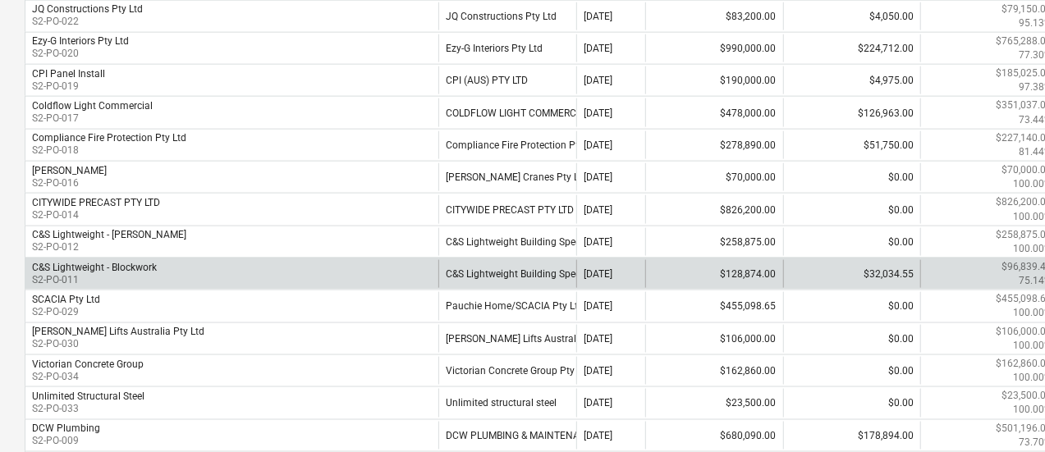
click at [181, 260] on div "C&S Lightweight - Blockwork S2-PO-011" at bounding box center [231, 274] width 413 height 28
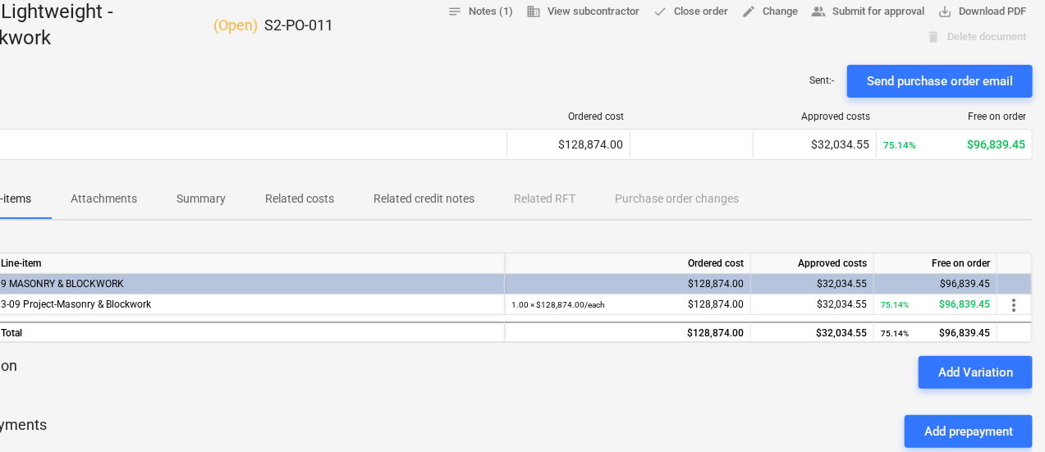
scroll to position [171, 0]
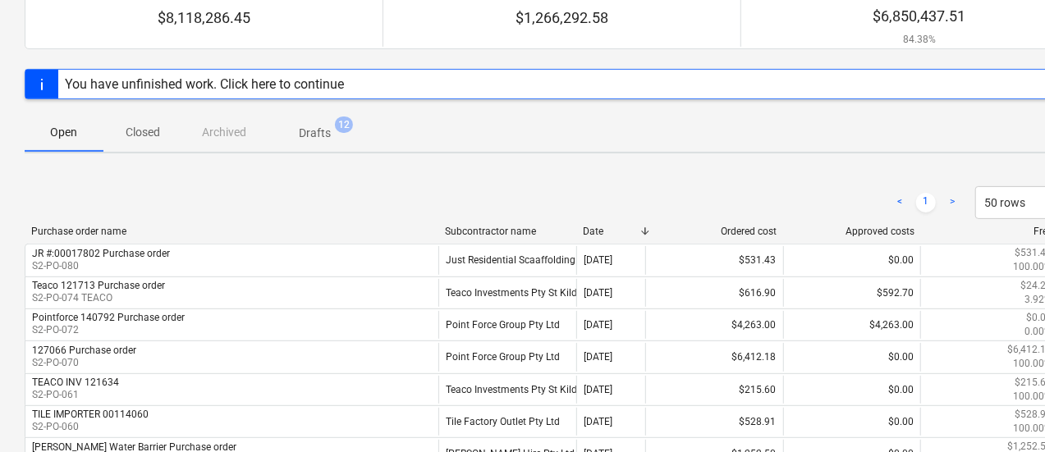
scroll to position [1060, 0]
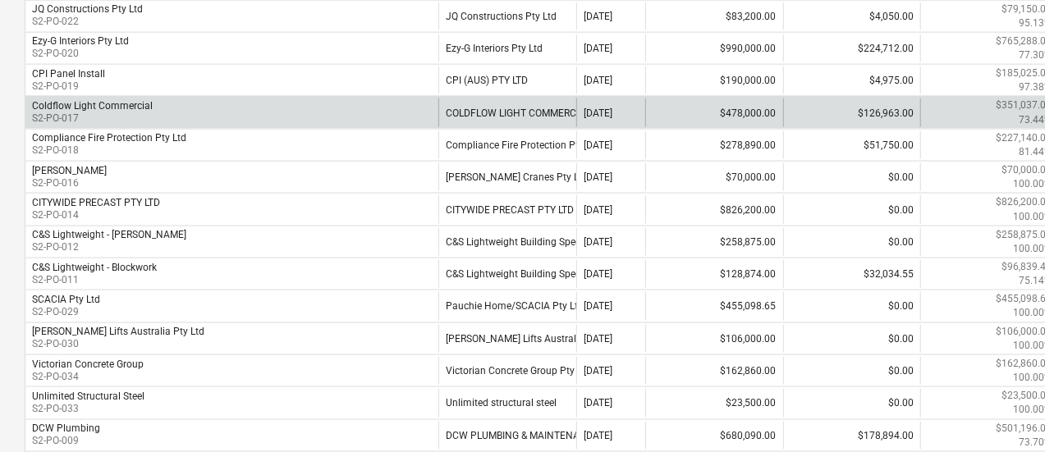
click at [251, 99] on div "Coldflow Light Commercial S2-PO-017" at bounding box center [231, 112] width 413 height 28
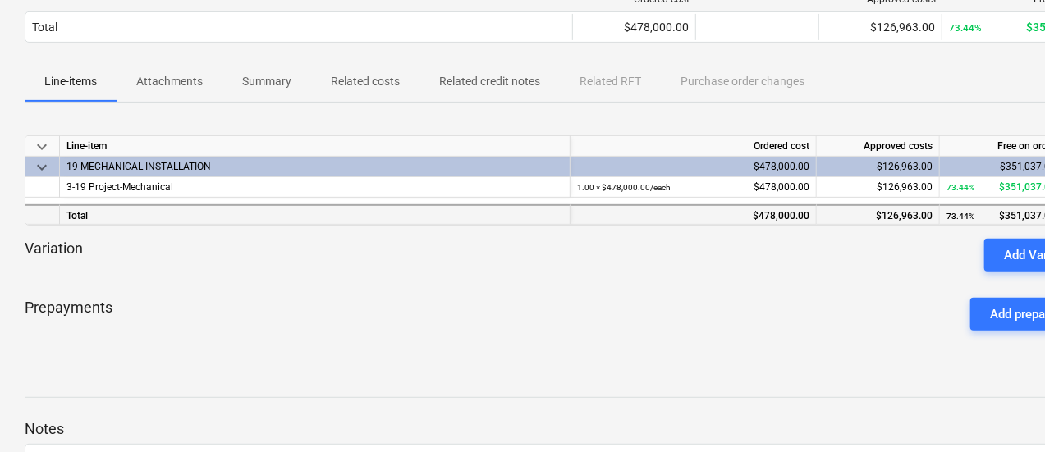
scroll to position [263, 0]
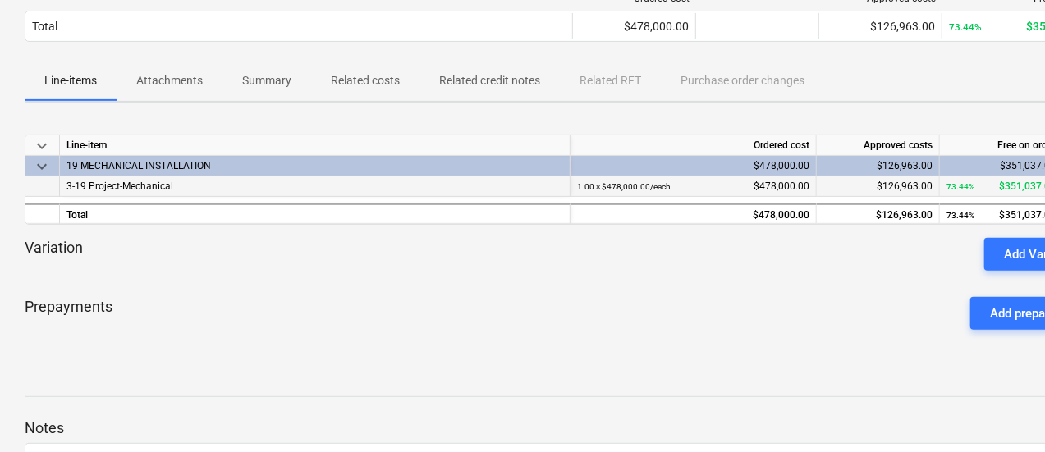
click at [1006, 197] on div "73.44% $351,037.00" at bounding box center [1000, 186] width 109 height 21
click at [877, 197] on div "$126,963.00" at bounding box center [877, 186] width 109 height 21
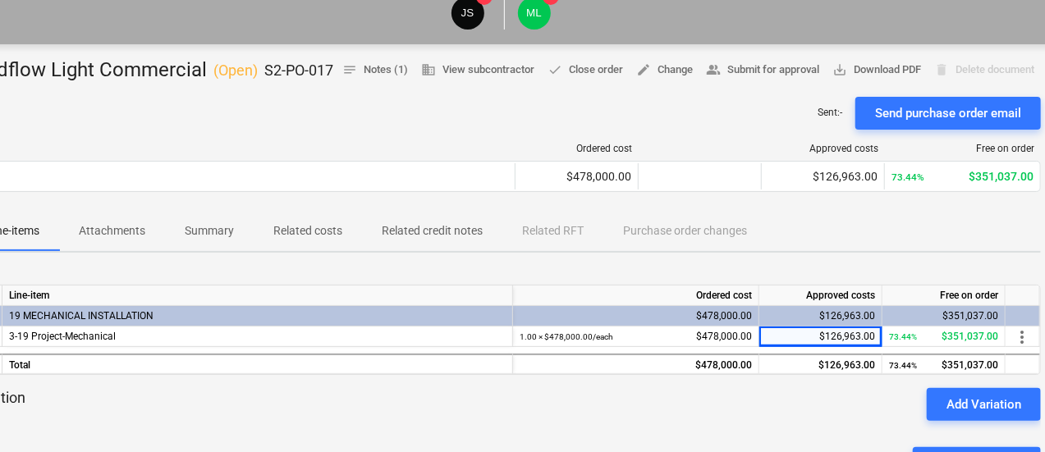
scroll to position [113, 0]
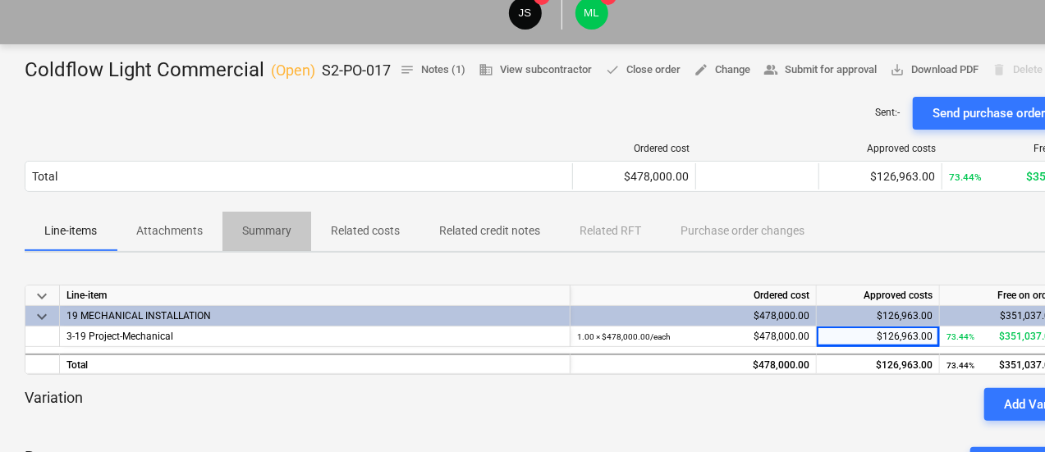
click at [269, 240] on p "Summary" at bounding box center [266, 230] width 49 height 17
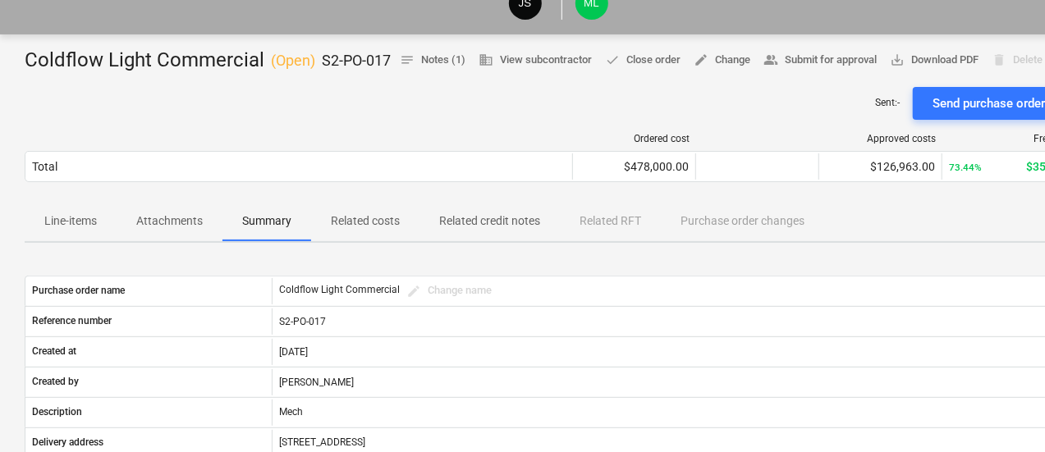
scroll to position [136, 0]
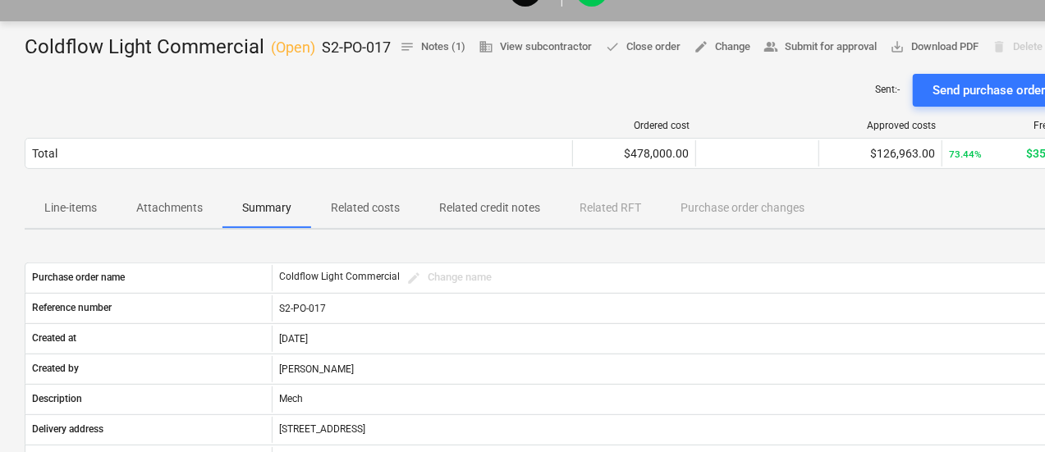
click at [338, 176] on div "Ordered cost Approved costs Free on order Total $478,000.00 $126,963.00 73.44% …" at bounding box center [562, 148] width 1074 height 56
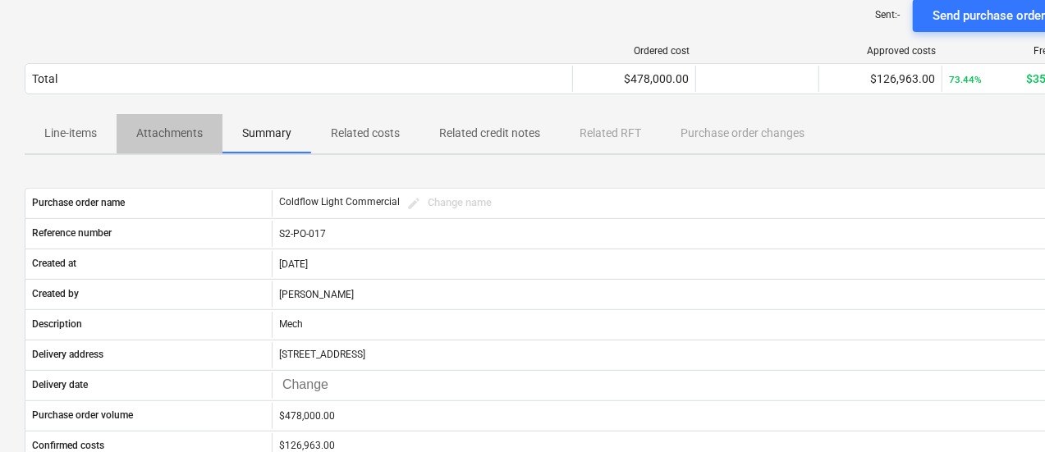
click at [194, 142] on p "Attachments" at bounding box center [169, 133] width 66 height 17
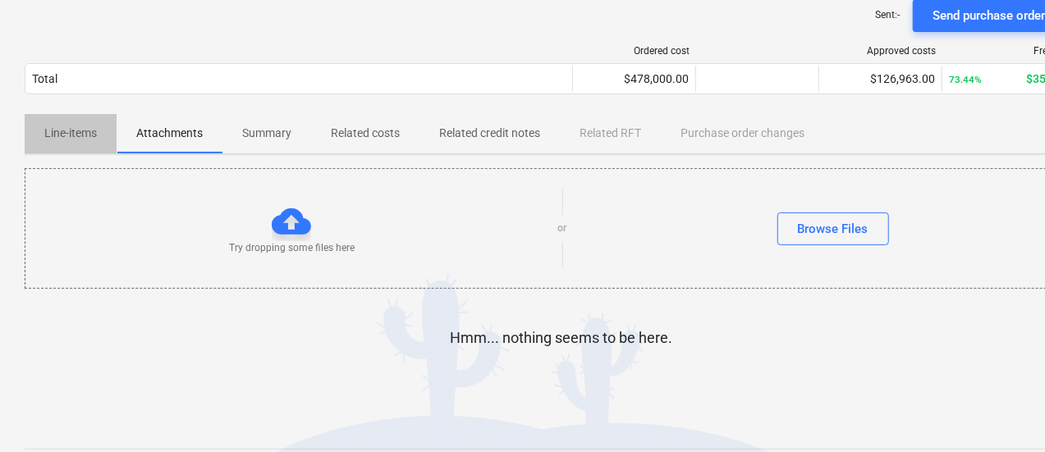
click at [67, 146] on span "Line-items" at bounding box center [71, 133] width 92 height 27
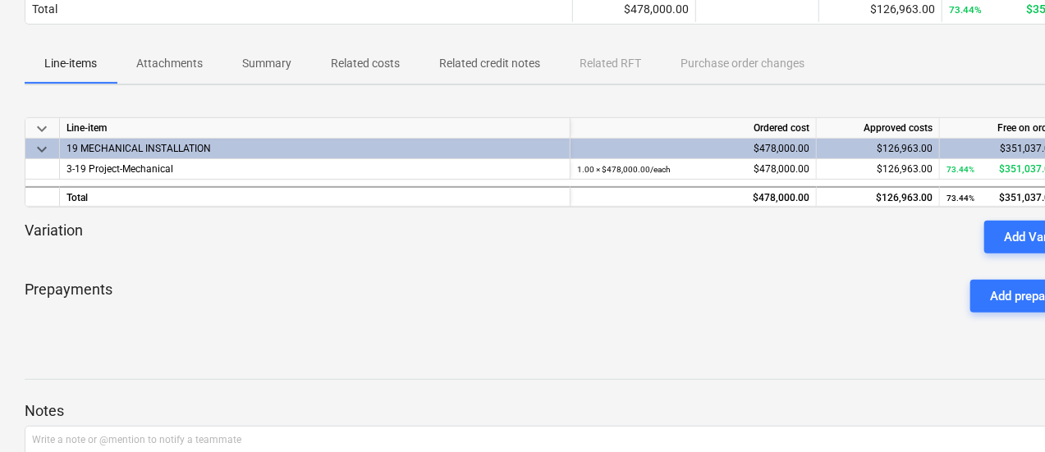
scroll to position [154, 0]
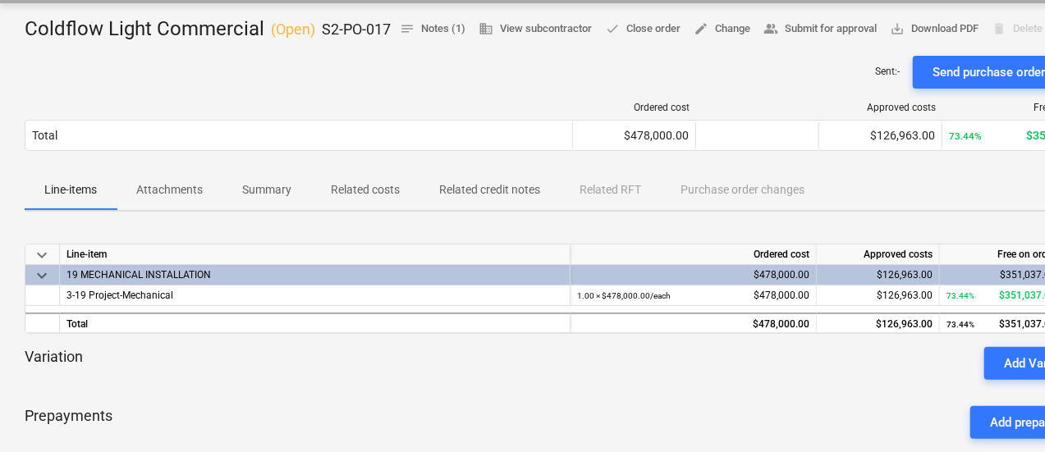
click at [275, 199] on p "Summary" at bounding box center [266, 189] width 49 height 17
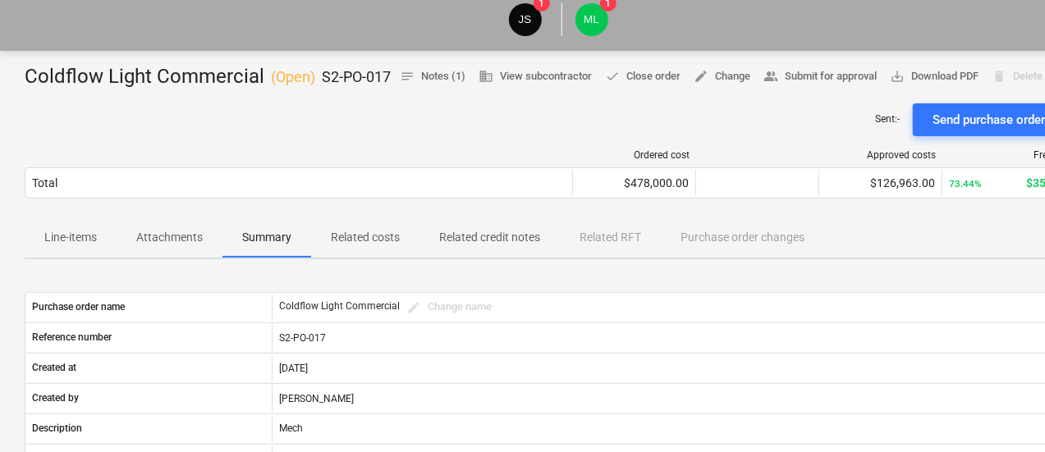
scroll to position [69, 0]
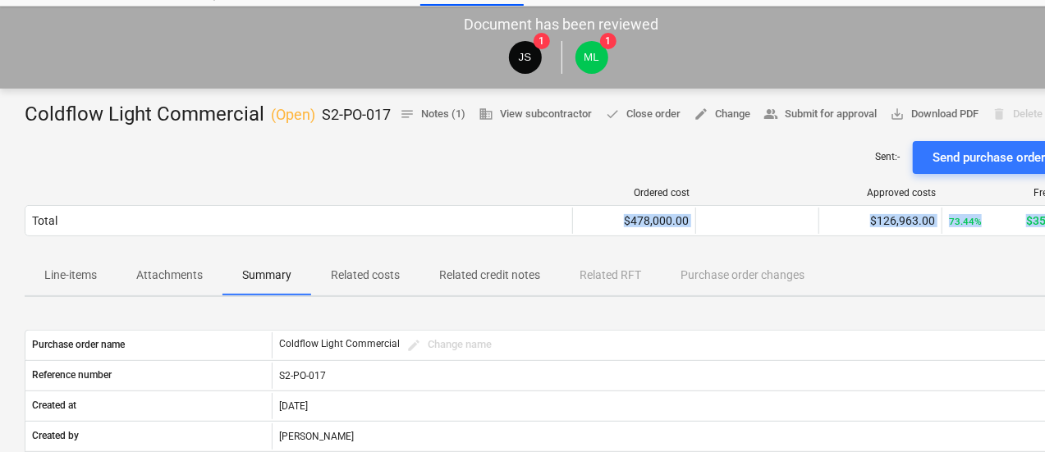
drag, startPoint x: 356, startPoint y: 277, endPoint x: 369, endPoint y: 327, distance: 51.8
click at [369, 284] on p "Related costs" at bounding box center [365, 275] width 69 height 17
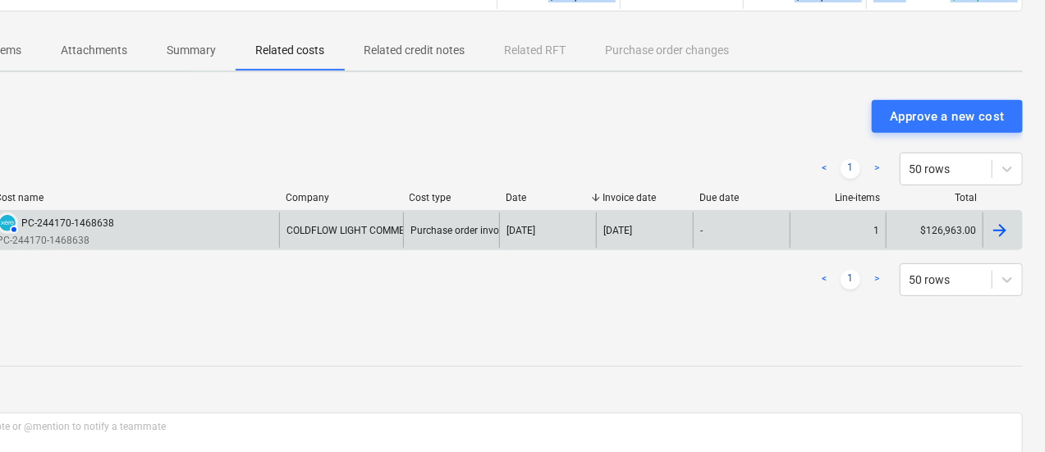
scroll to position [294, 74]
click at [593, 248] on div "[DATE]" at bounding box center [549, 230] width 97 height 35
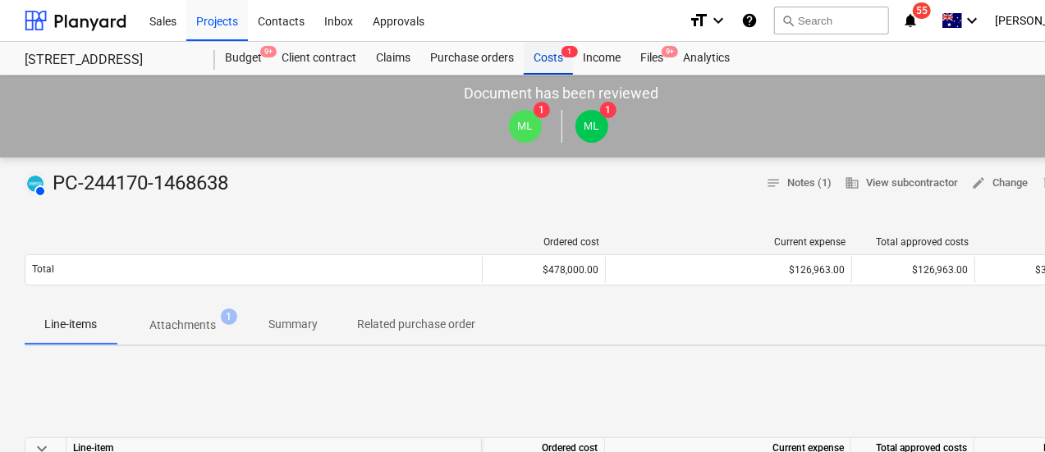
click at [546, 65] on div "Costs 1" at bounding box center [548, 58] width 49 height 33
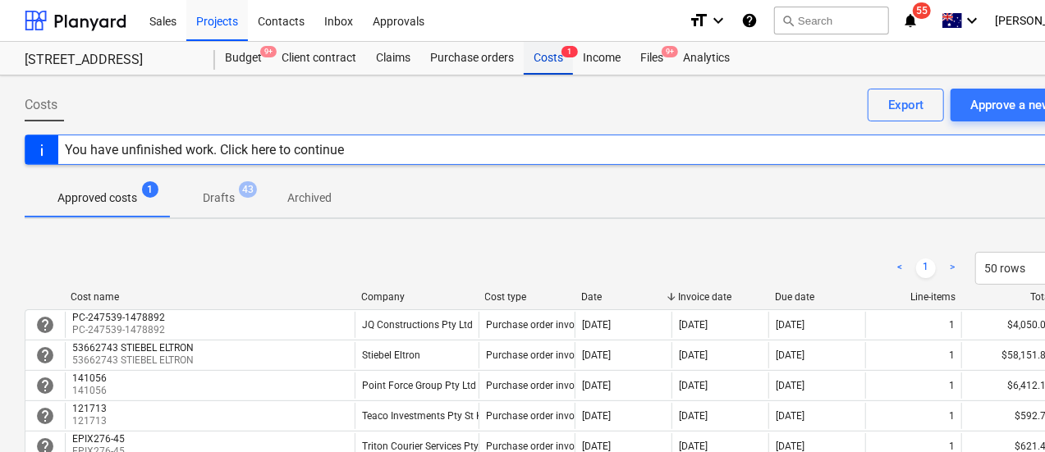
click at [538, 57] on div "Costs 1" at bounding box center [548, 58] width 49 height 33
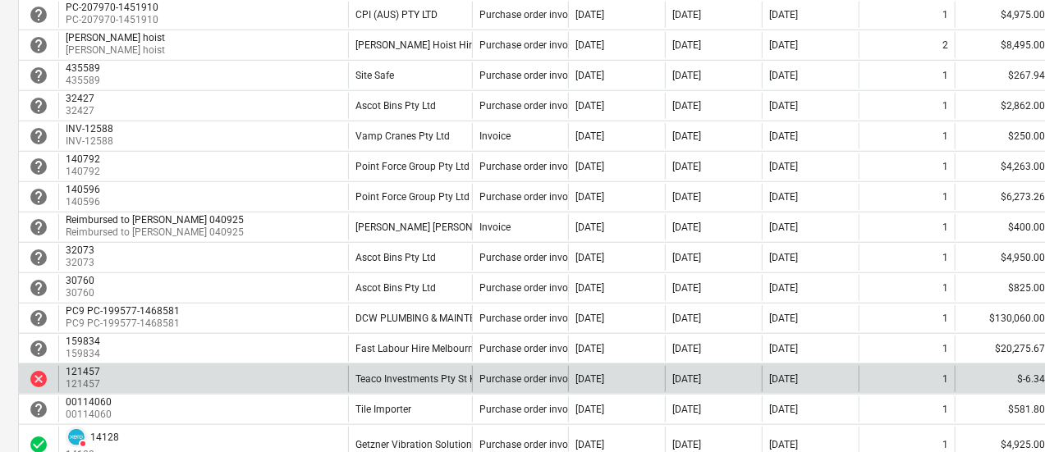
scroll to position [581, 7]
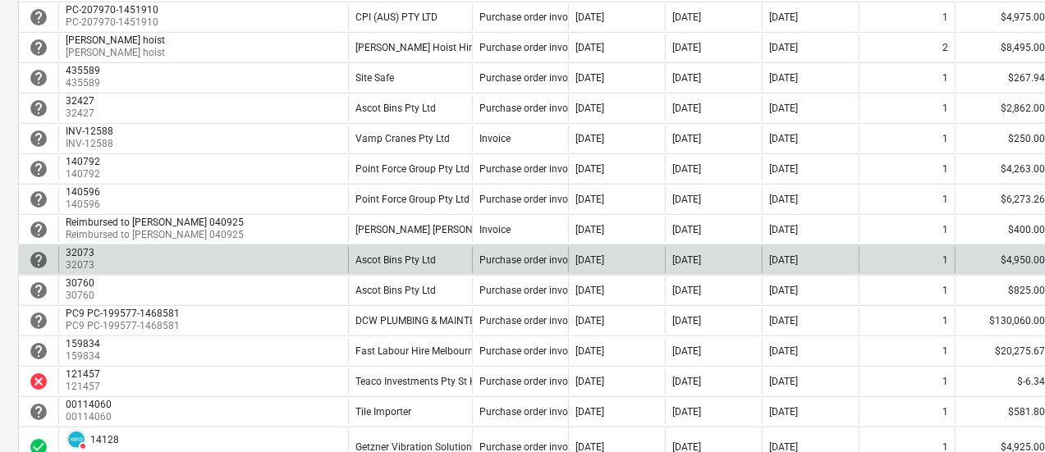
click at [446, 257] on div "Ascot Bins Pty Ltd" at bounding box center [410, 260] width 124 height 26
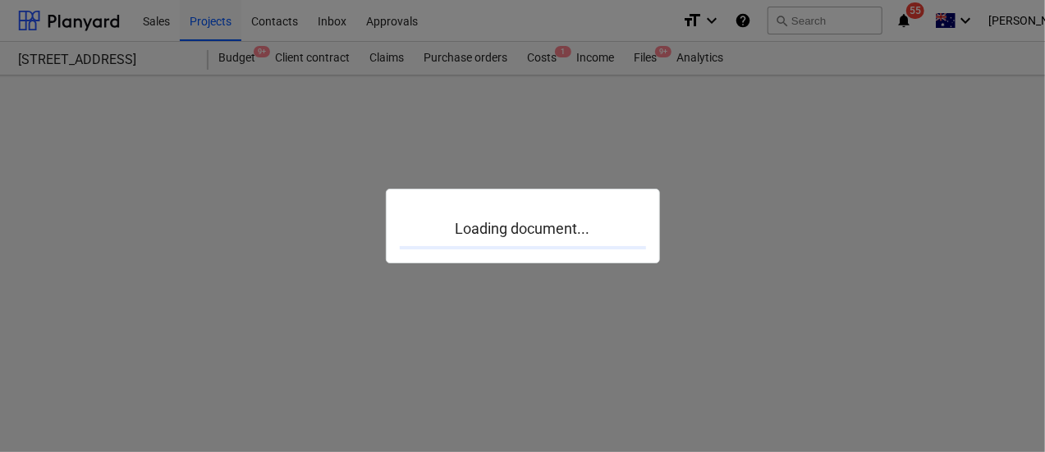
scroll to position [0, 7]
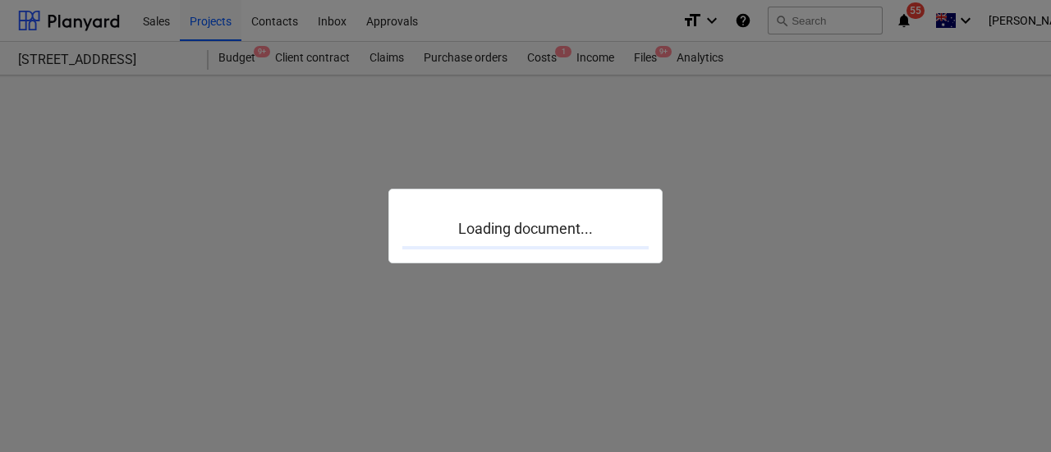
click at [446, 257] on div "Loading document..." at bounding box center [525, 227] width 274 height 76
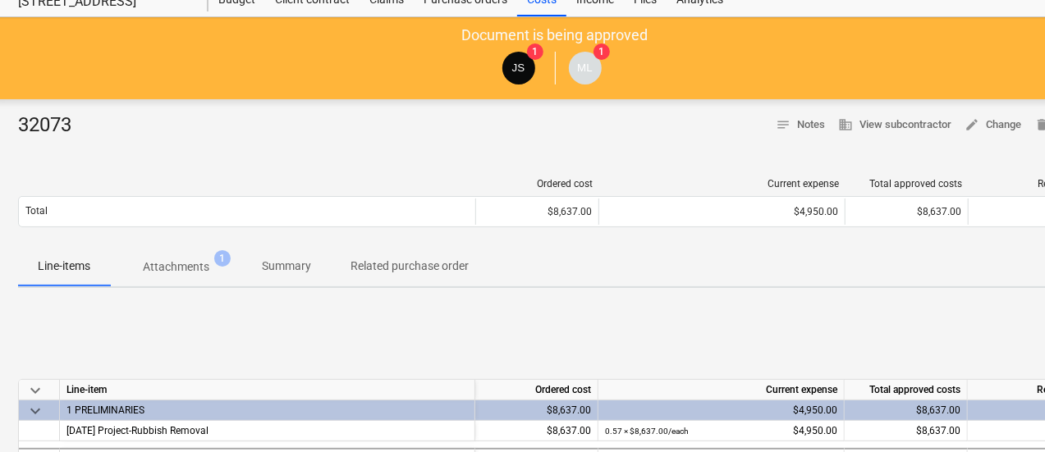
scroll to position [0, 7]
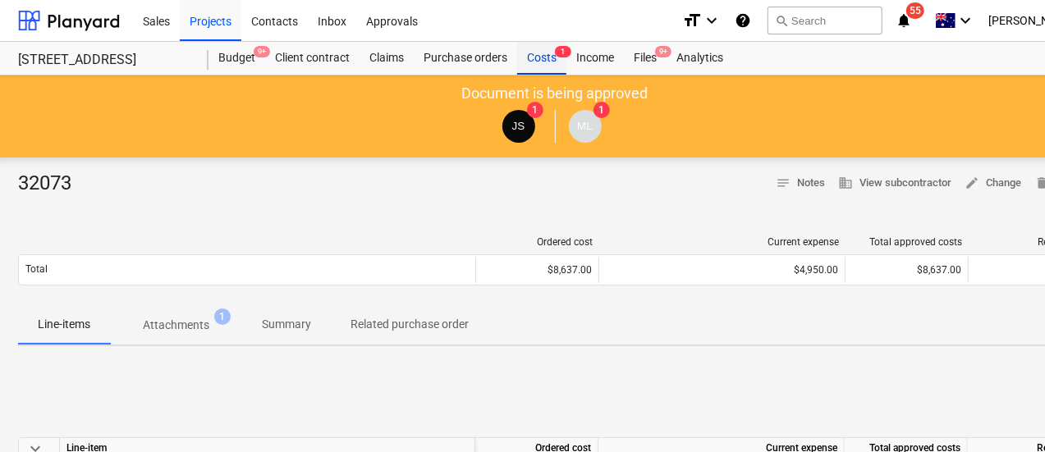
click at [537, 60] on div "Costs 1" at bounding box center [541, 58] width 49 height 33
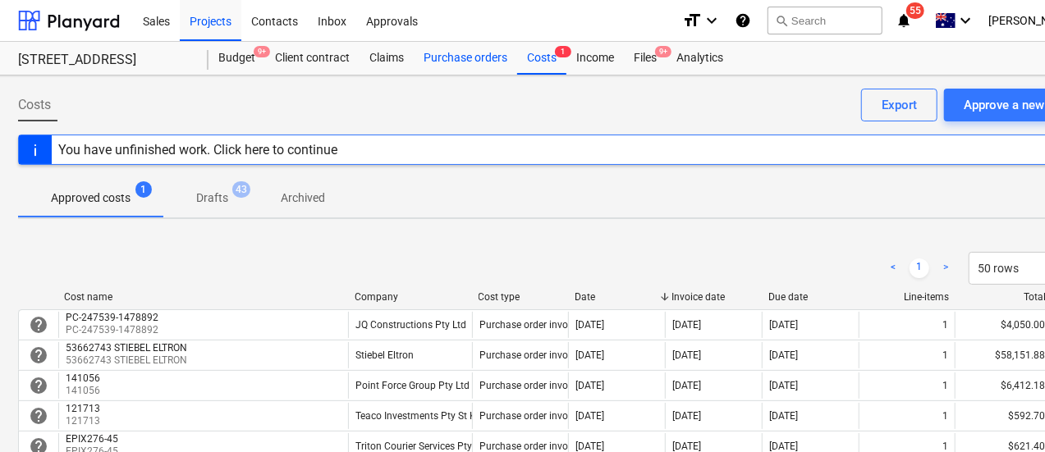
click at [473, 58] on div "Purchase orders" at bounding box center [465, 58] width 103 height 33
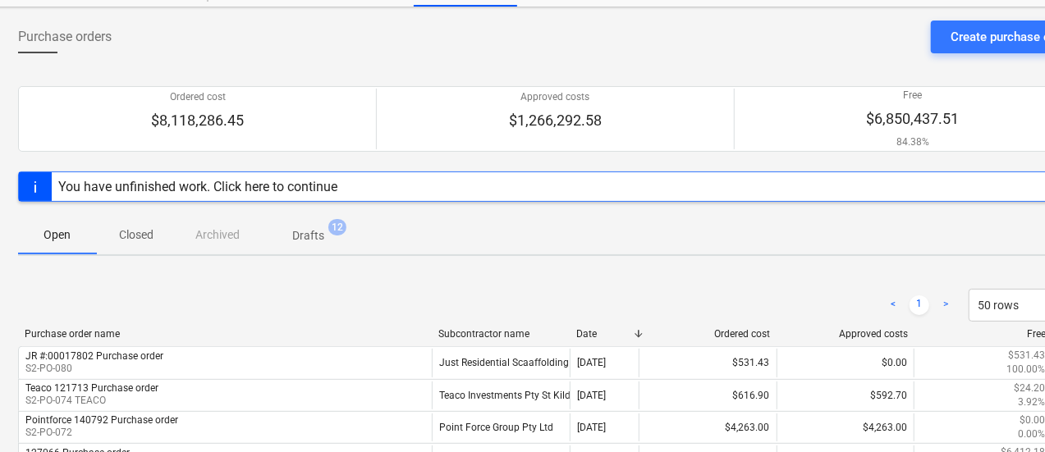
scroll to position [0, 7]
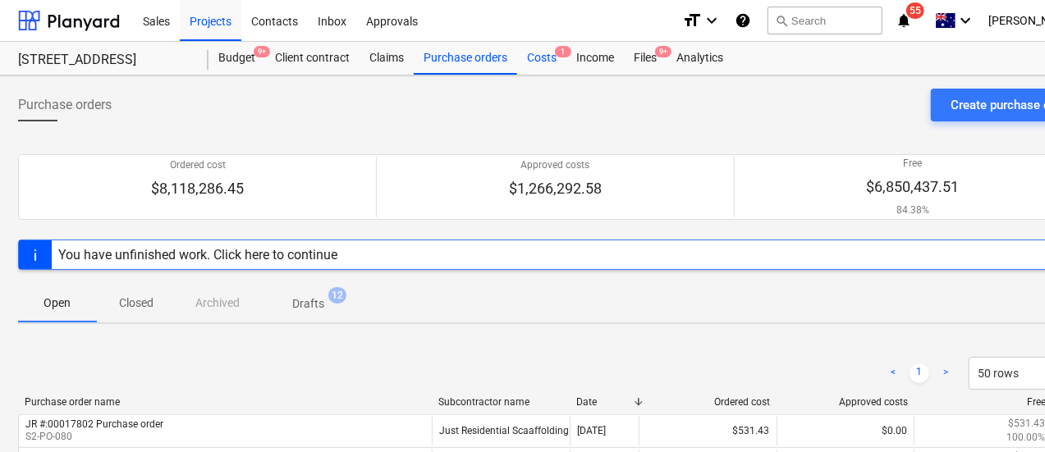
click at [547, 54] on div "Costs 1" at bounding box center [541, 58] width 49 height 33
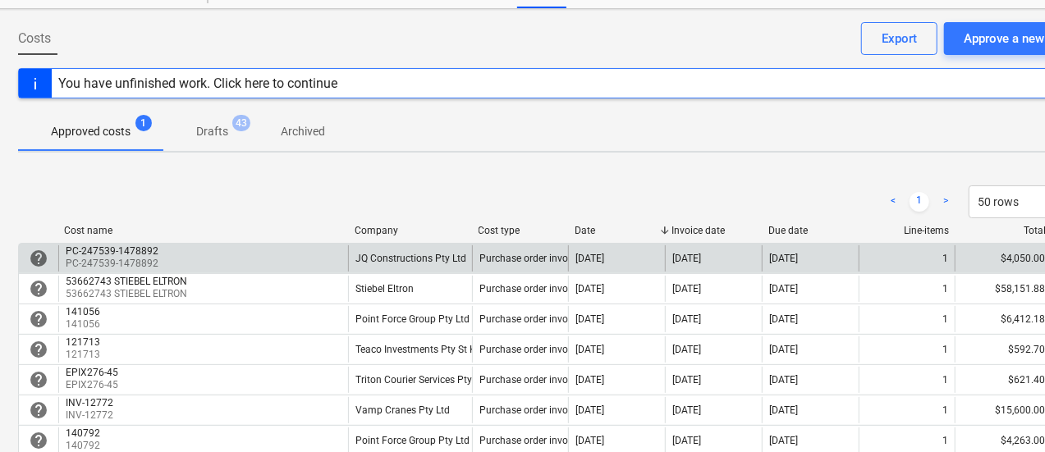
scroll to position [102, 7]
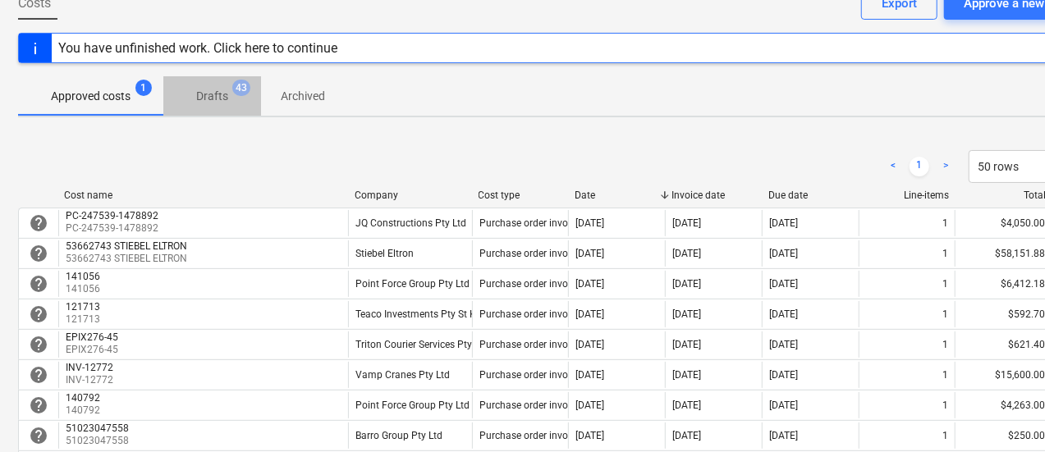
click at [229, 94] on span "Drafts 43" at bounding box center [212, 96] width 58 height 17
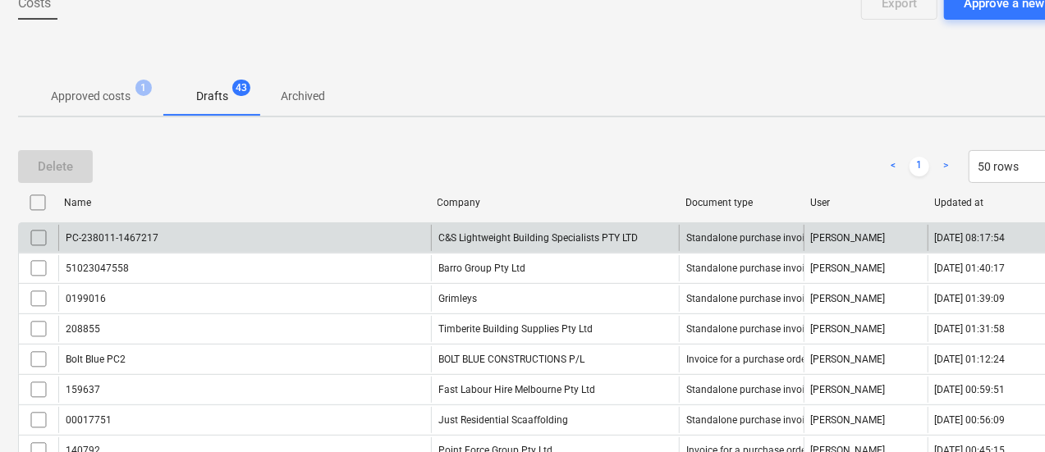
click at [390, 245] on div "PC-238011-1467217" at bounding box center [244, 238] width 373 height 26
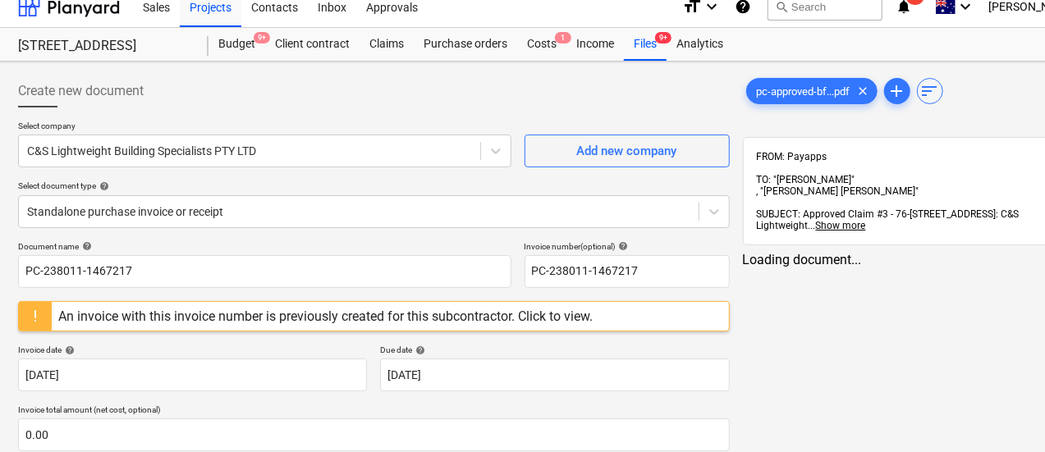
scroll to position [13, 7]
click at [538, 50] on div "Costs 1" at bounding box center [541, 45] width 49 height 33
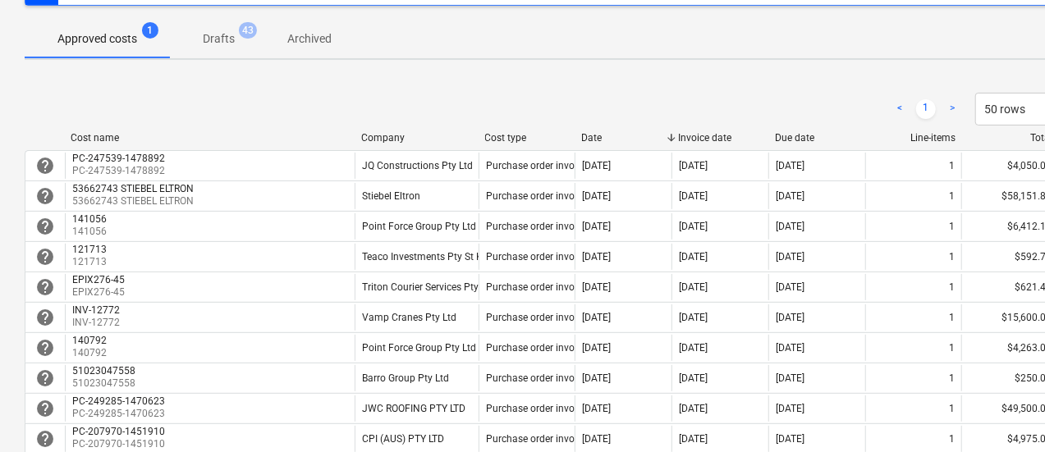
scroll to position [44, 0]
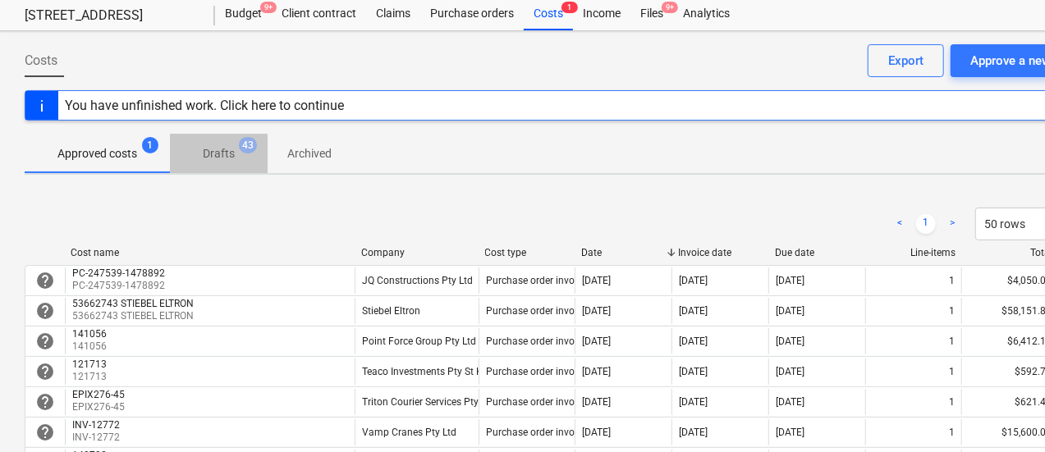
click at [197, 157] on span "Drafts 43" at bounding box center [219, 153] width 58 height 17
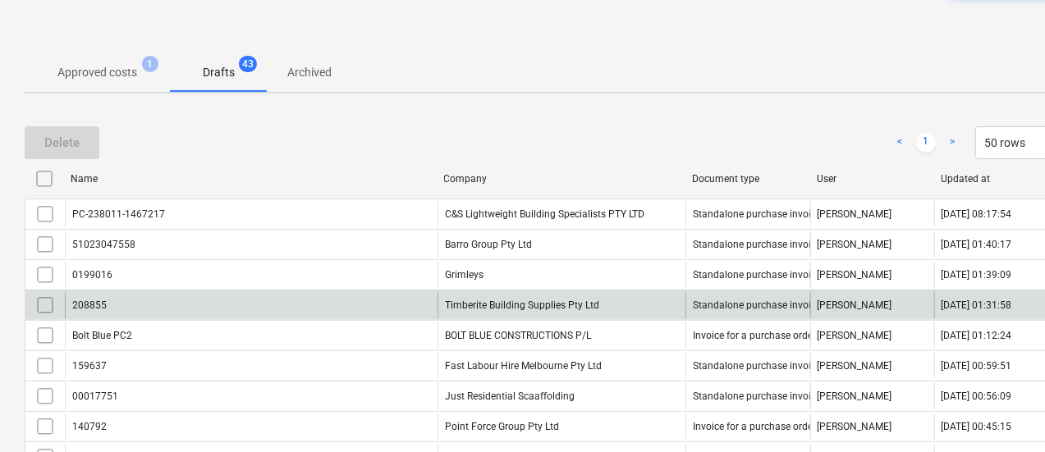
scroll to position [126, 0]
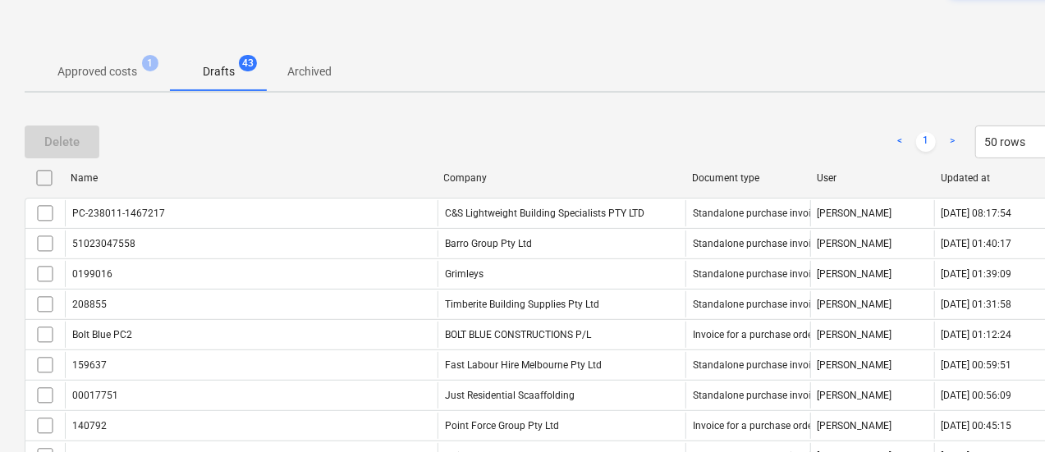
click at [102, 63] on p "Approved costs" at bounding box center [97, 71] width 80 height 17
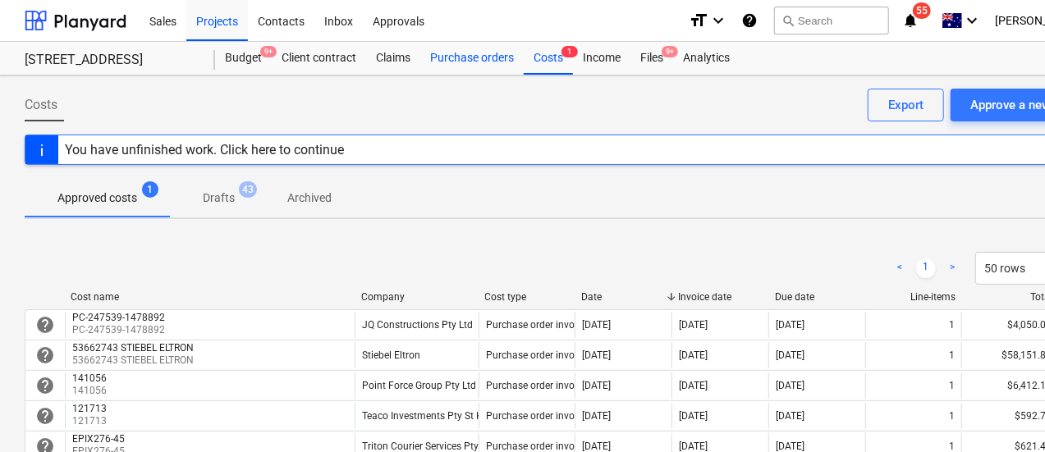
click at [476, 53] on div "Purchase orders" at bounding box center [471, 58] width 103 height 33
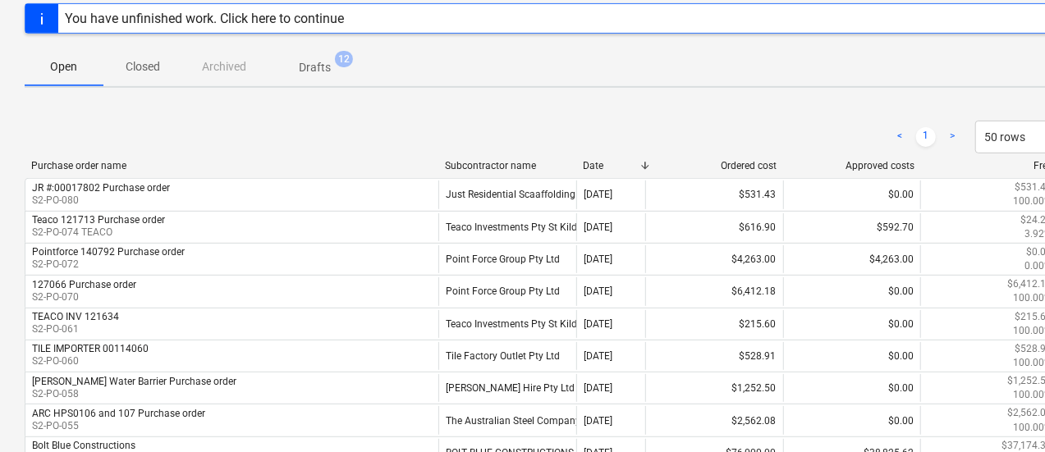
scroll to position [254, 0]
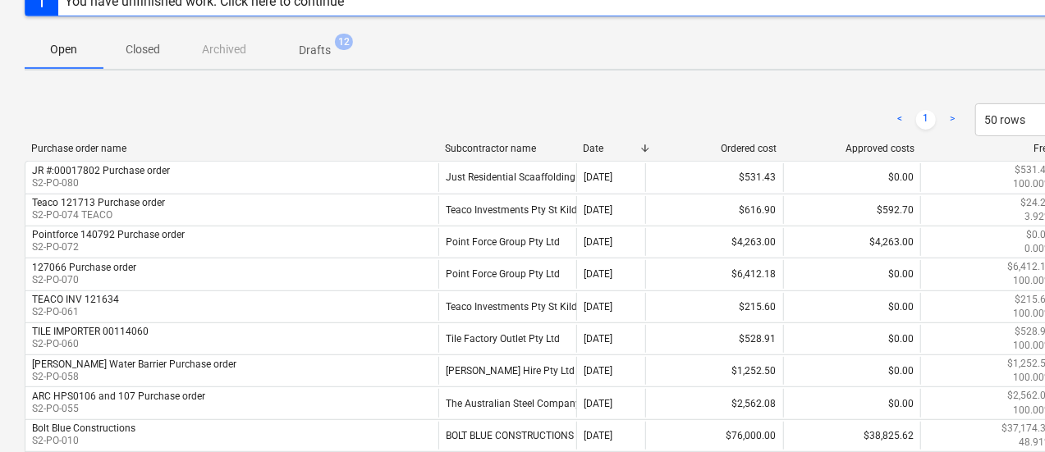
click at [314, 59] on span "Drafts 12" at bounding box center [315, 49] width 98 height 30
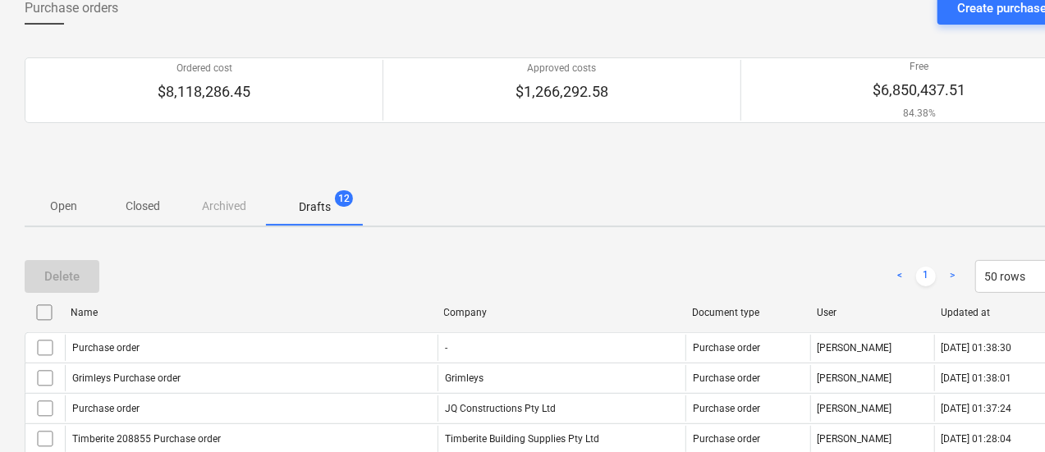
scroll to position [95, 0]
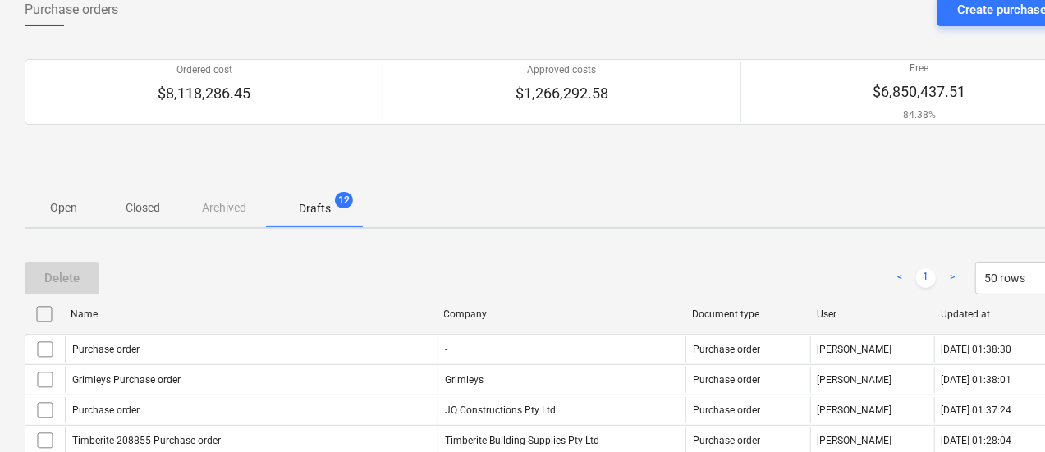
click at [126, 202] on p "Closed" at bounding box center [142, 207] width 39 height 17
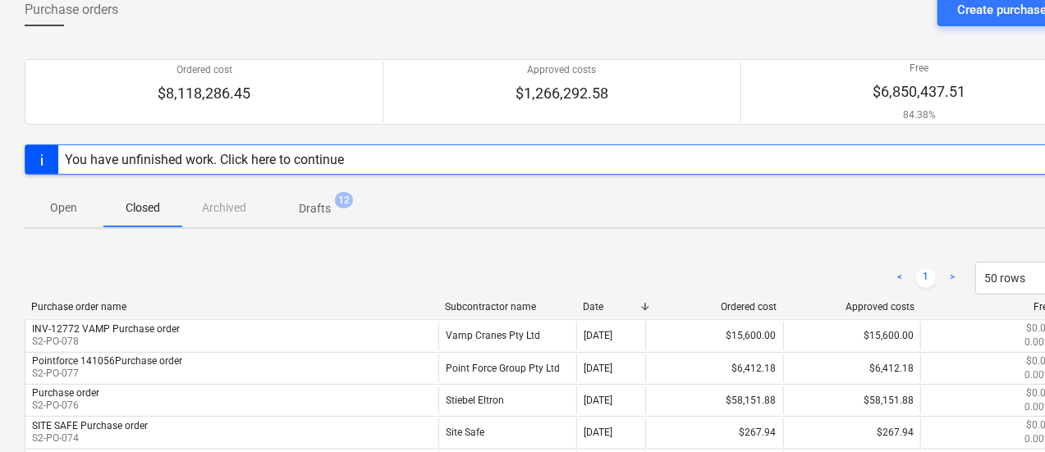
click at [56, 199] on p "Open" at bounding box center [63, 207] width 39 height 17
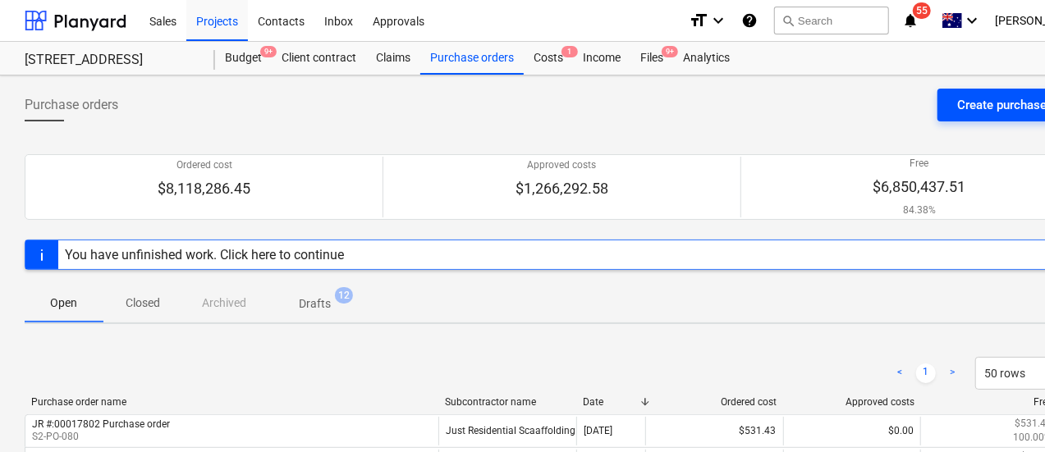
click at [952, 112] on button "Create purchase order" at bounding box center [1017, 105] width 161 height 33
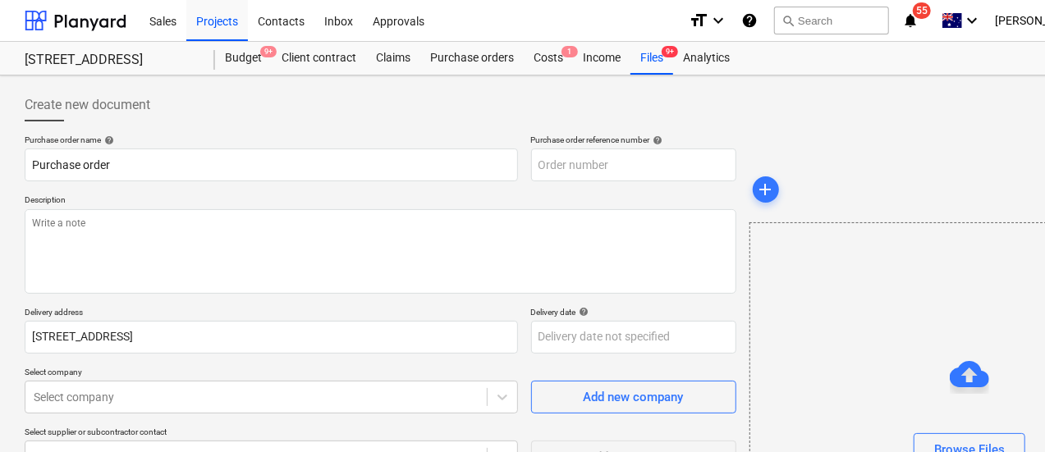
scroll to position [231, 0]
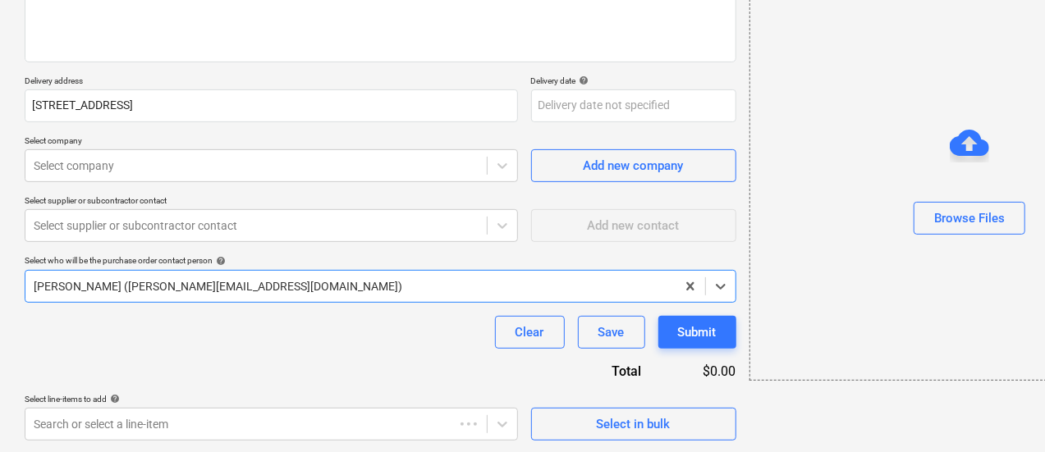
type textarea "x"
type input "S2-PO-086"
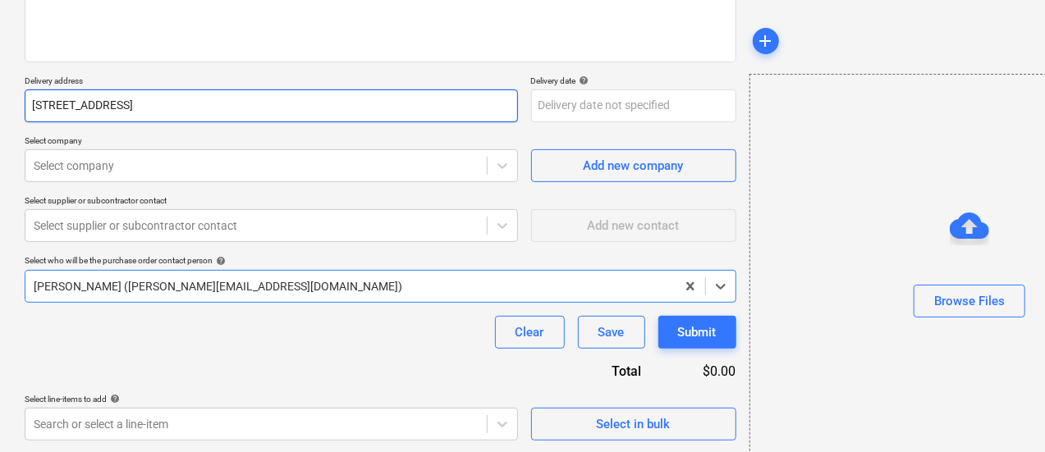
scroll to position [0, 0]
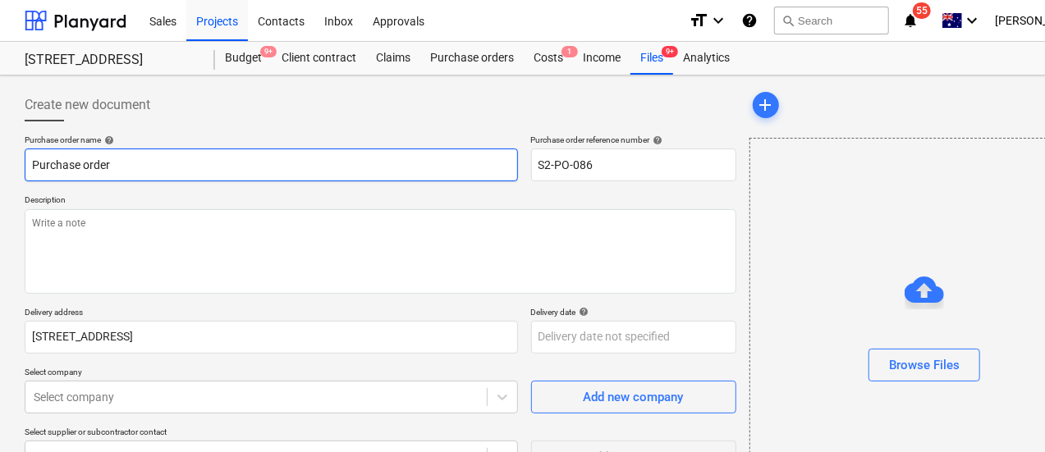
click at [172, 179] on input "Purchase order" at bounding box center [271, 165] width 493 height 33
click at [33, 163] on input "Purchase order" at bounding box center [271, 165] width 493 height 33
type textarea "x"
type input "LPurchase order"
type textarea "x"
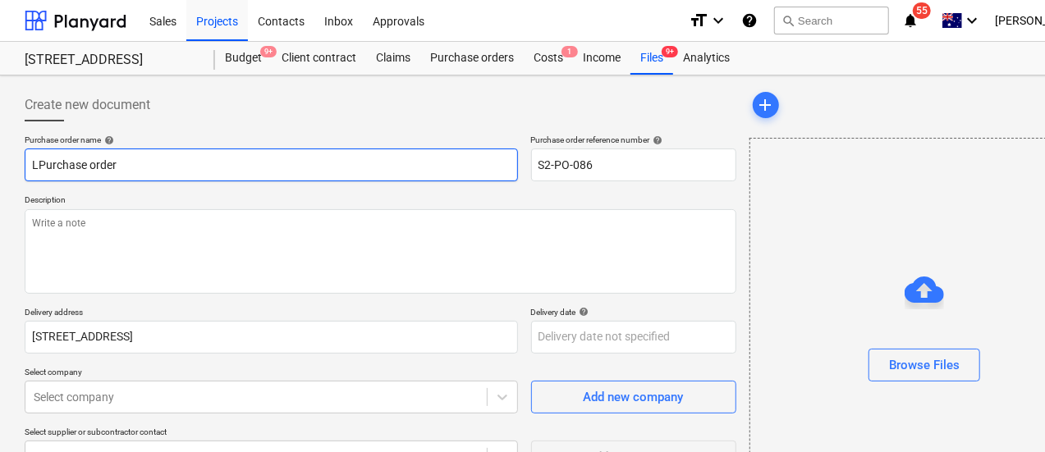
type input "LGPurchase order"
type textarea "x"
type input "LGSPurchase order"
type textarea "x"
type input "LGS Purchase order"
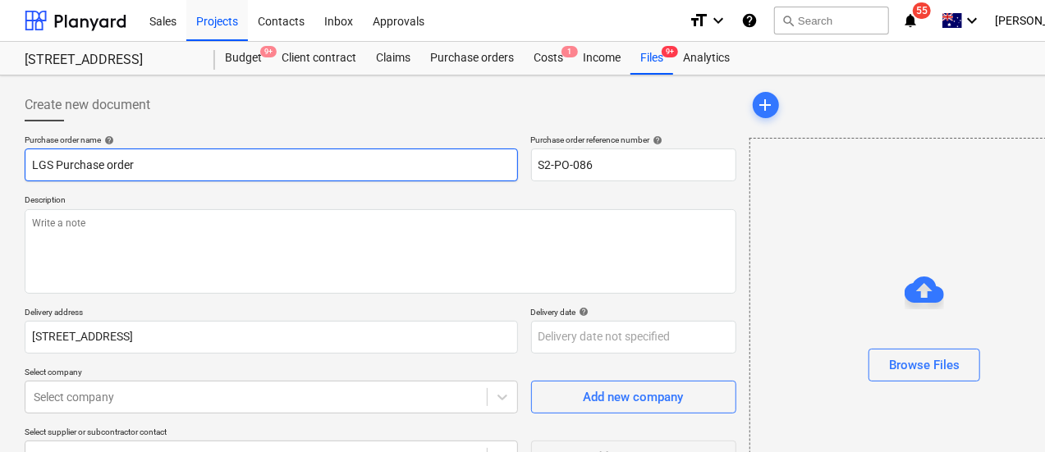
type textarea "x"
type input "LGS SPurchase order"
type textarea "x"
type input "LGS SOlPurchase order"
type textarea "x"
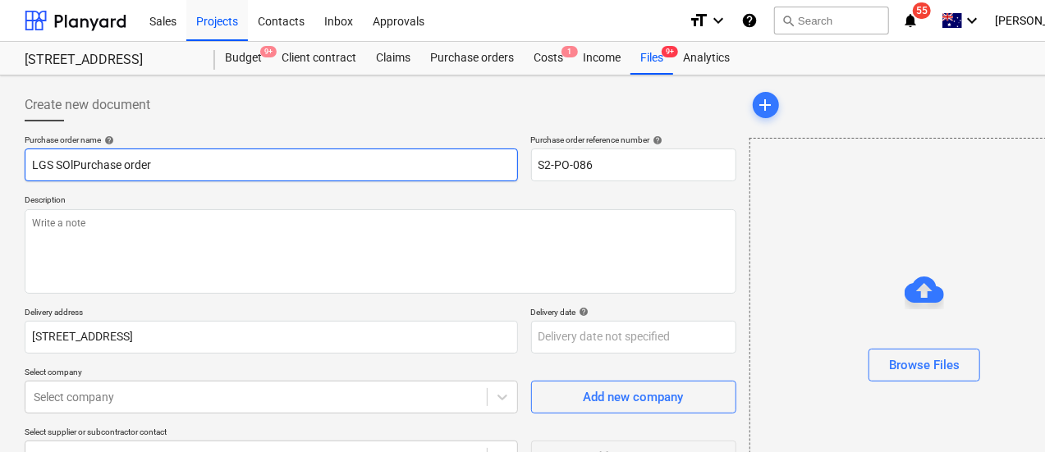
type input "LGS SOlUPurchase order"
type textarea "x"
type input "LGS SOlPurchase order"
type textarea "x"
type input "LGS SOPurchase order"
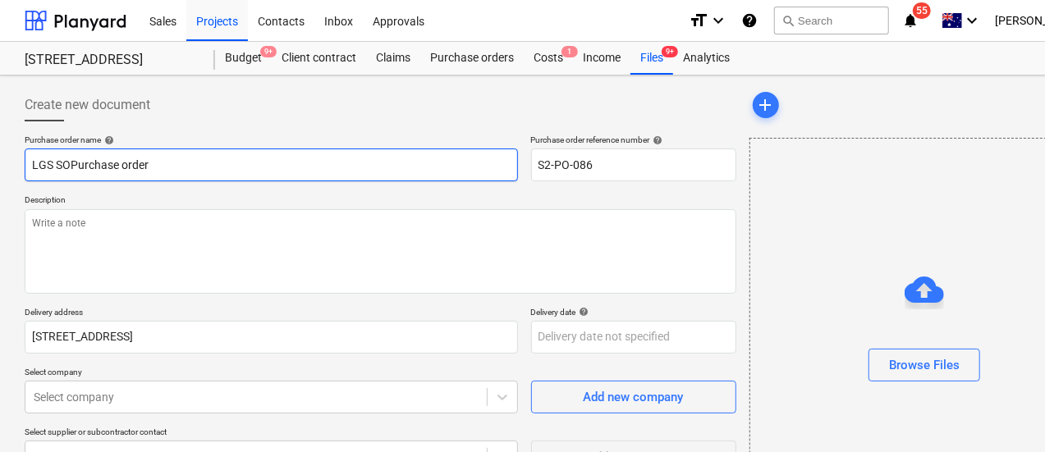
type textarea "x"
type input "LGS SOLPurchase order"
type textarea "x"
type input "LGS SOLUPurchase order"
type textarea "x"
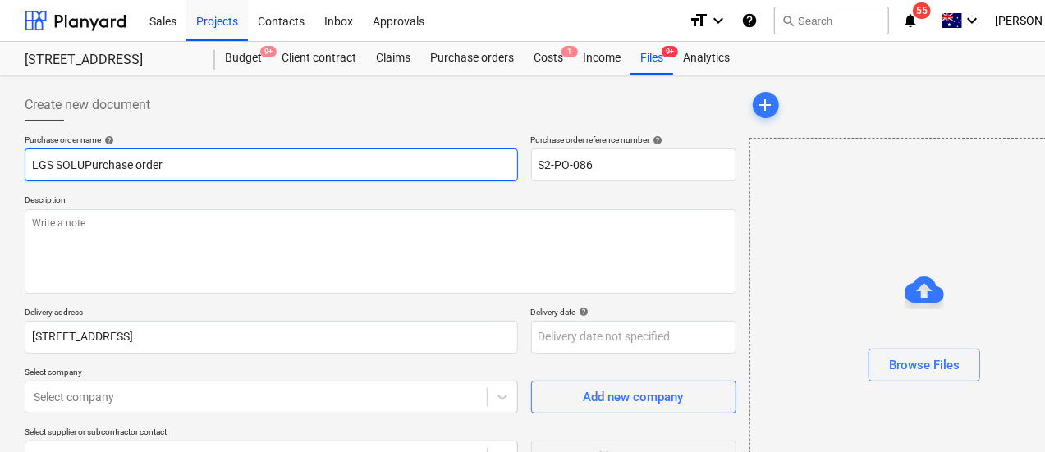
type input "LGS SOLUTPurchase order"
type textarea "x"
type input "LGS SOLUTIPurchase order"
type textarea "x"
type input "LGS SOLUTIONPurchase order"
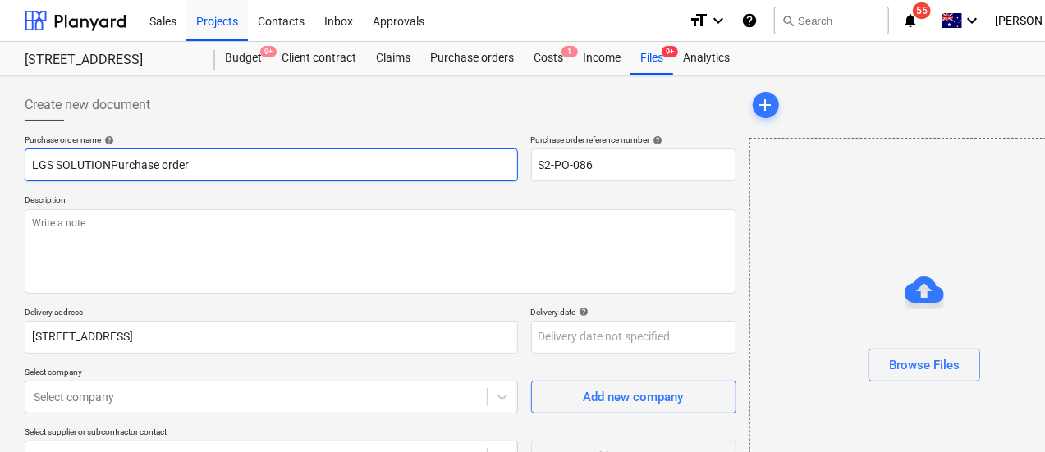
type textarea "x"
type input "LGS SOLUTIONSPurchase order"
type textarea "x"
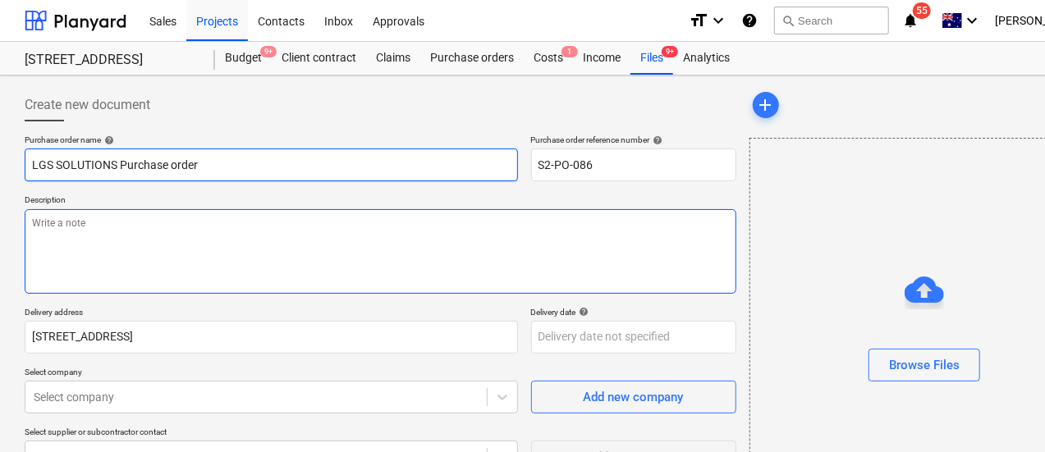
type input "LGS SOLUTIONS Purchase order"
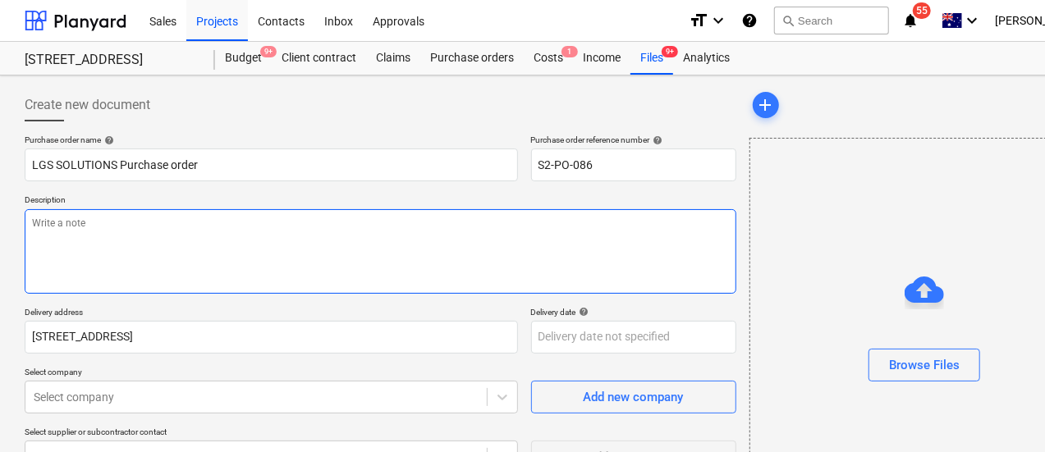
click at [82, 240] on textarea at bounding box center [381, 251] width 712 height 85
type textarea "x"
type textarea "L"
type textarea "x"
type textarea "LG"
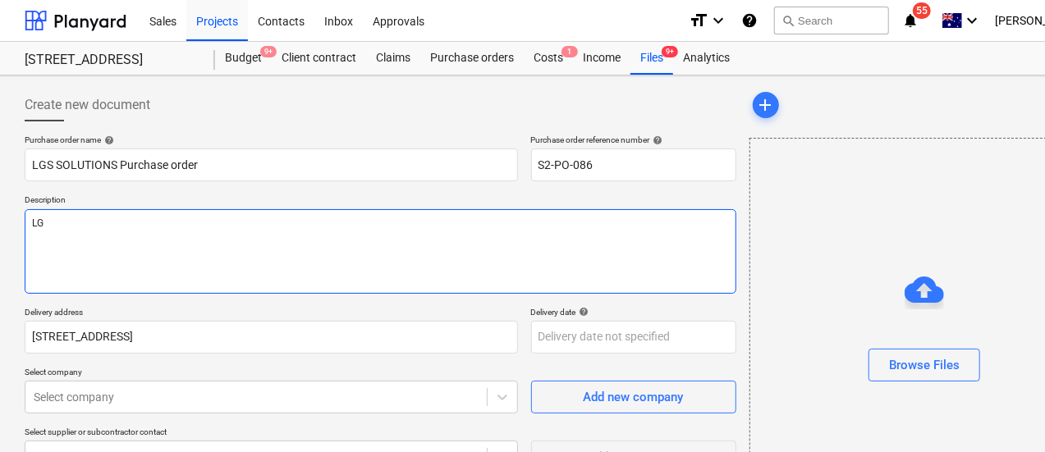
type textarea "x"
type textarea "LG"
type textarea "x"
type textarea "LG"
type textarea "x"
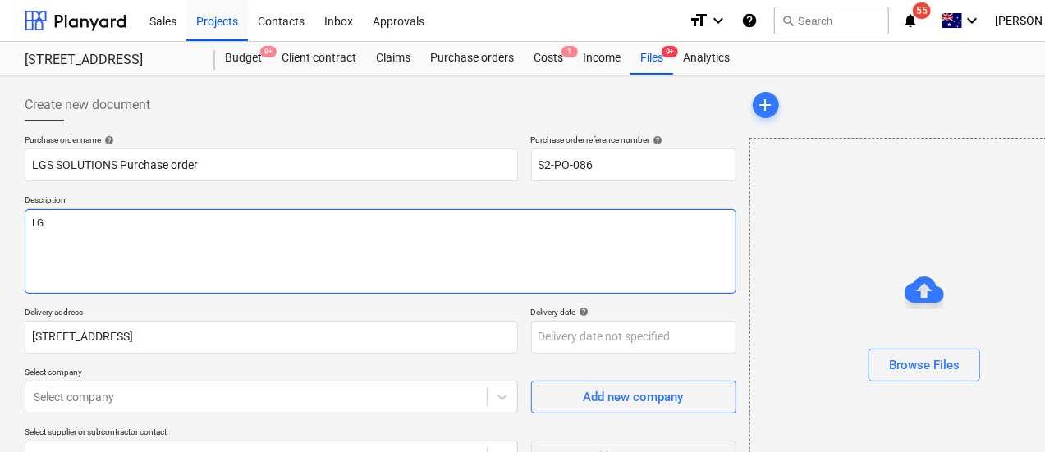
type textarea "LGS"
type textarea "x"
type textarea "LGS"
type textarea "x"
type textarea "LGS S"
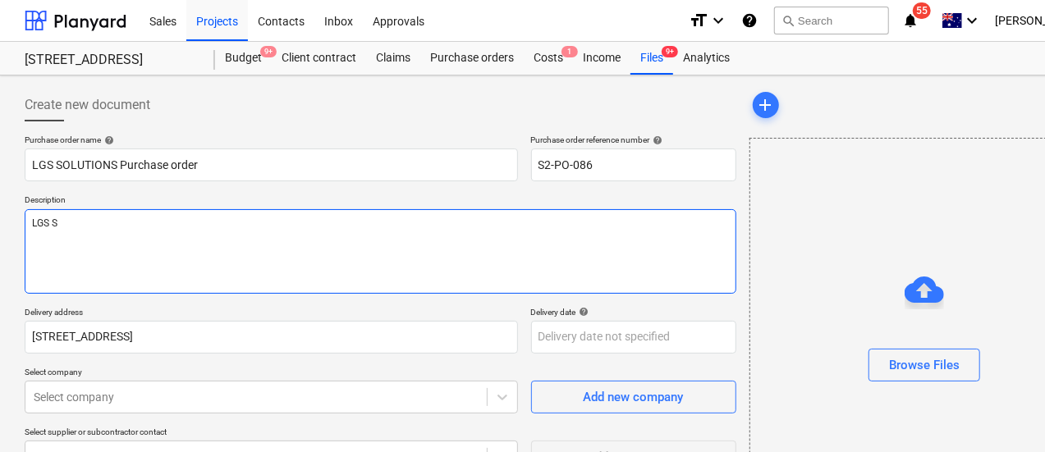
type textarea "x"
type textarea "LGS SO"
type textarea "x"
type textarea "LGS SOL"
type textarea "x"
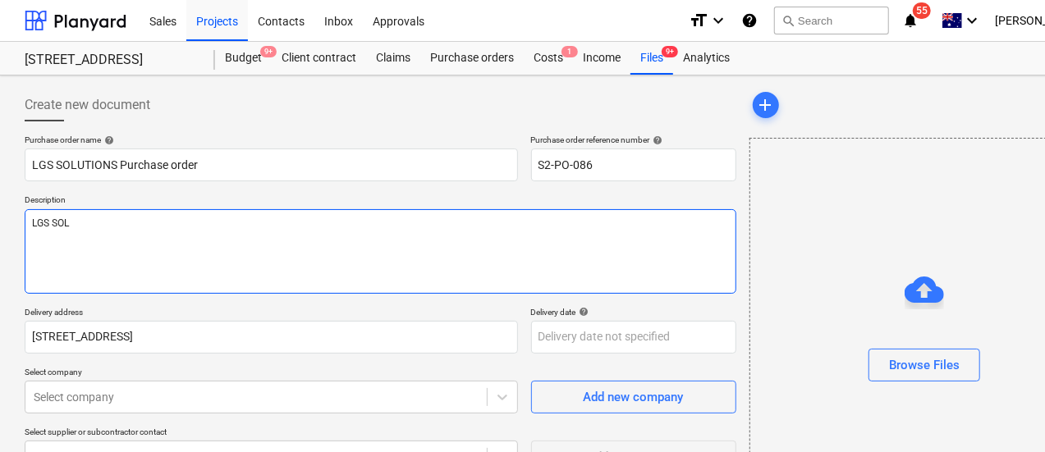
type textarea "LGS SOLU"
type textarea "x"
type textarea "LGS SOLUT"
type textarea "x"
type textarea "LGS SOLUTI"
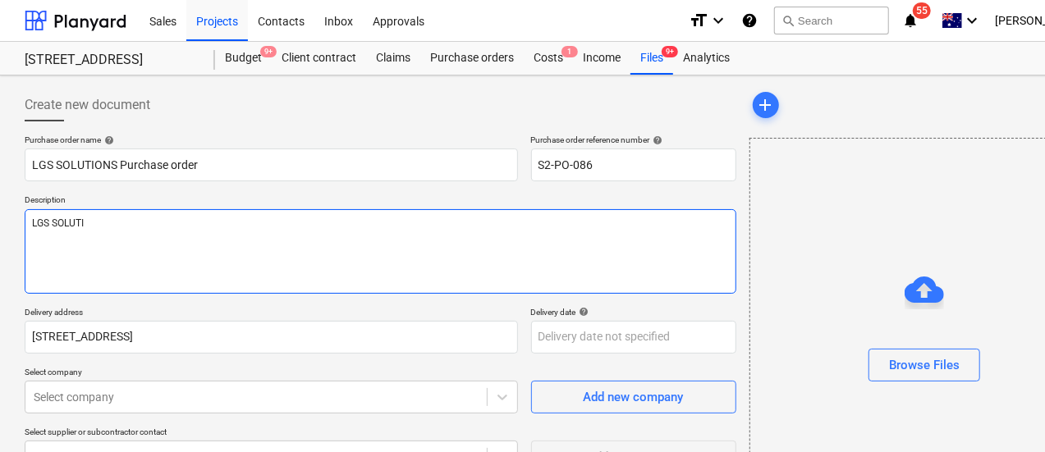
type textarea "x"
type textarea "LGS SOLUTION"
type textarea "x"
type textarea "LGS SOLUTIONS"
type textarea "x"
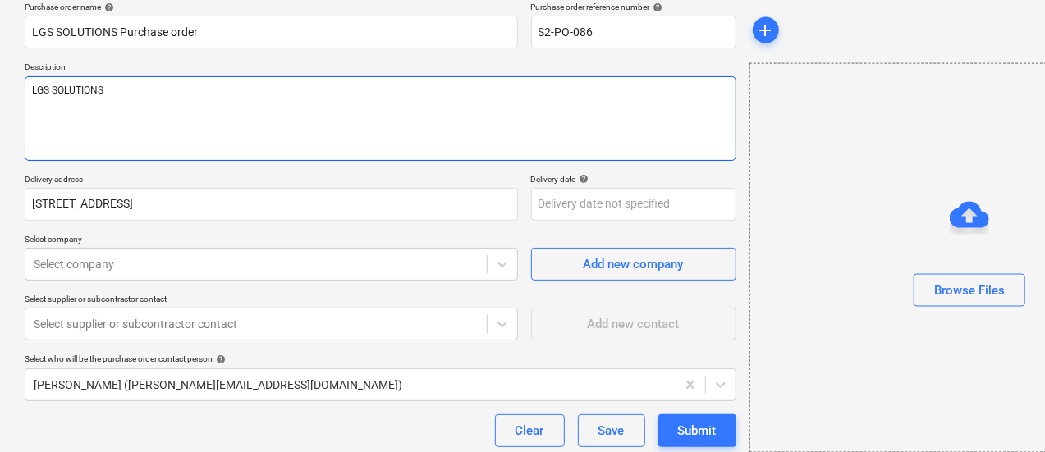
type textarea "LGS SOLUTIONS"
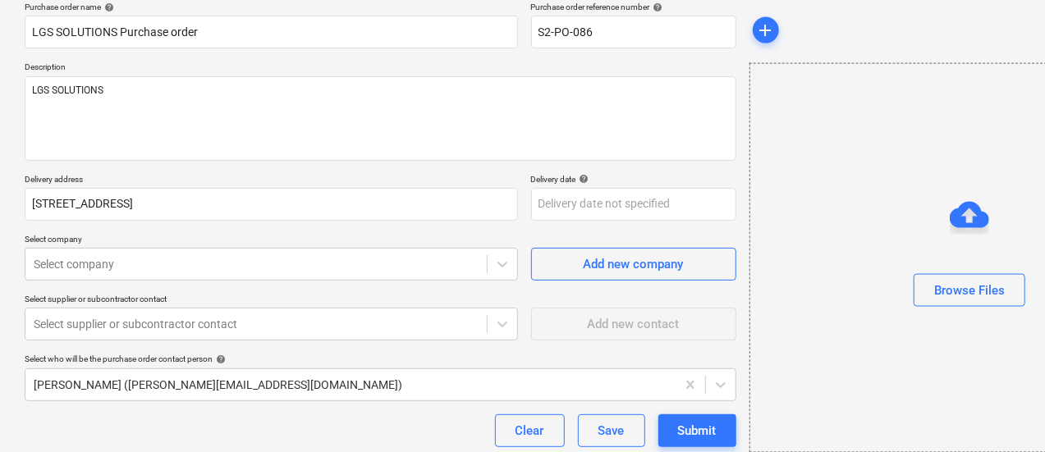
type textarea "x"
click at [123, 283] on div "Purchase order name help LGS SOLUTIONS Purchase order Purchase order reference …" at bounding box center [381, 271] width 712 height 538
click at [122, 265] on body "Sales Projects Contacts Inbox Approvals format_size keyboard_arrow_down help se…" at bounding box center [522, 93] width 1045 height 452
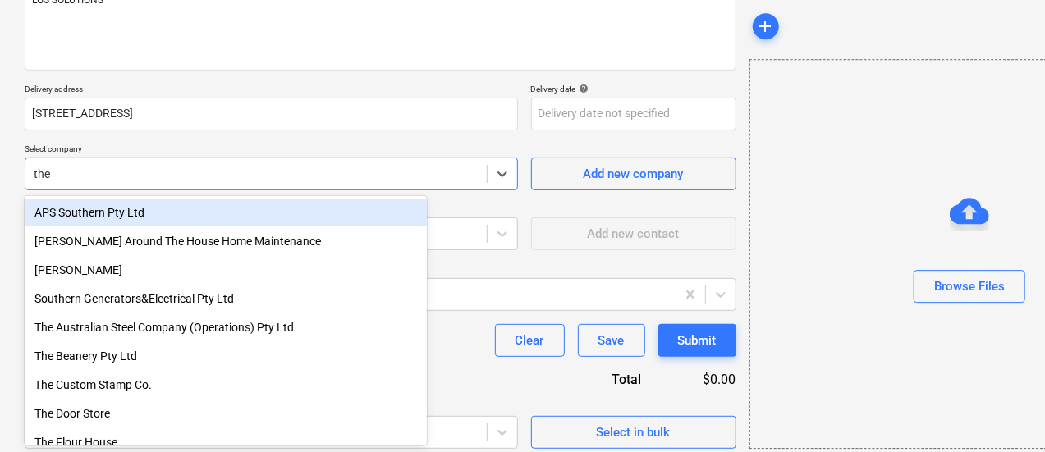
type input "the t"
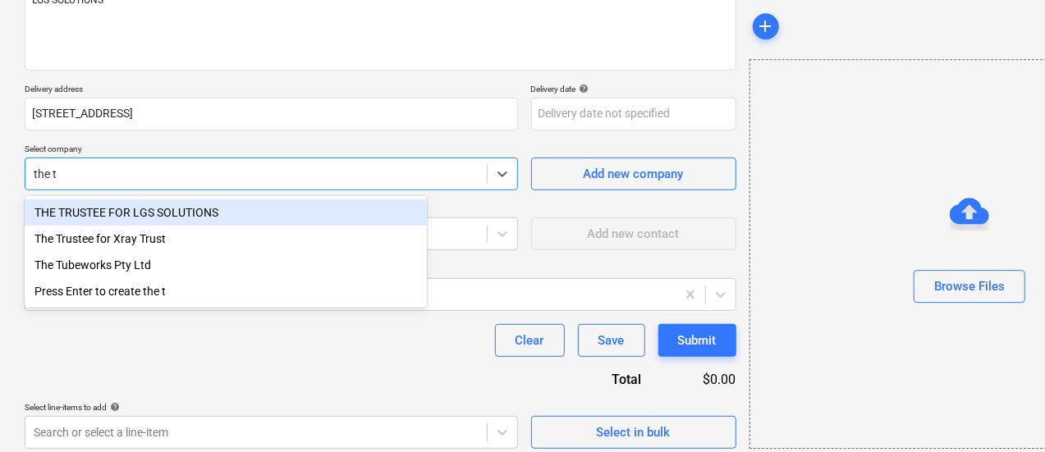
click at [167, 210] on div "THE TRUSTEE FOR LGS SOLUTIONS" at bounding box center [226, 212] width 402 height 26
type textarea "x"
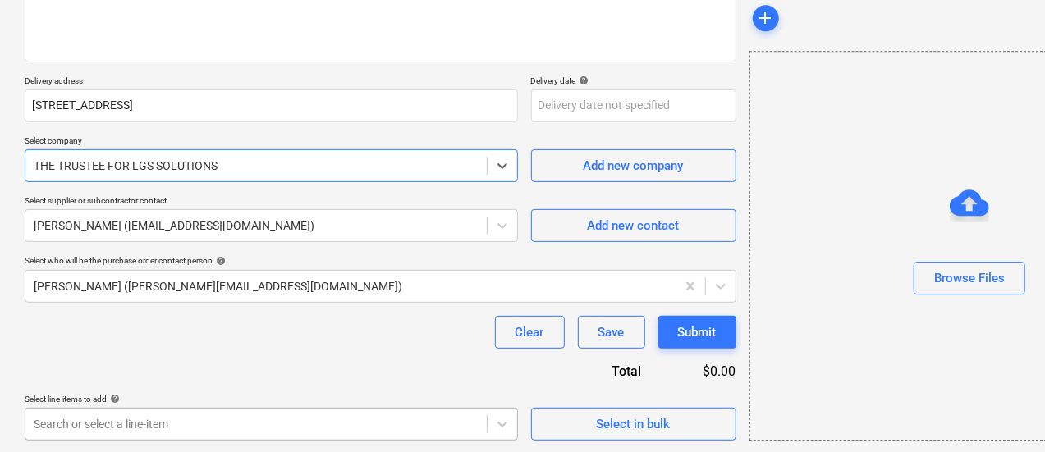
type textarea "x"
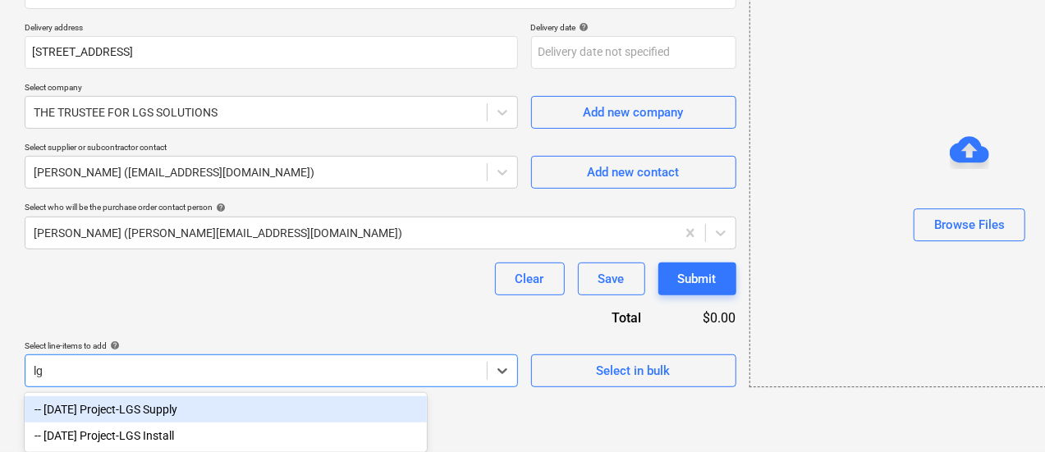
scroll to position [286, 0]
type input "lgs"
click at [228, 411] on div "-- [DATE] Project-LGS Supply" at bounding box center [226, 409] width 402 height 26
type textarea "x"
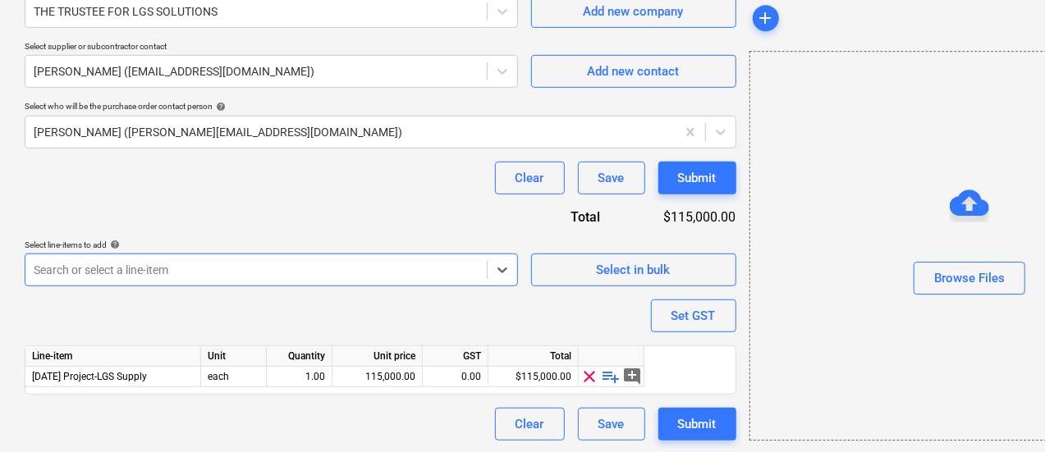
scroll to position [384, 0]
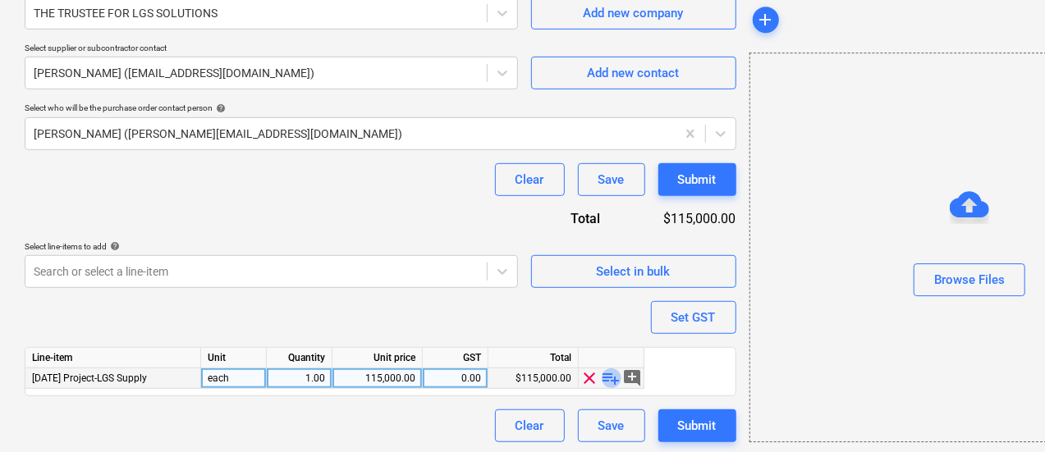
click at [607, 373] on span "playlist_add" at bounding box center [612, 379] width 20 height 20
type textarea "x"
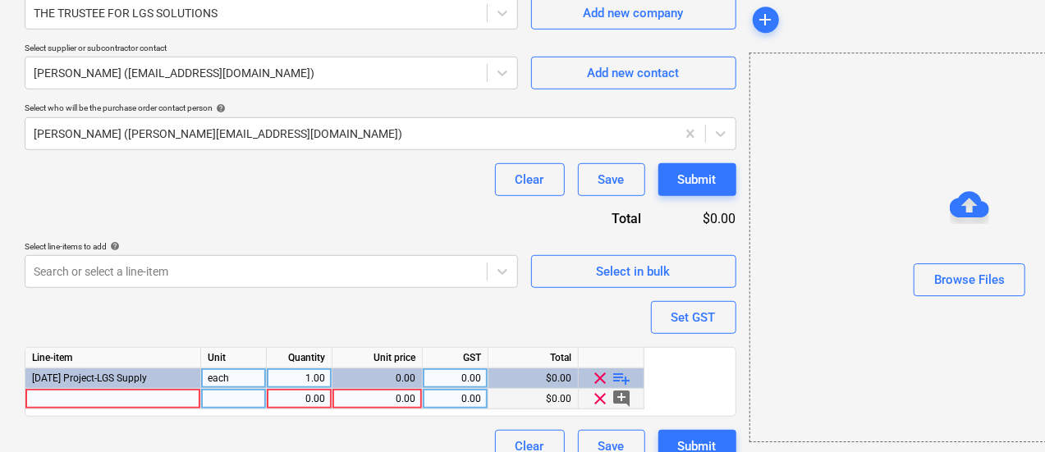
click at [156, 400] on div at bounding box center [113, 399] width 176 height 21
type input "Contract works"
click at [346, 405] on div "0.00" at bounding box center [377, 399] width 76 height 21
type textarea "x"
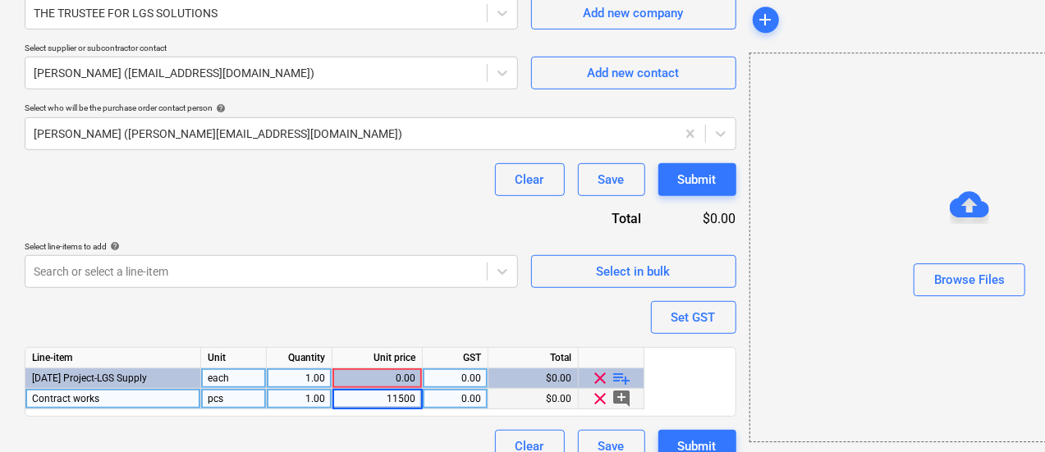
type input "115000"
click at [465, 297] on div "Purchase order name help LGS SOLUTIONS Purchase order Purchase order reference …" at bounding box center [381, 106] width 712 height 712
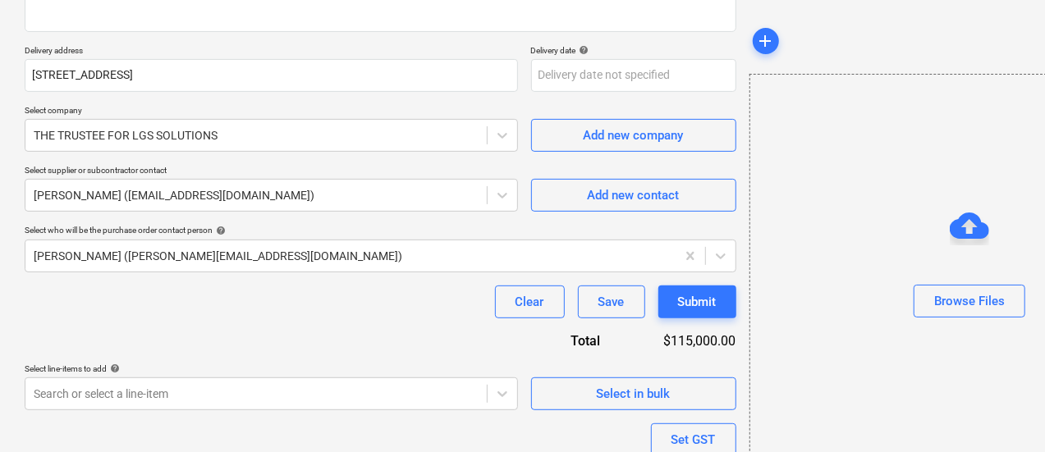
scroll to position [223, 0]
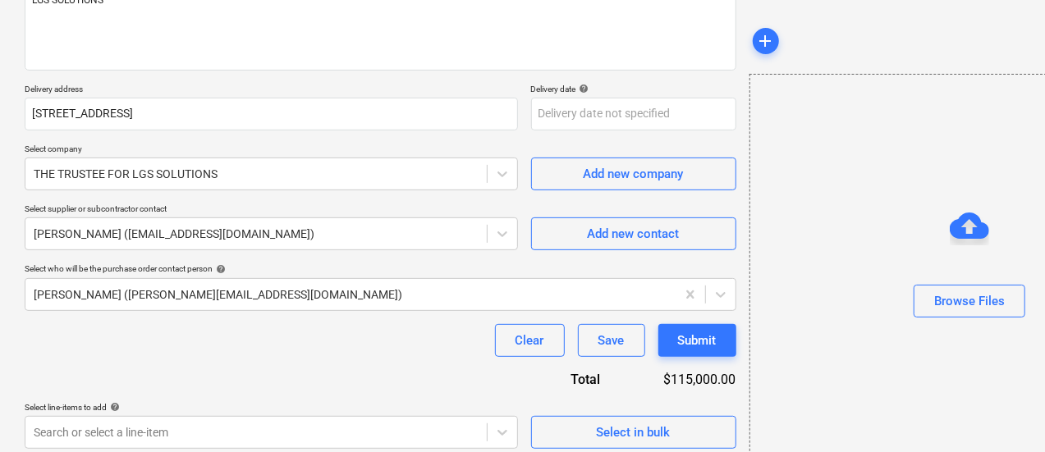
click at [332, 311] on div "Purchase order name help LGS SOLUTIONS Purchase order Purchase order reference …" at bounding box center [381, 267] width 712 height 712
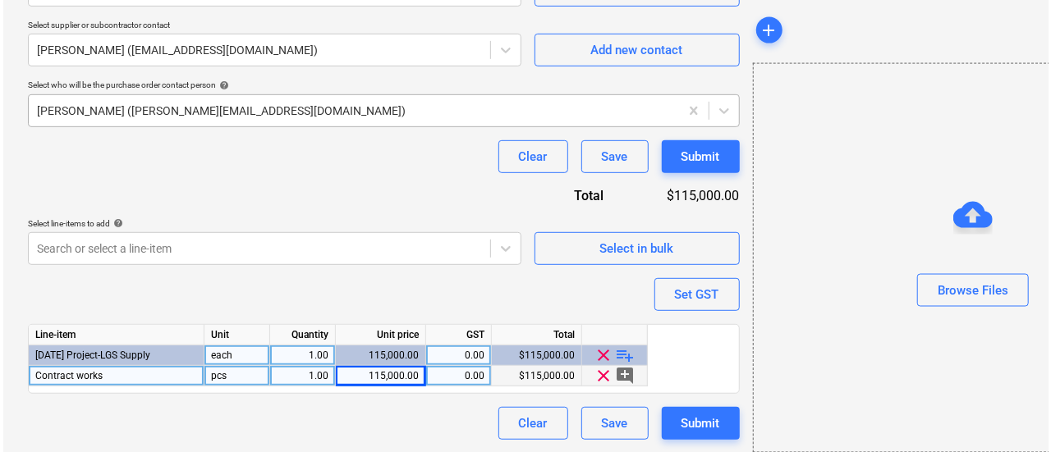
scroll to position [406, 0]
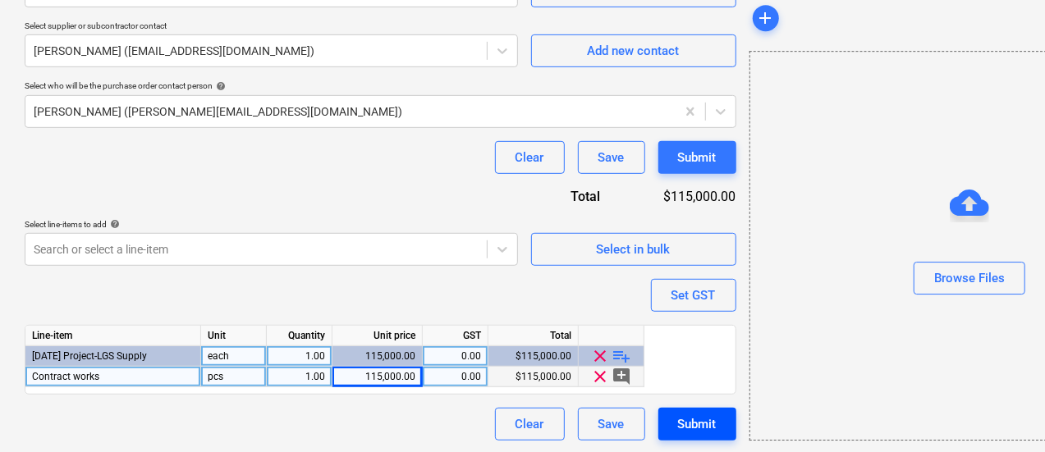
click at [678, 422] on div "Submit" at bounding box center [697, 424] width 39 height 21
type textarea "x"
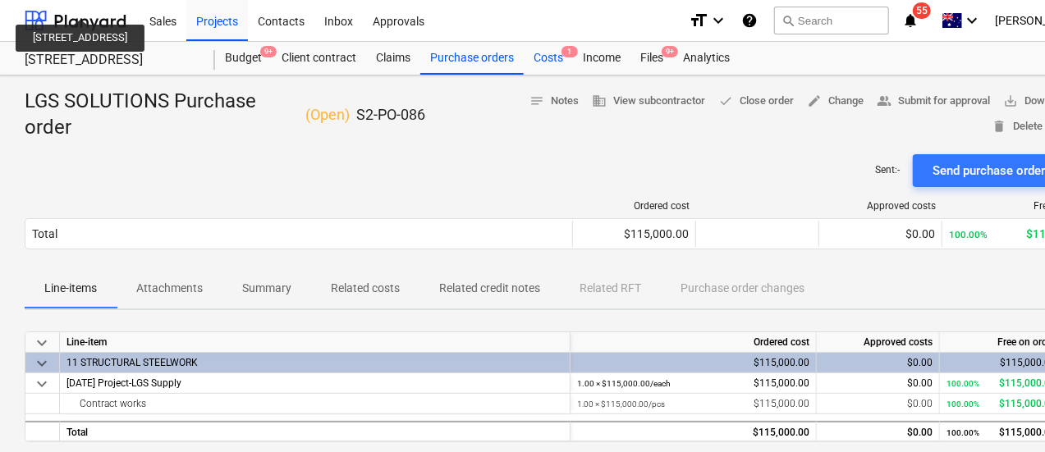
click at [538, 63] on div "Costs 1" at bounding box center [548, 58] width 49 height 33
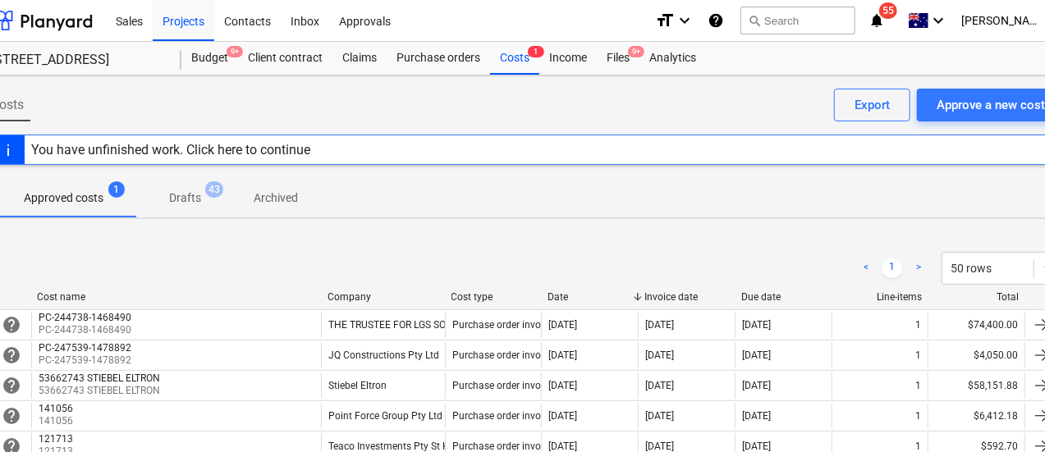
scroll to position [942, 34]
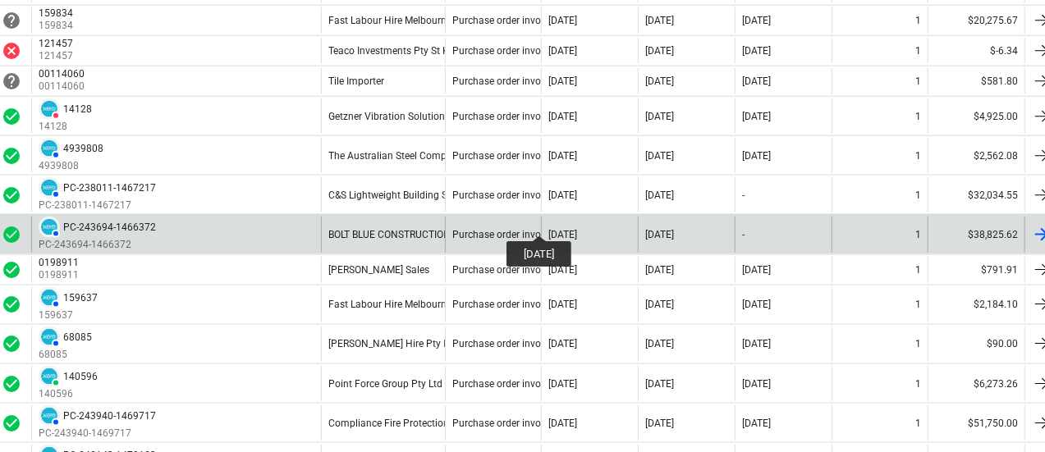
click at [555, 229] on div "[DATE]" at bounding box center [562, 234] width 29 height 11
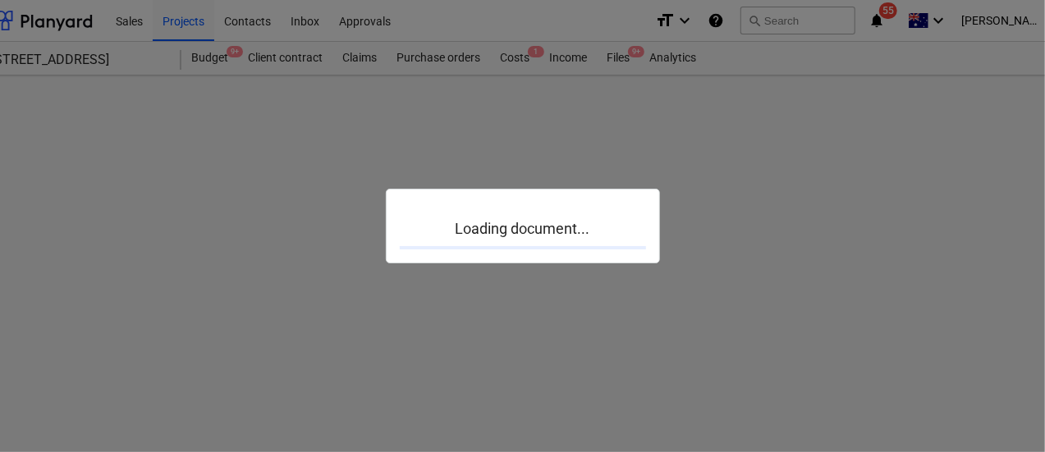
scroll to position [0, 34]
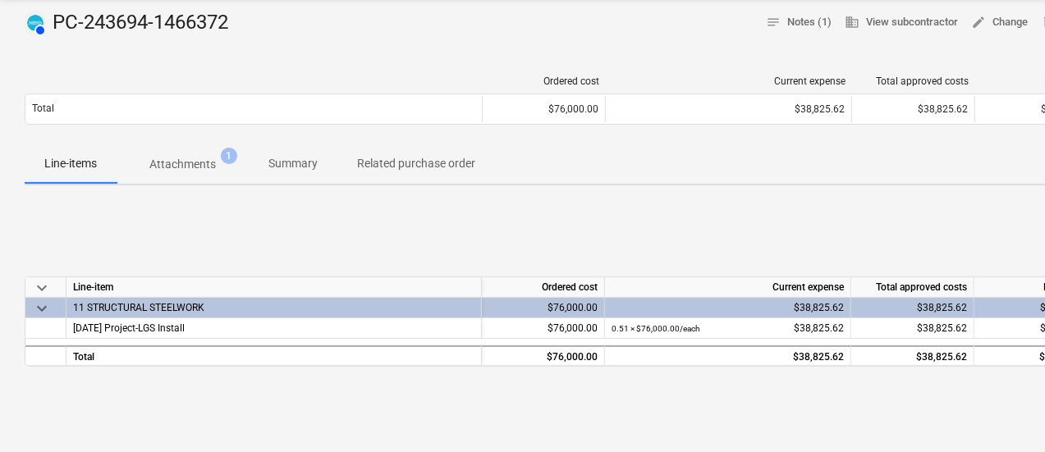
scroll to position [159, 0]
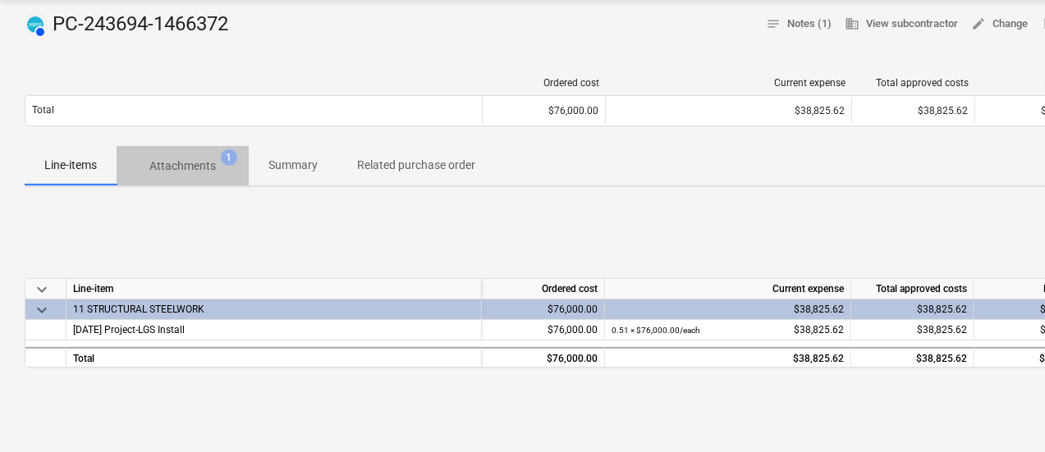
click at [221, 176] on span "Attachments 1" at bounding box center [183, 166] width 132 height 30
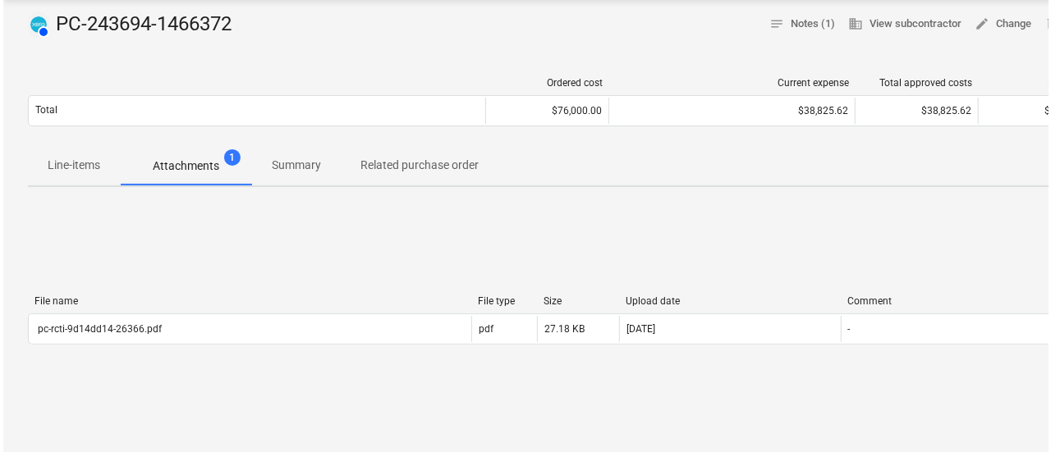
scroll to position [220, 0]
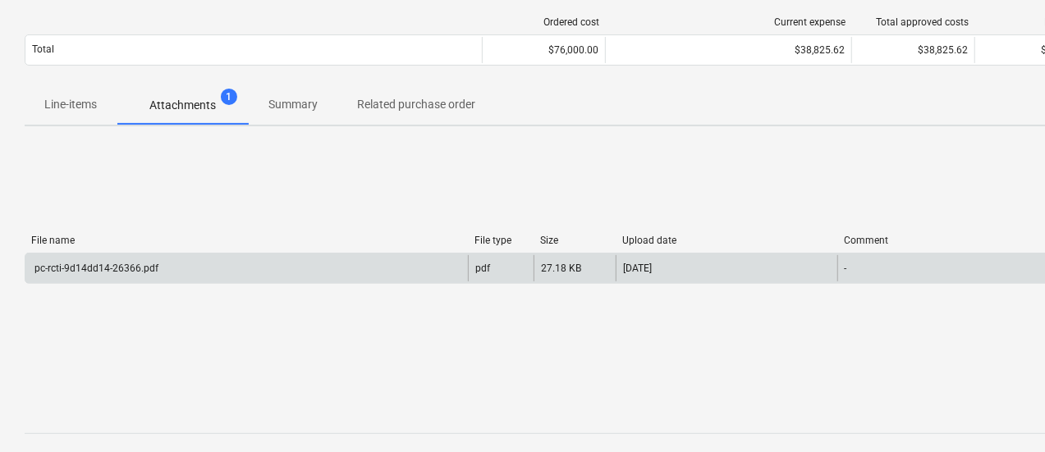
click at [288, 272] on div "pc-rcti-9d14dd14-26366.pdf" at bounding box center [246, 268] width 442 height 26
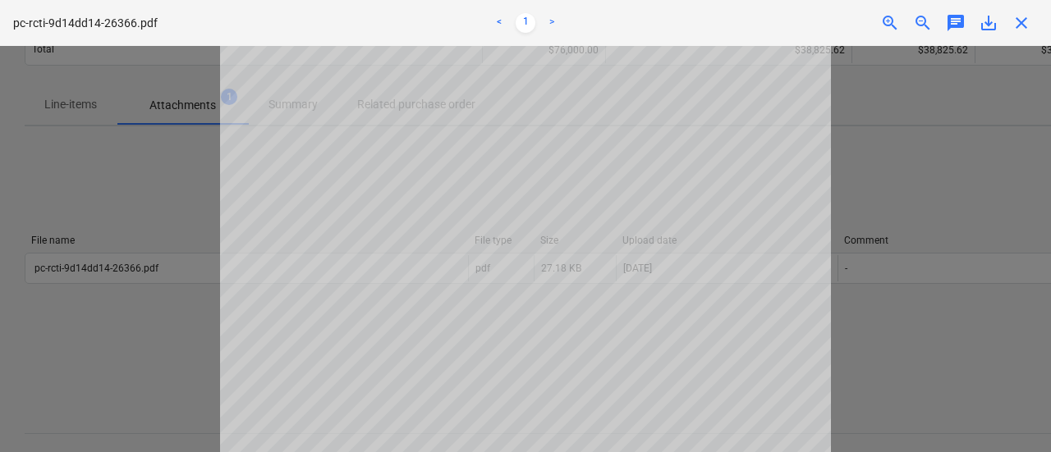
scroll to position [218, 0]
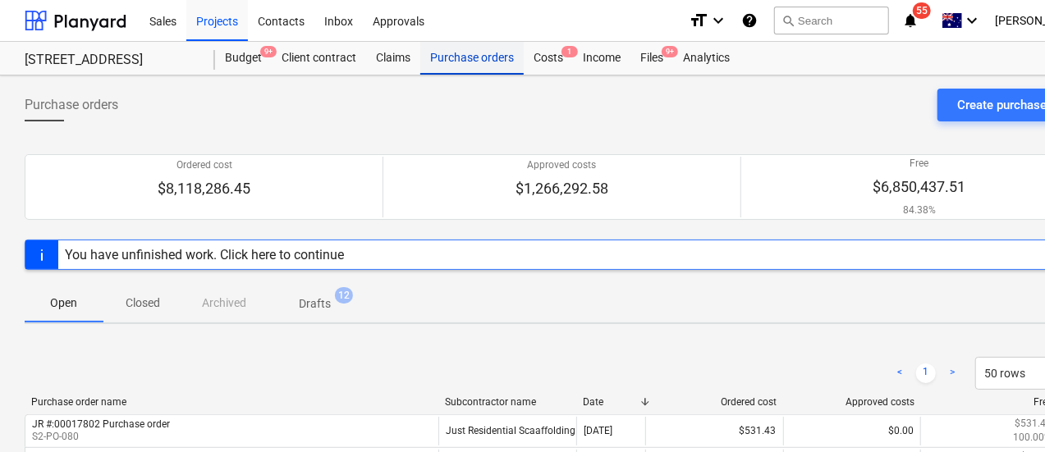
click at [456, 65] on div "Purchase orders" at bounding box center [471, 58] width 103 height 33
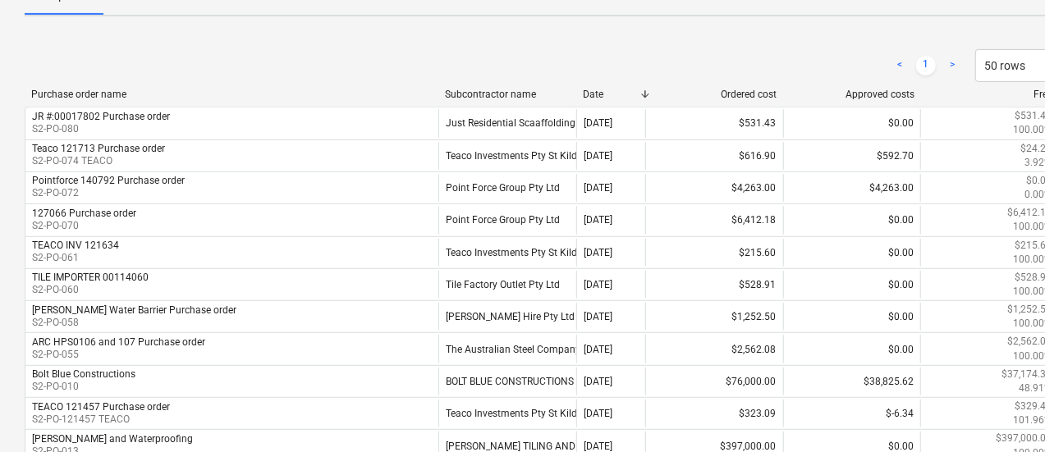
scroll to position [199, 0]
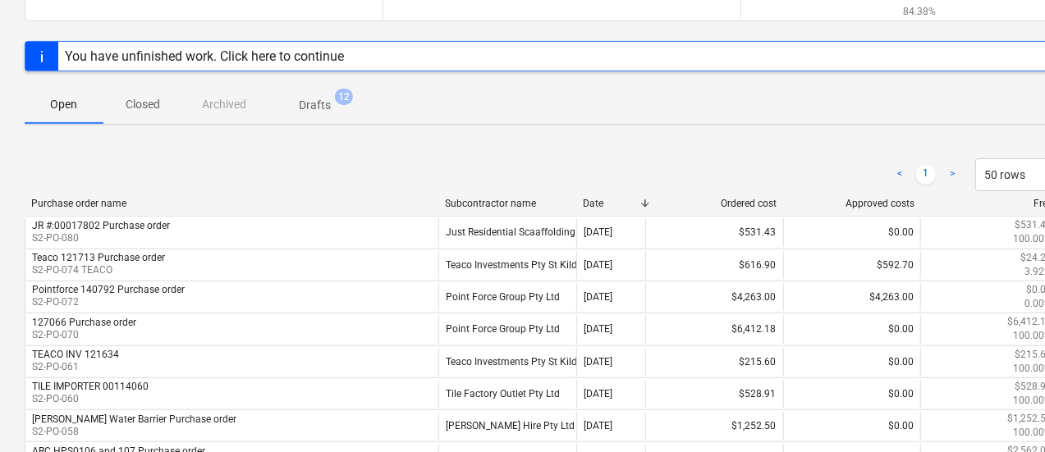
click at [121, 117] on button "Closed" at bounding box center [142, 104] width 79 height 39
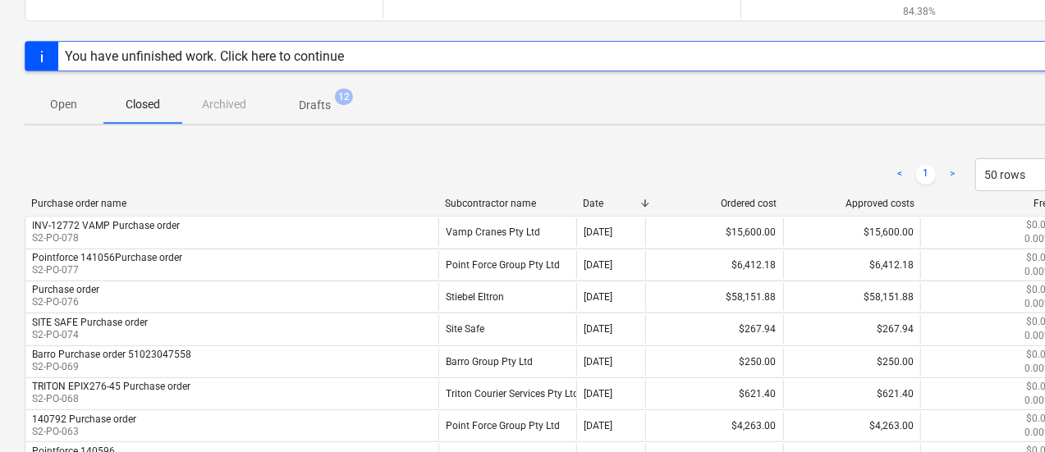
click at [324, 103] on p "Drafts" at bounding box center [315, 105] width 32 height 17
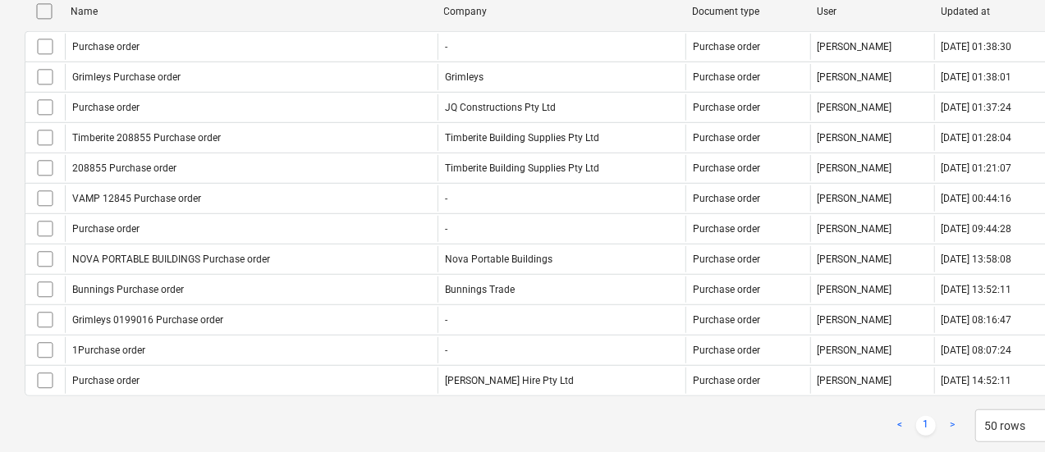
scroll to position [388, 0]
